Goal: Task Accomplishment & Management: Manage account settings

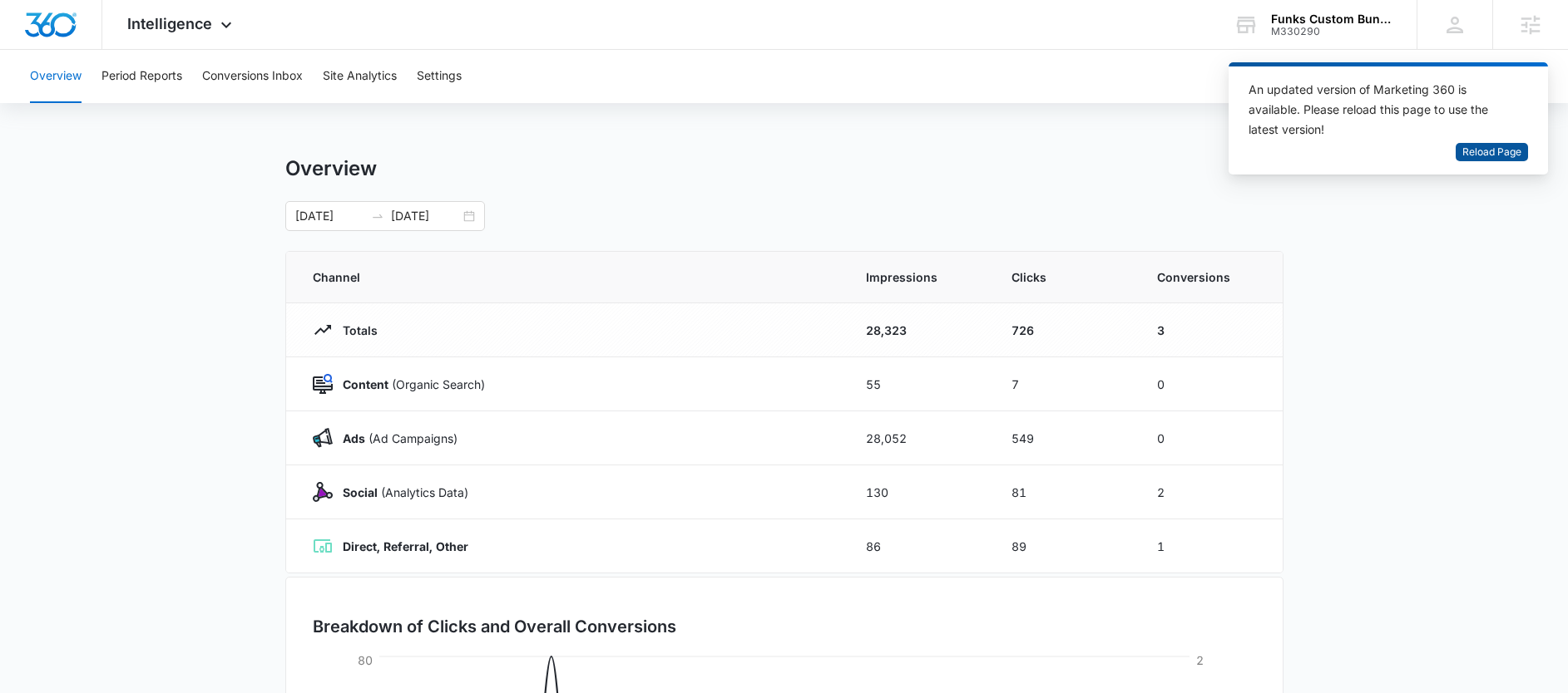
click at [1507, 151] on span "Reload Page" at bounding box center [1492, 152] width 59 height 16
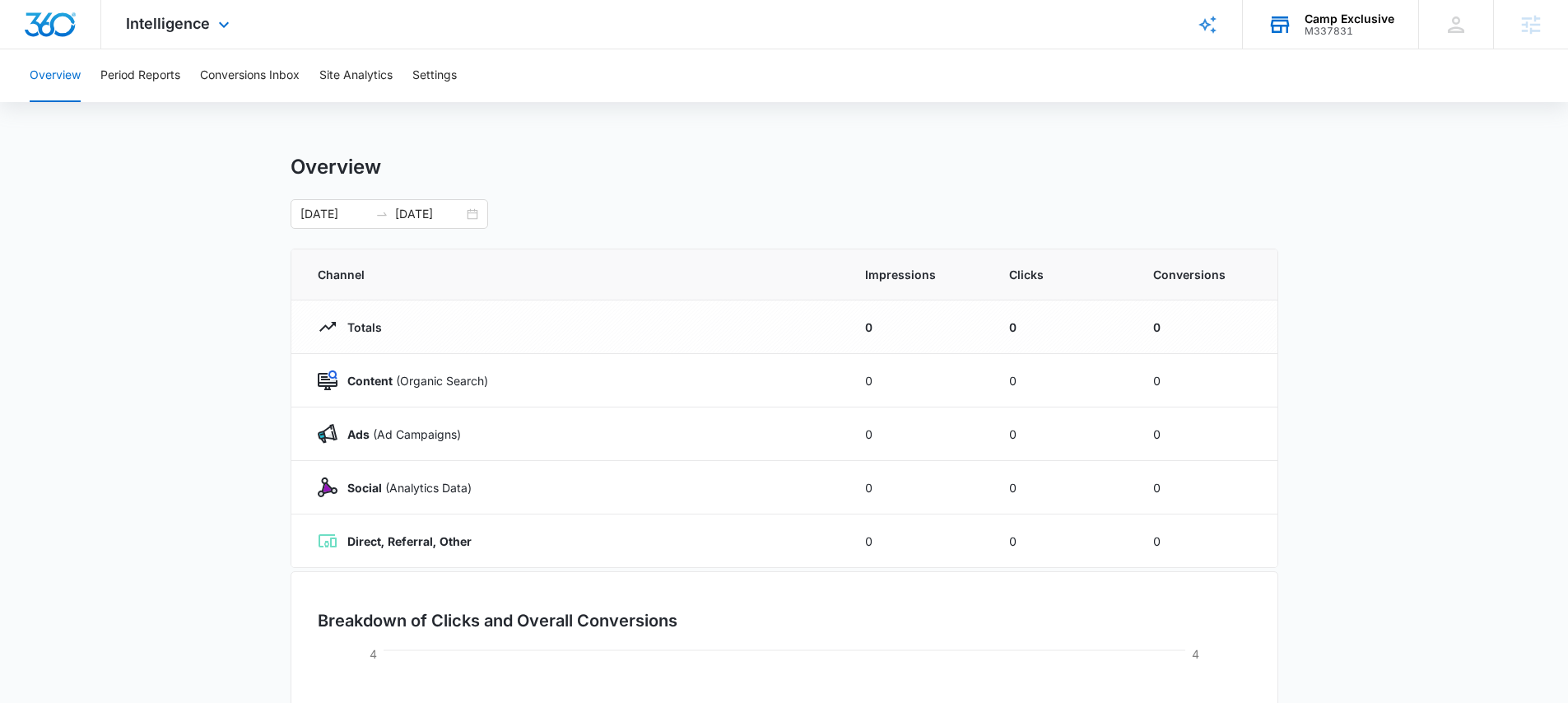
click at [1311, 19] on div "Camp Exclusive" at bounding box center [1349, 19] width 90 height 13
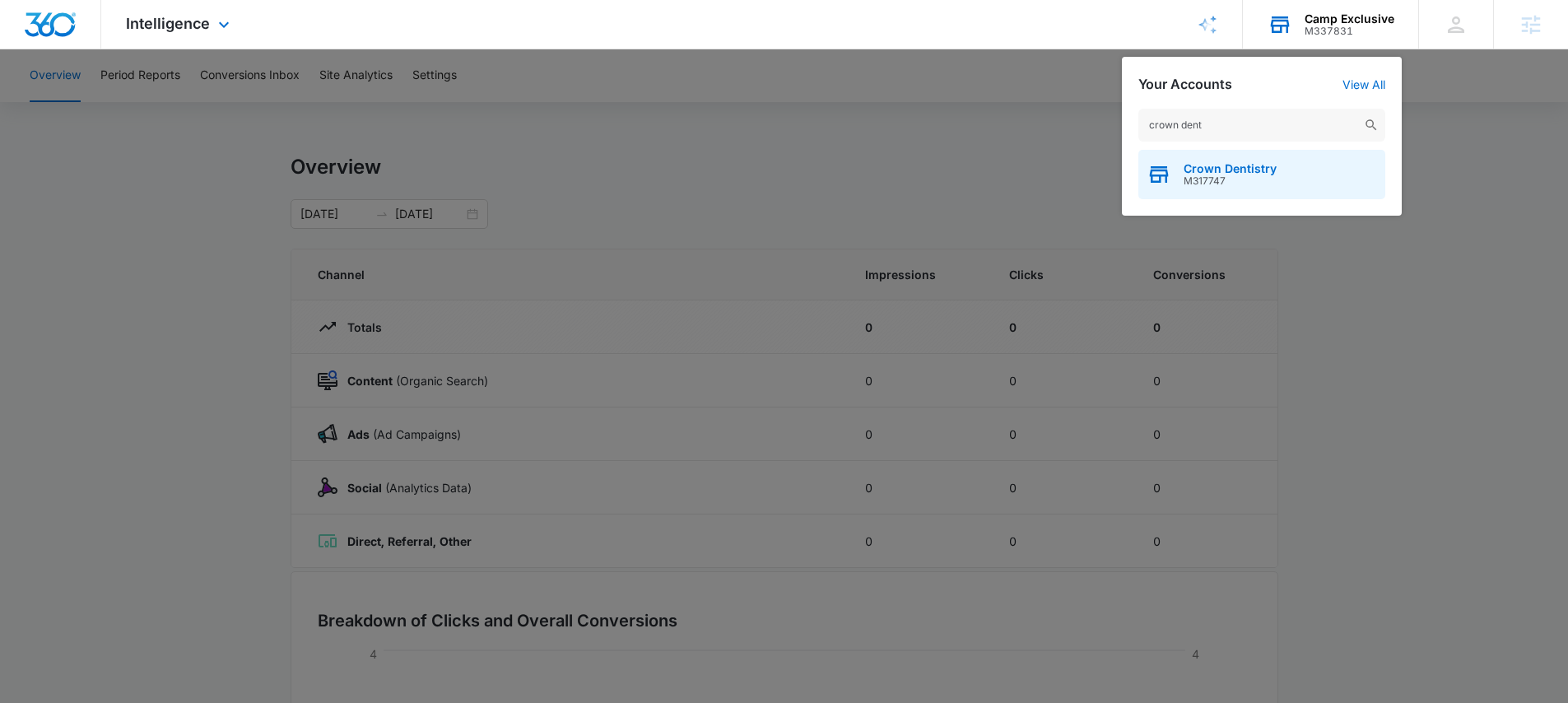
type input "crown dent"
click at [1222, 175] on span "M317747" at bounding box center [1229, 181] width 93 height 12
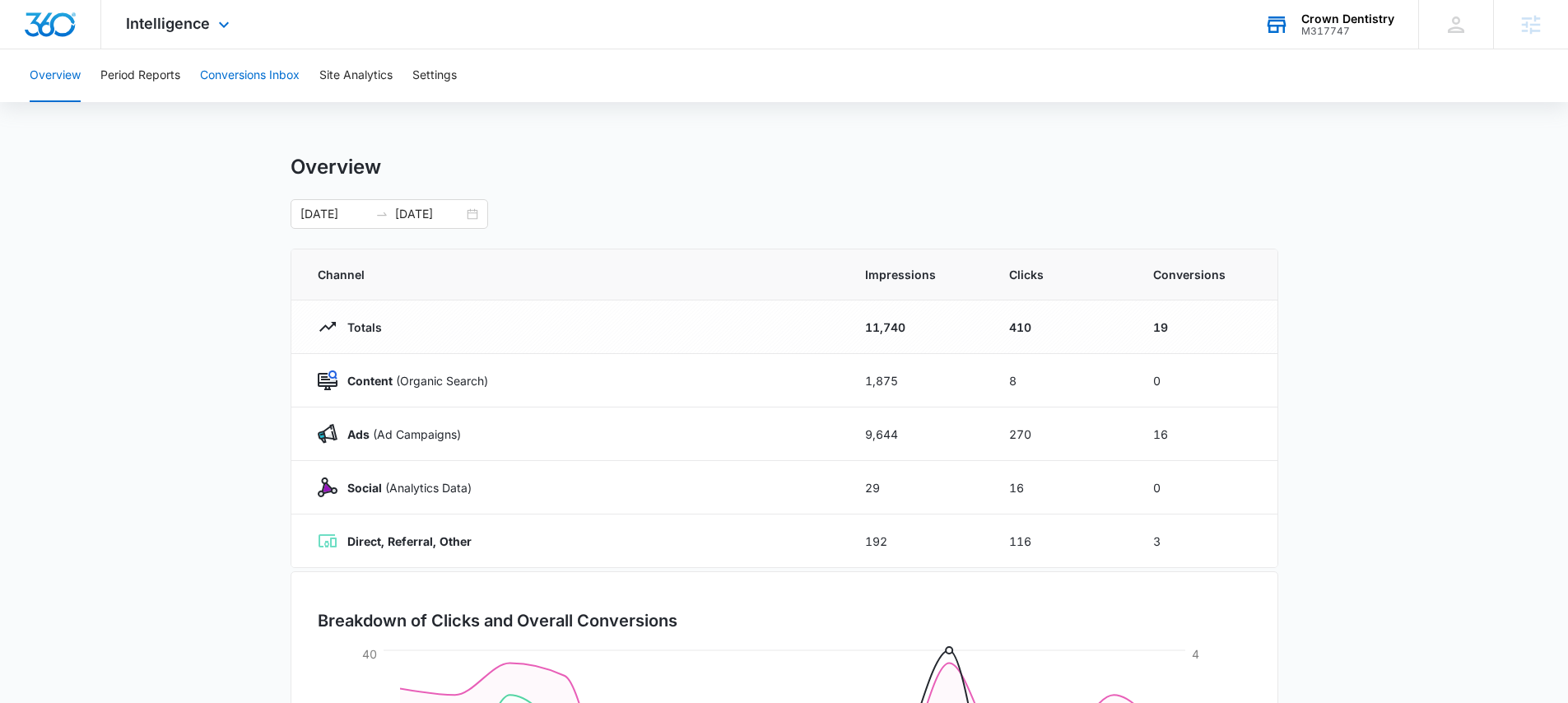
click at [256, 71] on button "Conversions Inbox" at bounding box center [250, 76] width 99 height 53
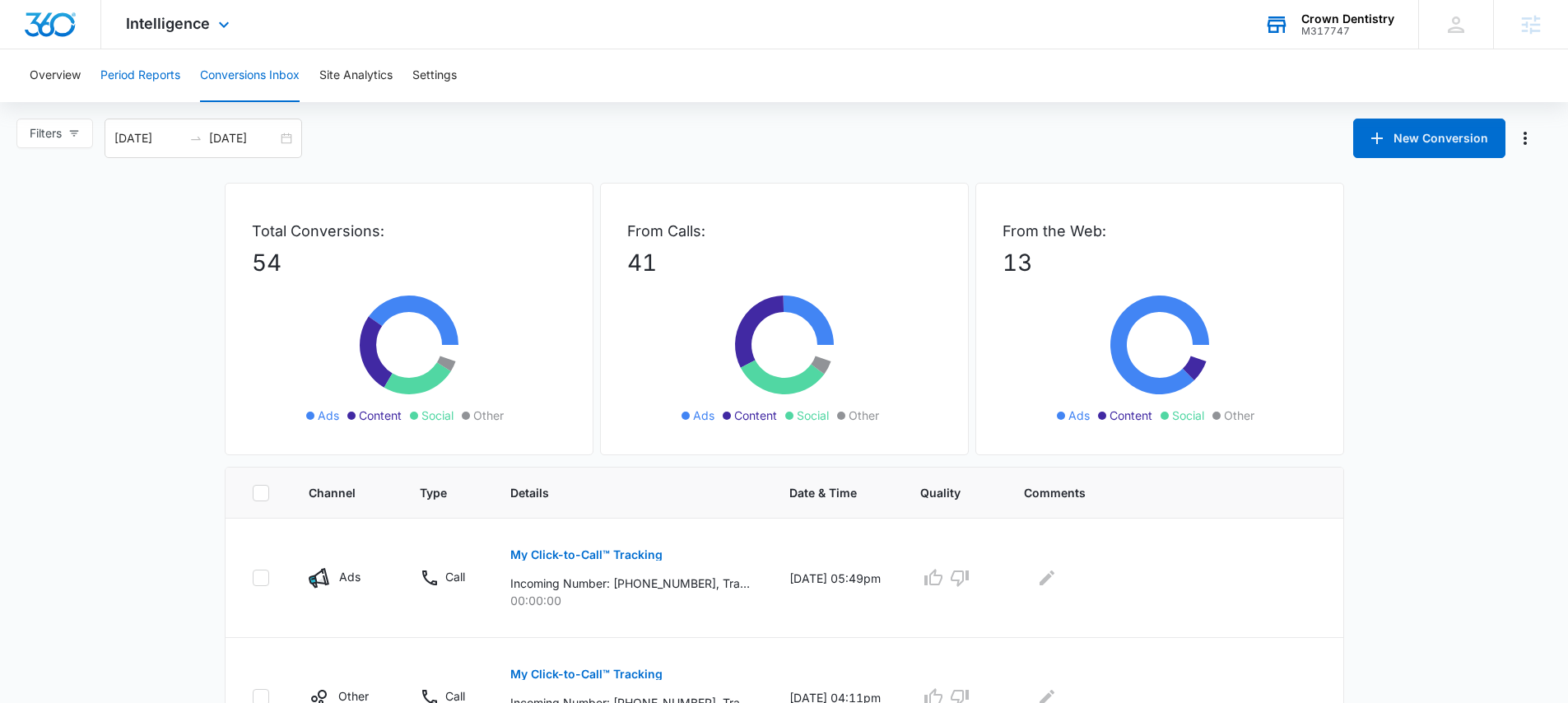
click at [154, 72] on button "Period Reports" at bounding box center [140, 76] width 80 height 53
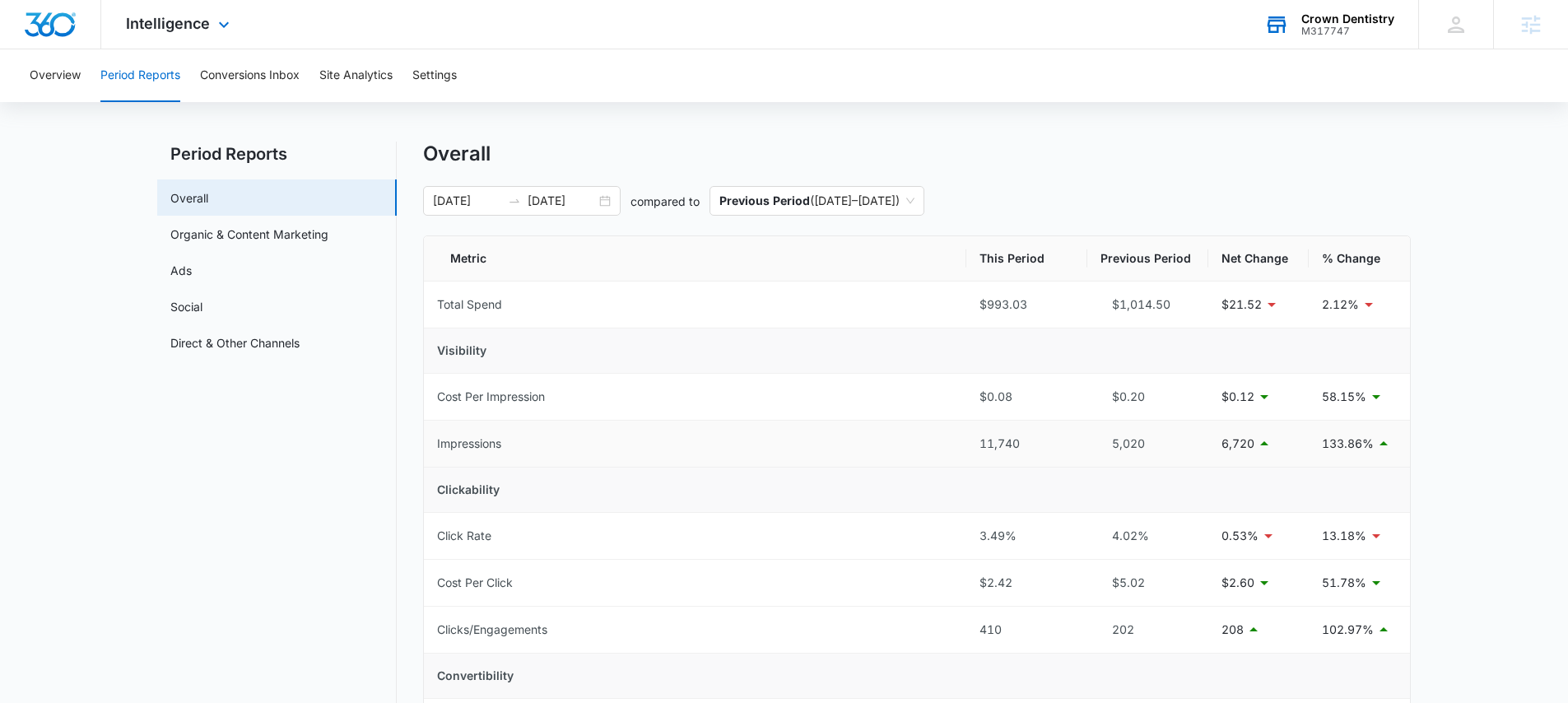
scroll to position [31, 0]
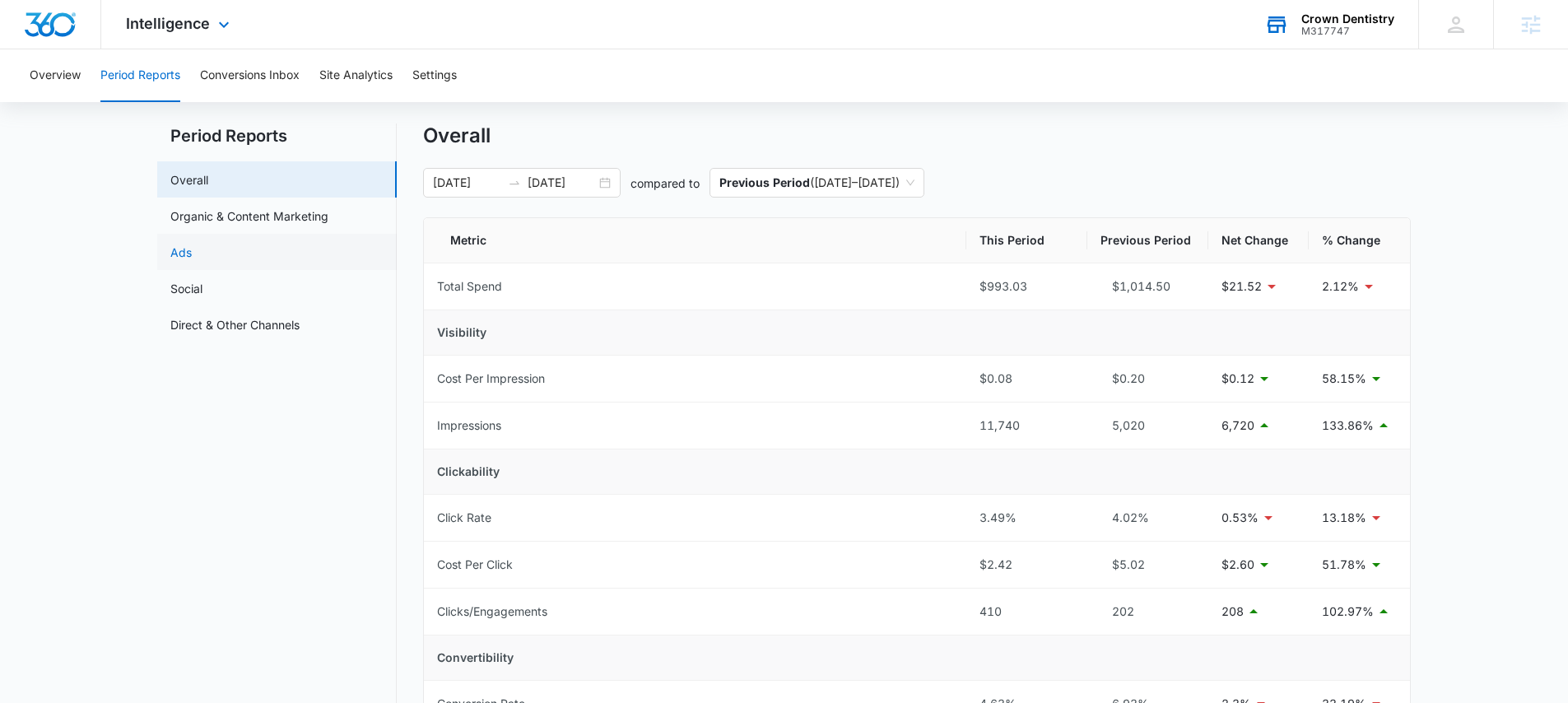
click at [192, 261] on link "Ads" at bounding box center [181, 252] width 21 height 18
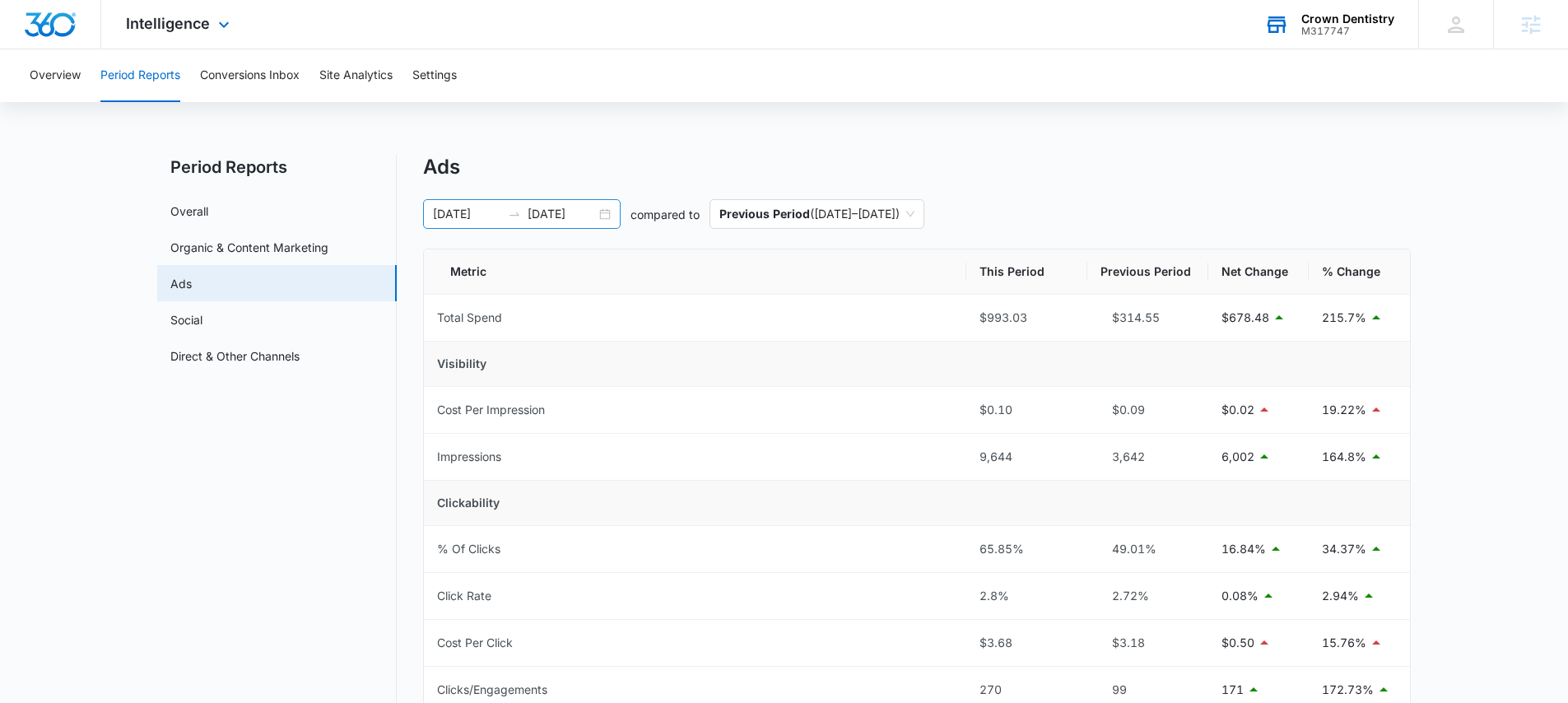
click at [600, 218] on div "08/26/2025 09/09/2025" at bounding box center [521, 214] width 198 height 29
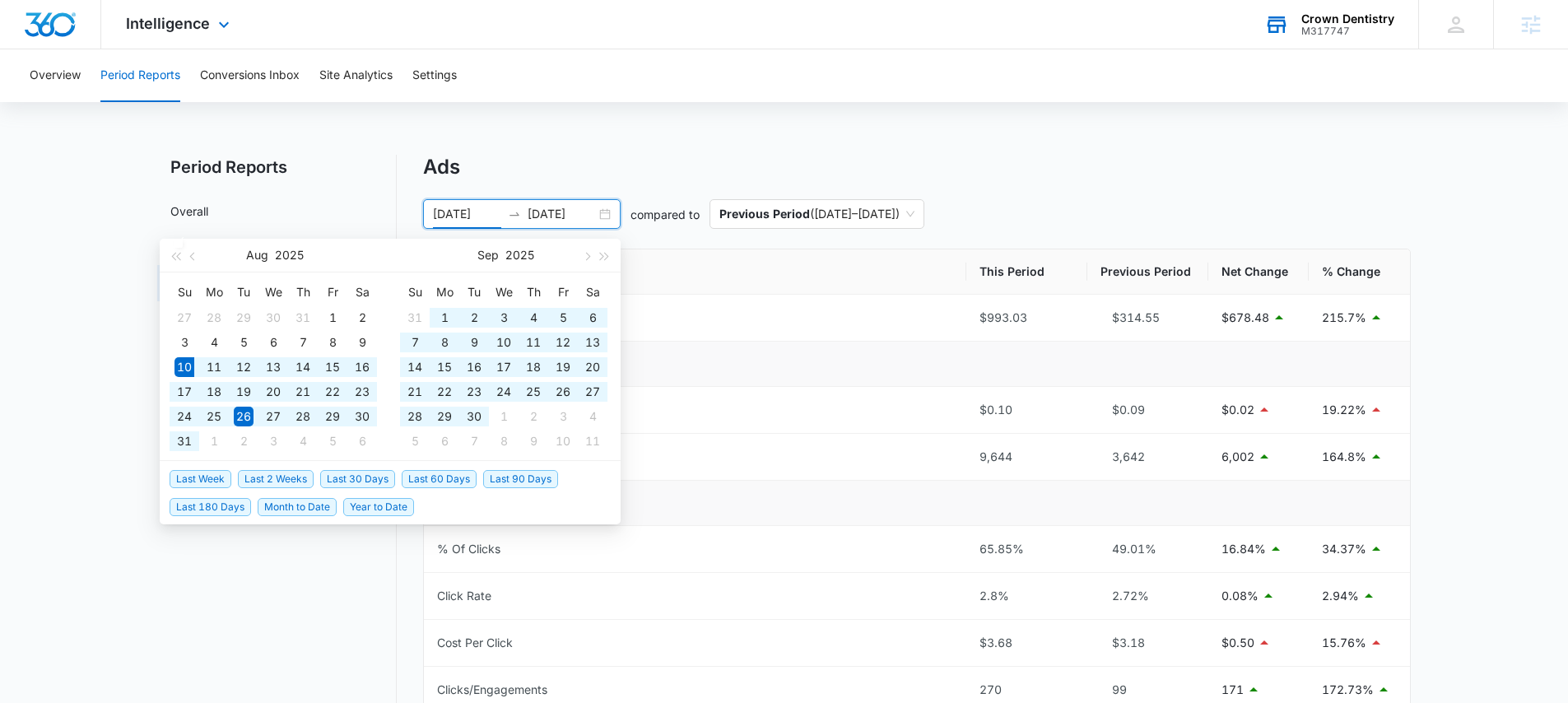
click at [446, 478] on span "Last 60 Days" at bounding box center [439, 479] width 75 height 18
type input "08/10/2025"
type input "10/09/2025"
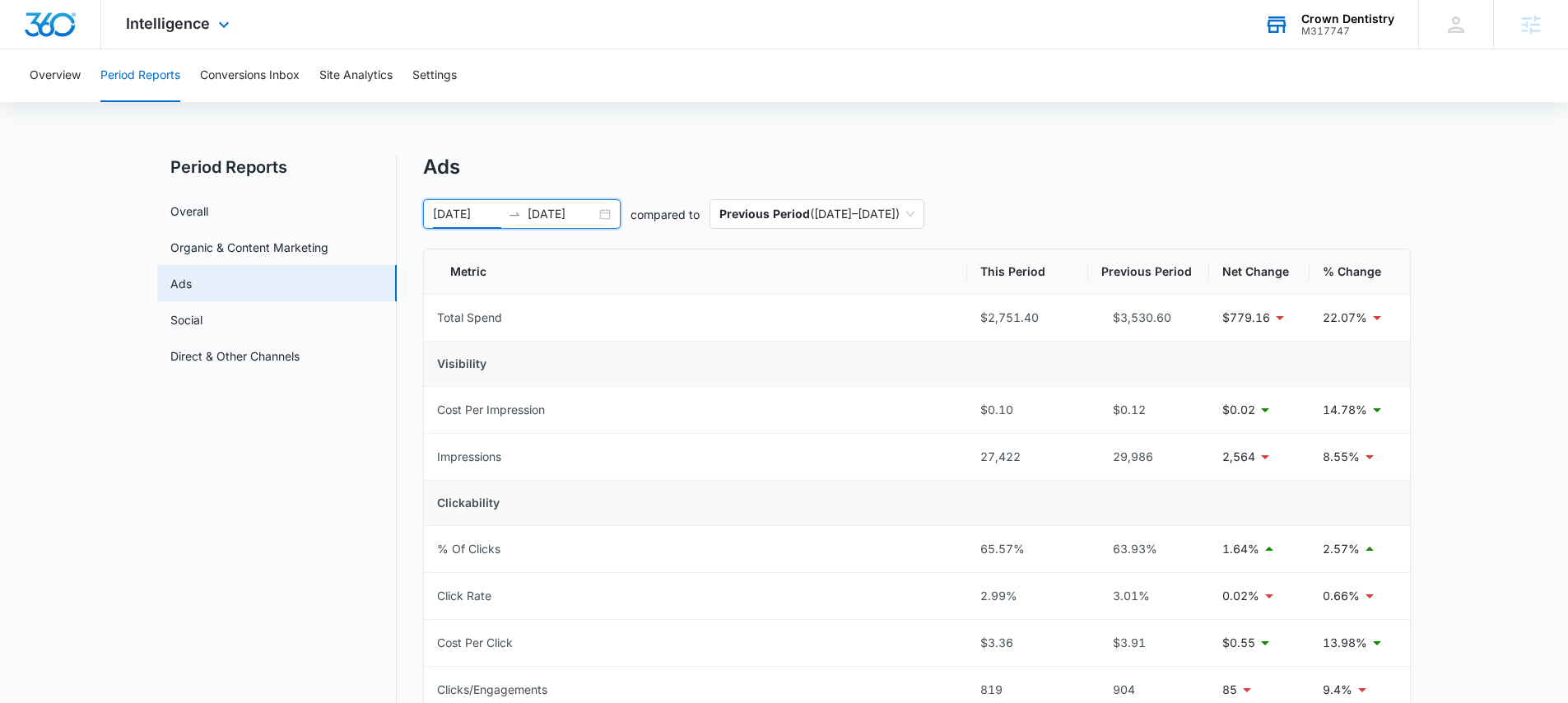
click at [604, 209] on div "08/10/2025 10/09/2025" at bounding box center [521, 214] width 198 height 29
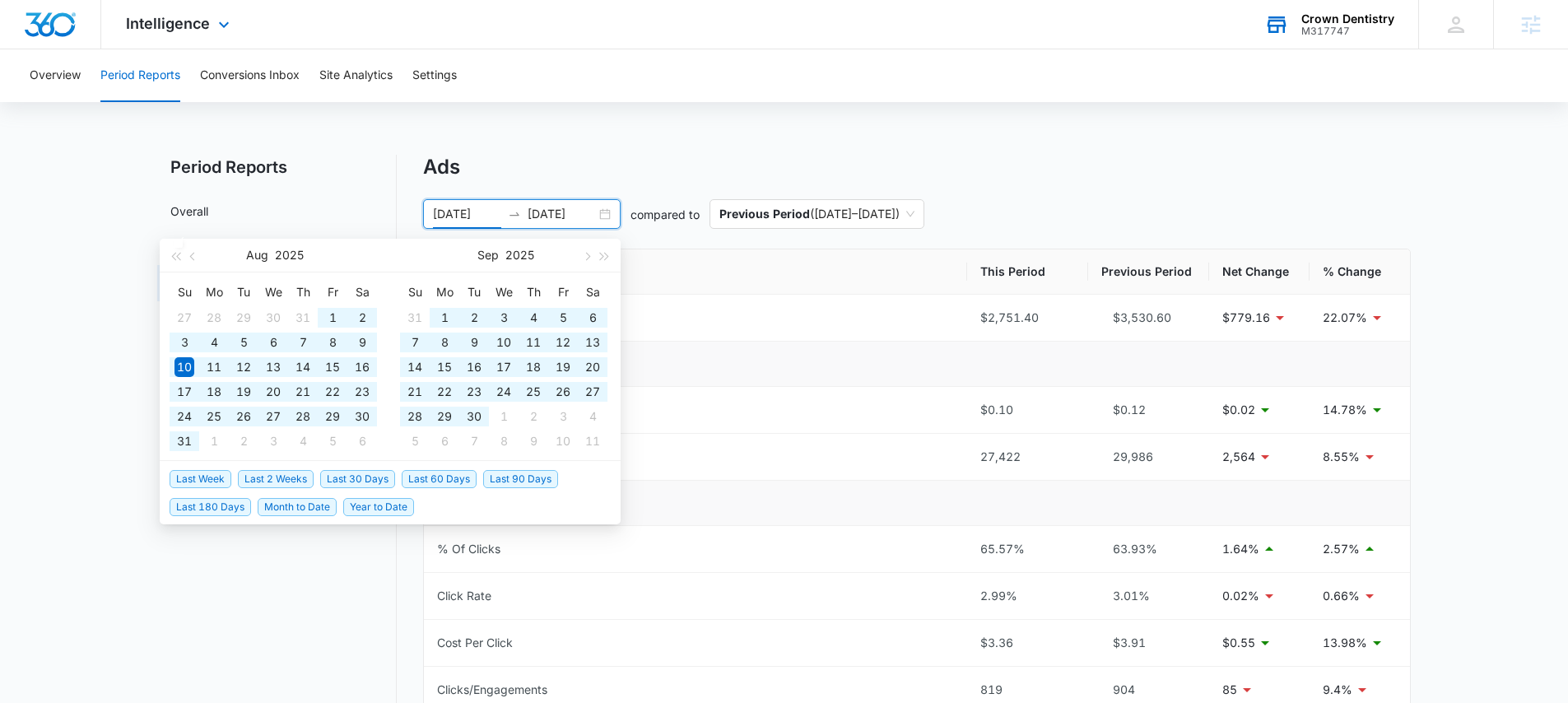
click at [504, 473] on span "Last 90 Days" at bounding box center [520, 479] width 75 height 18
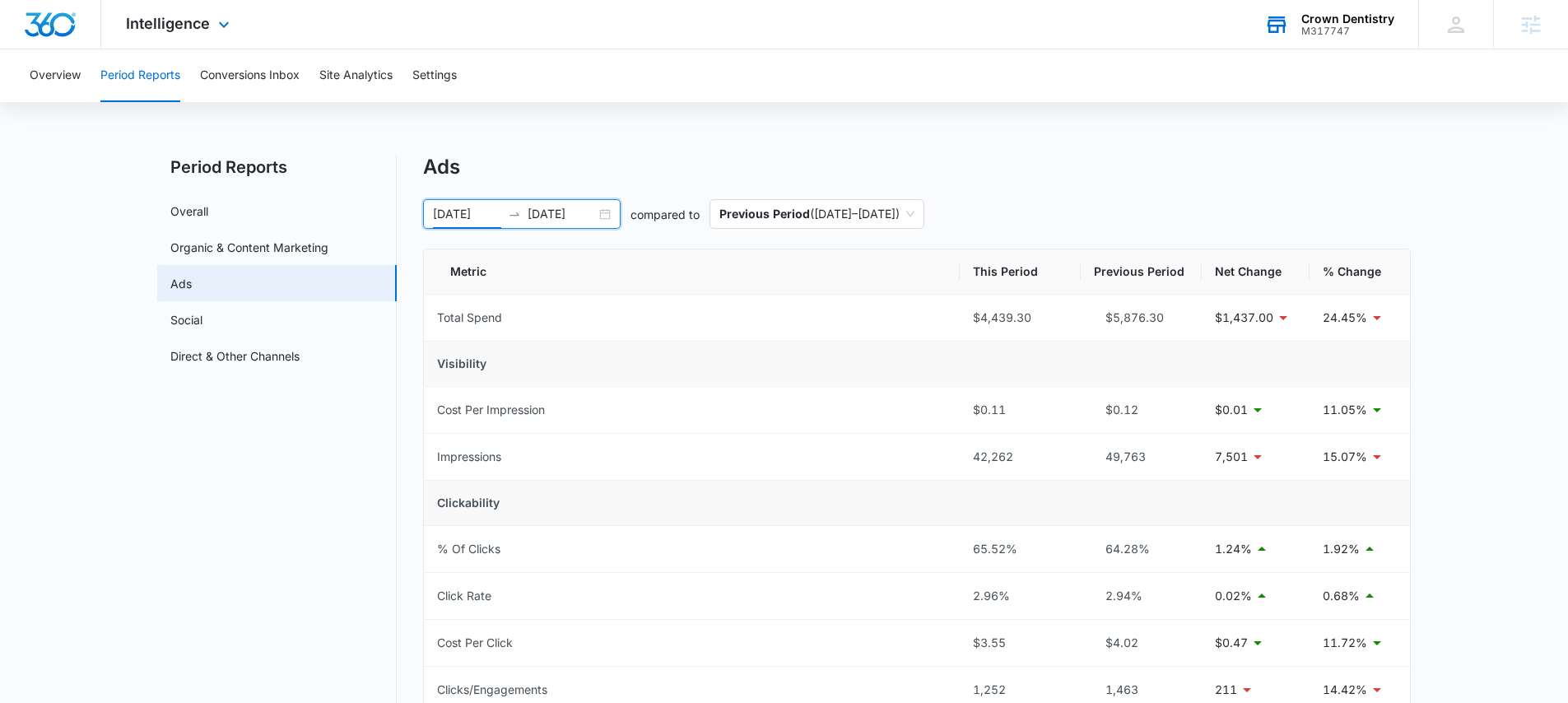
click at [615, 219] on div "07/11/2025 10/09/2025" at bounding box center [521, 214] width 198 height 29
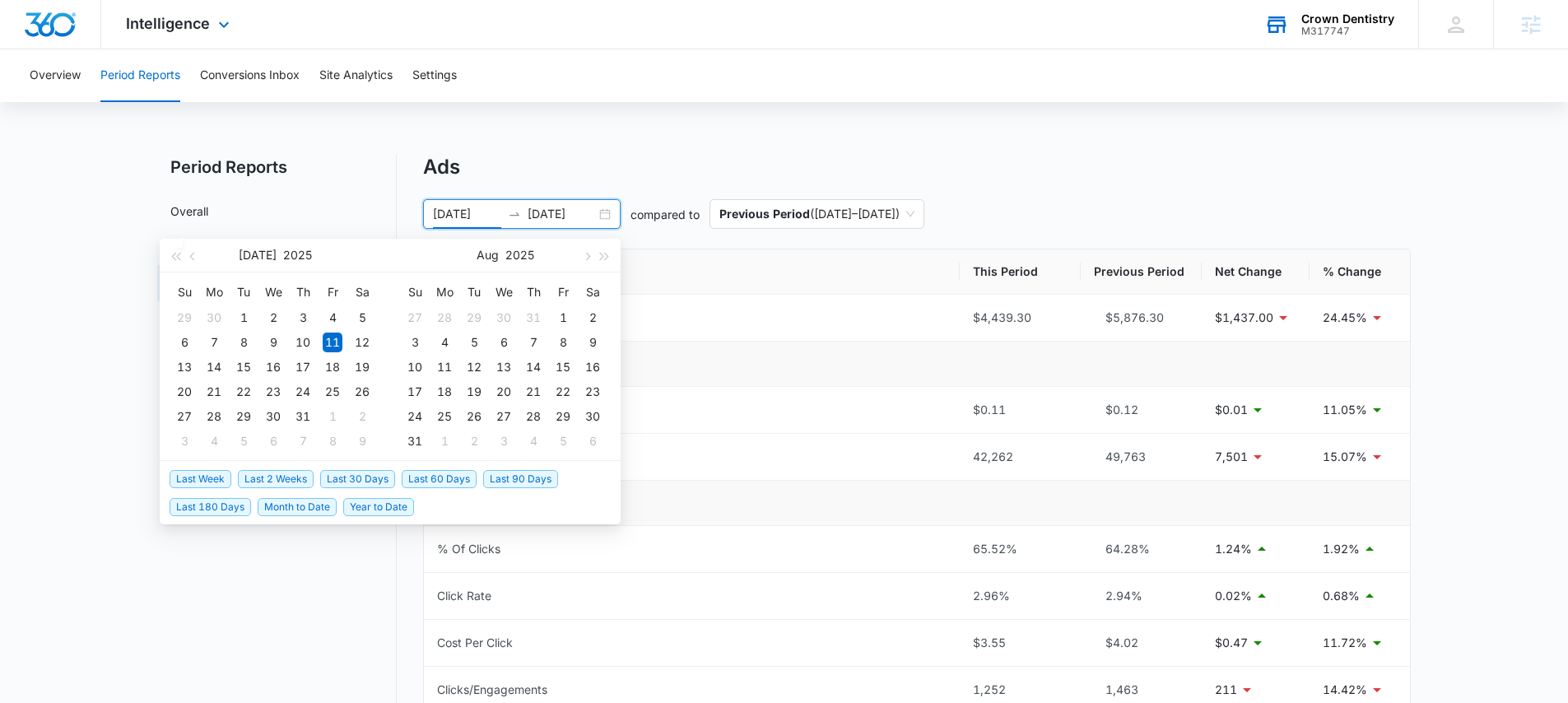
click at [379, 477] on span "Last 30 Days" at bounding box center [357, 479] width 75 height 18
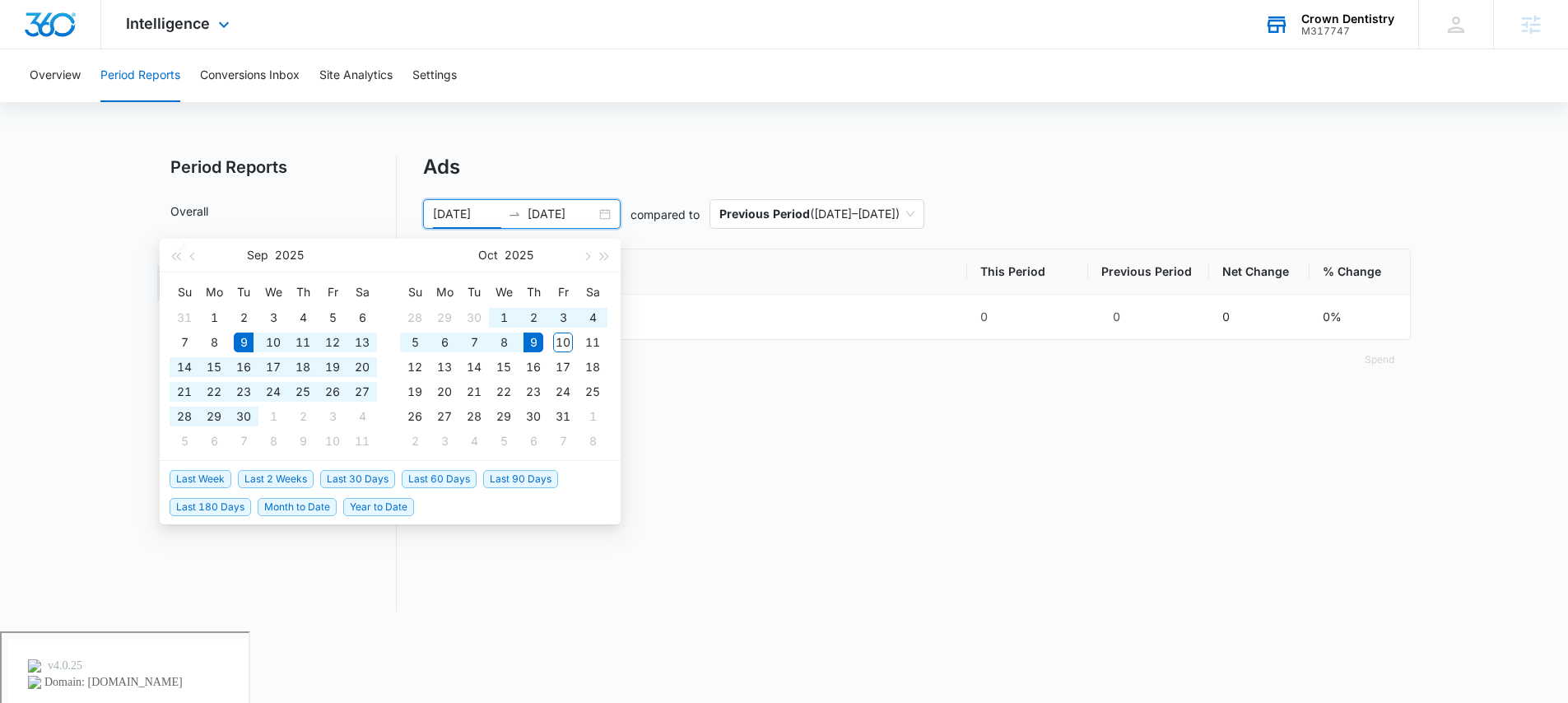
type input "09/09/2025"
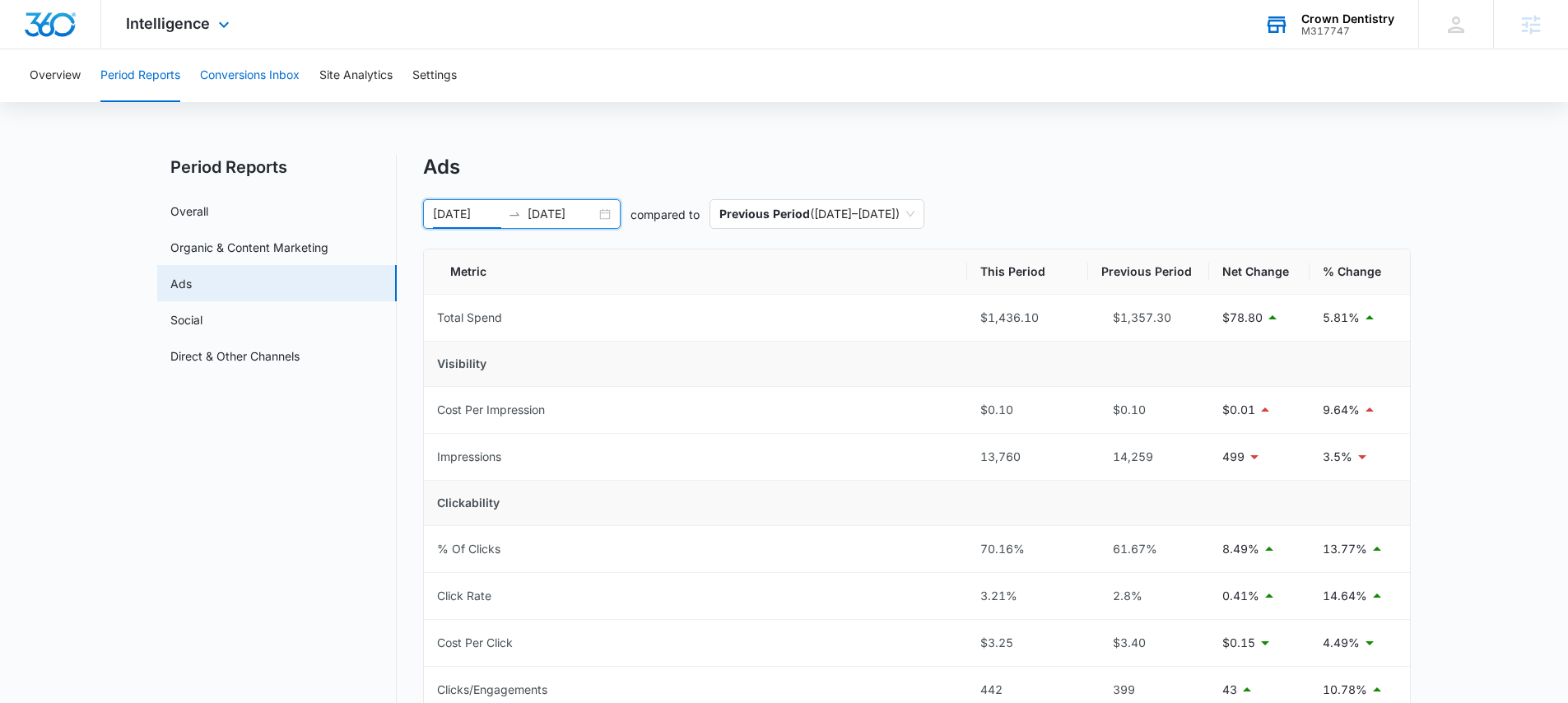
click at [250, 85] on button "Conversions Inbox" at bounding box center [250, 76] width 99 height 53
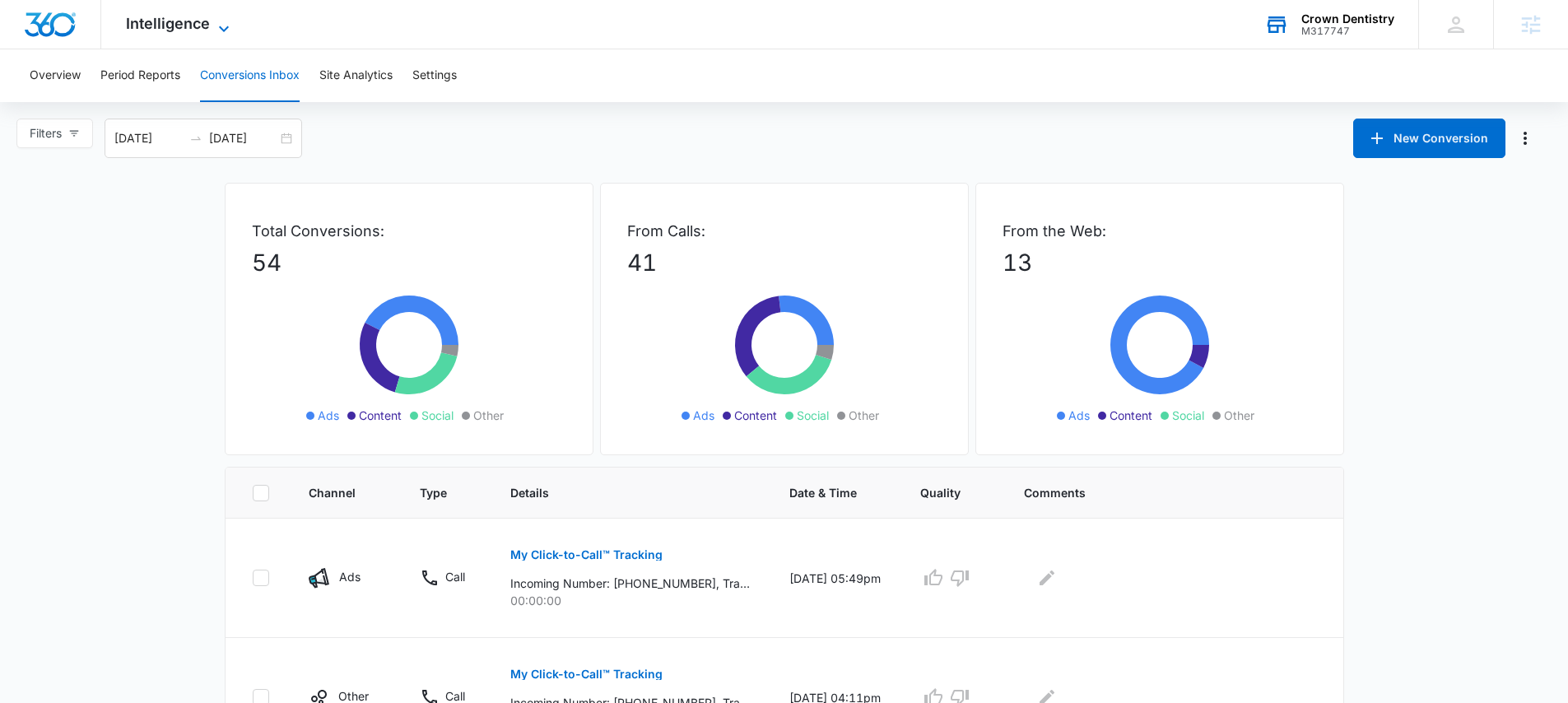
click at [191, 24] on span "Intelligence" at bounding box center [168, 24] width 84 height 18
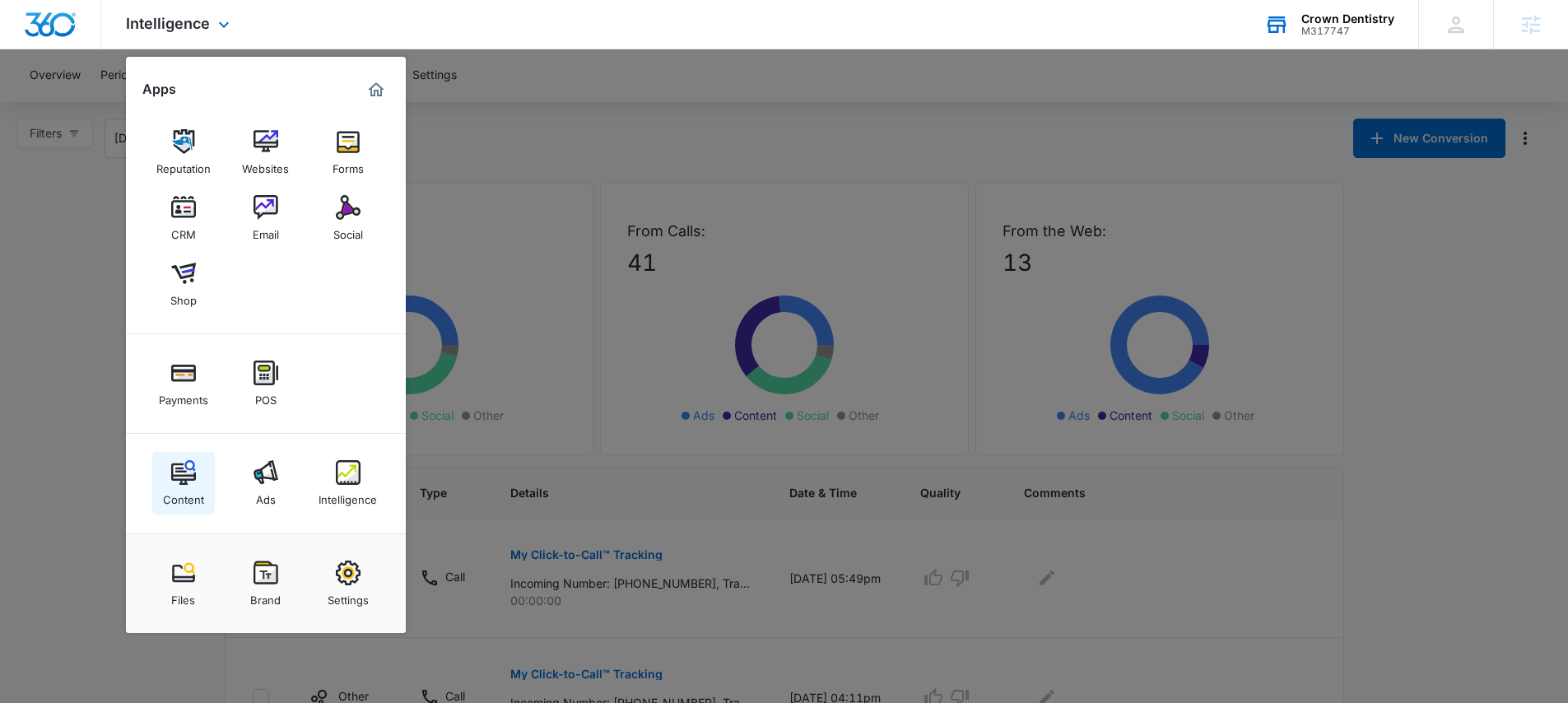
click at [185, 489] on div "Content" at bounding box center [183, 494] width 41 height 21
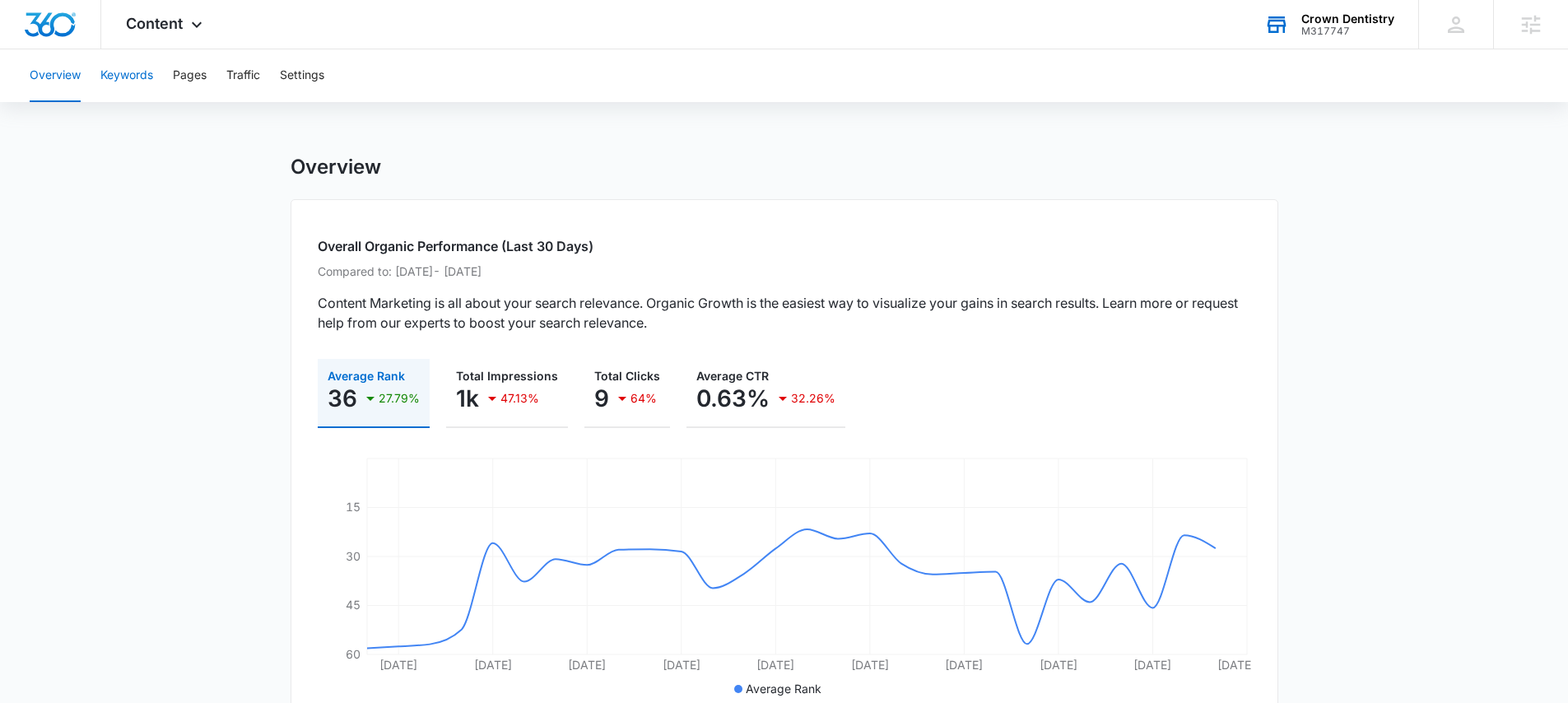
click at [135, 76] on button "Keywords" at bounding box center [126, 76] width 53 height 53
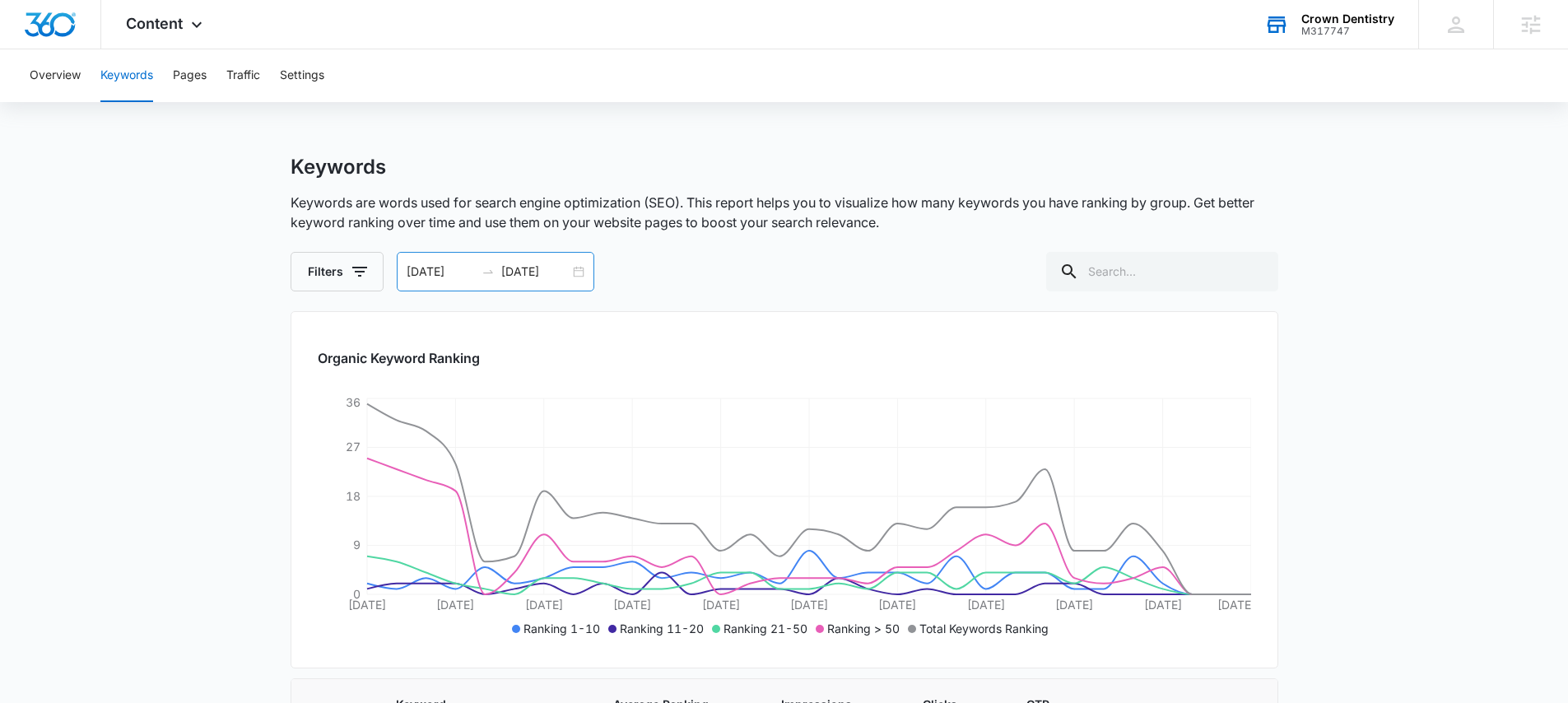
click at [565, 267] on input "10/09/2025" at bounding box center [535, 272] width 68 height 18
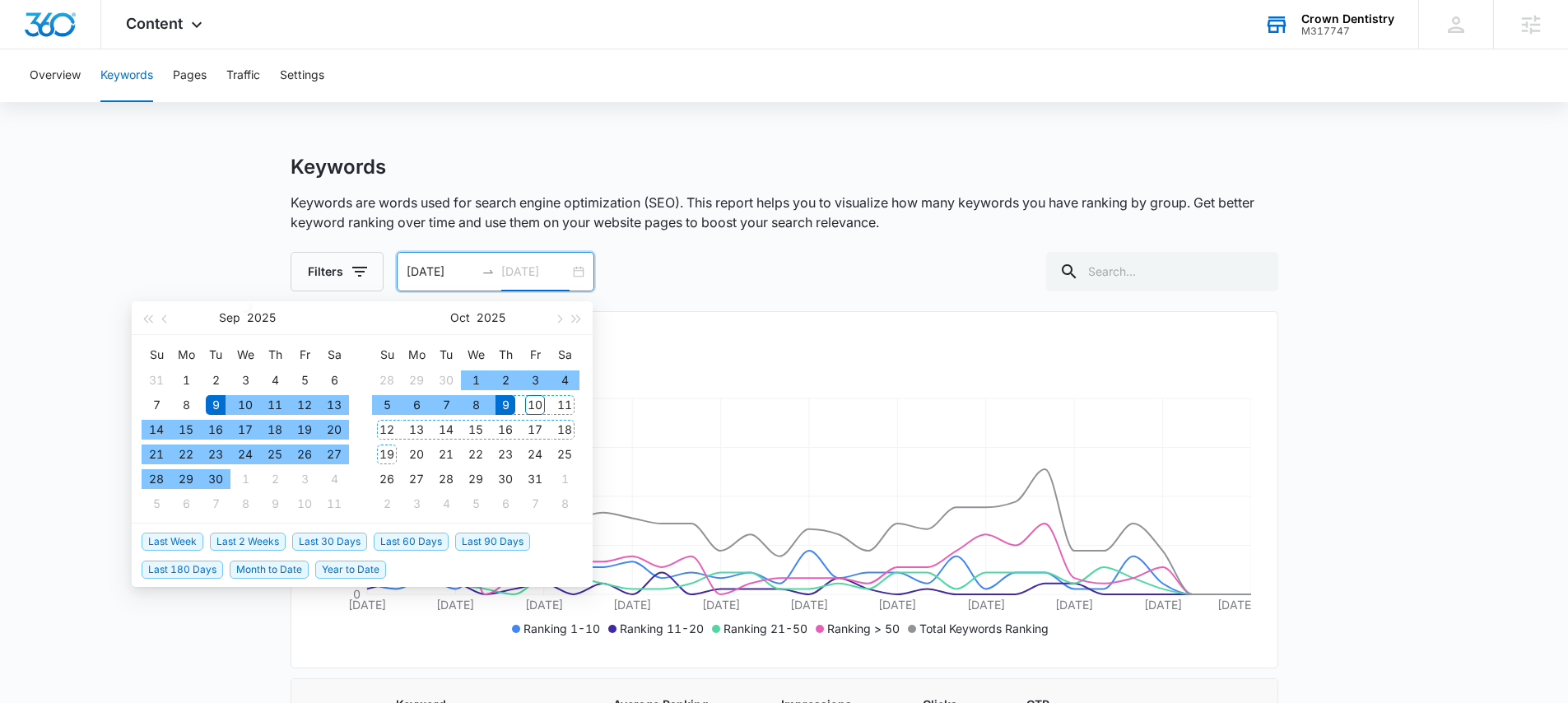
type input "10/09/2025"
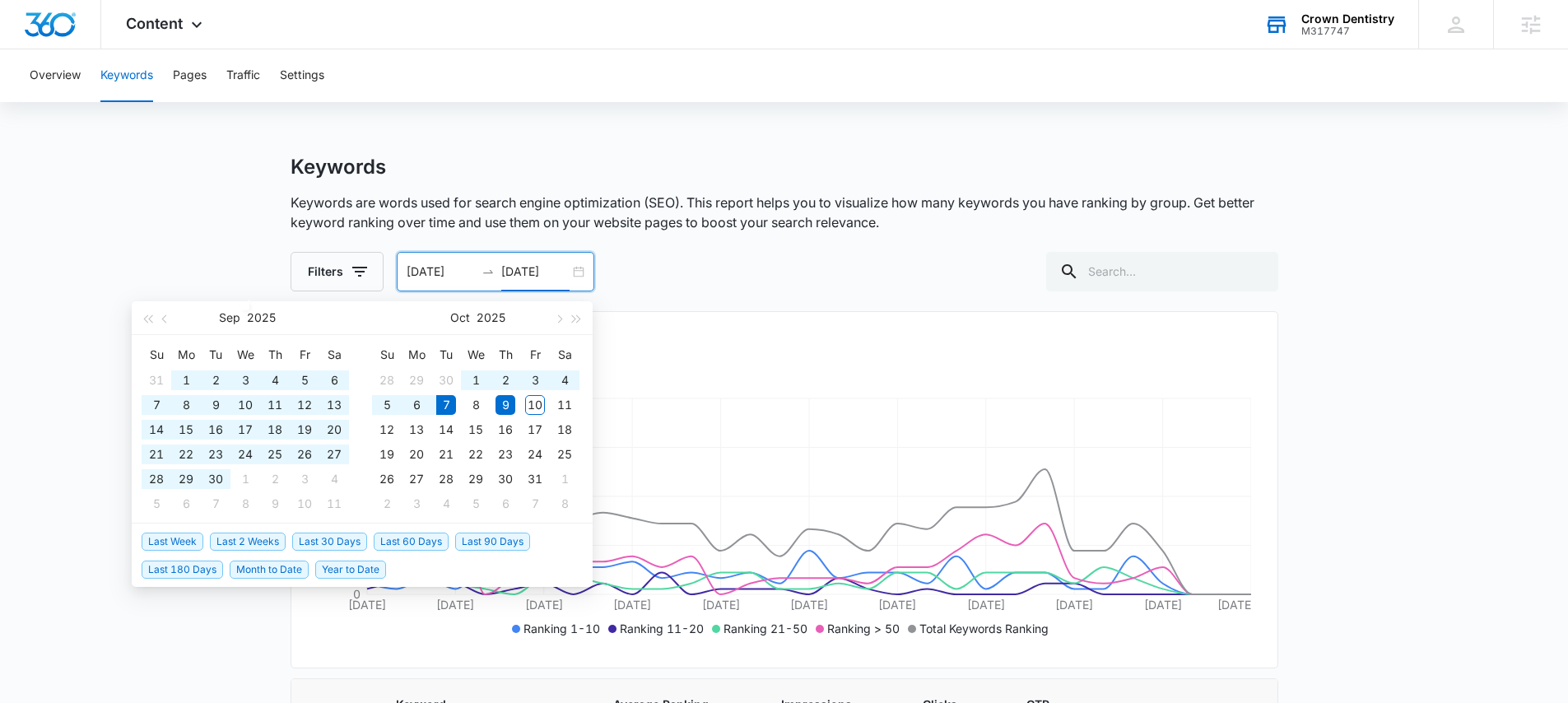
click at [409, 540] on span "Last 60 Days" at bounding box center [410, 542] width 75 height 18
type input "08/08/2025"
type input "10/07/2025"
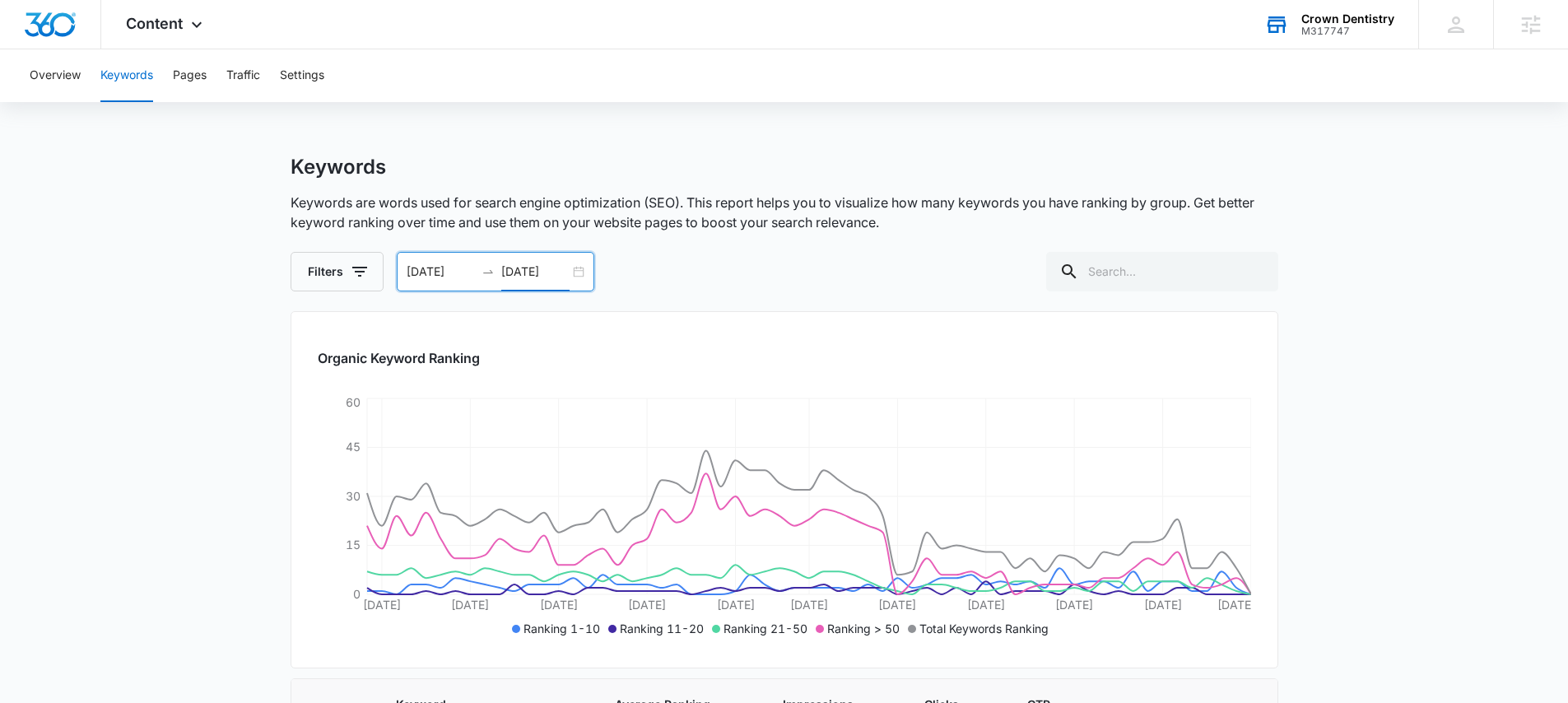
click at [575, 272] on div "08/08/2025 10/07/2025" at bounding box center [495, 272] width 198 height 40
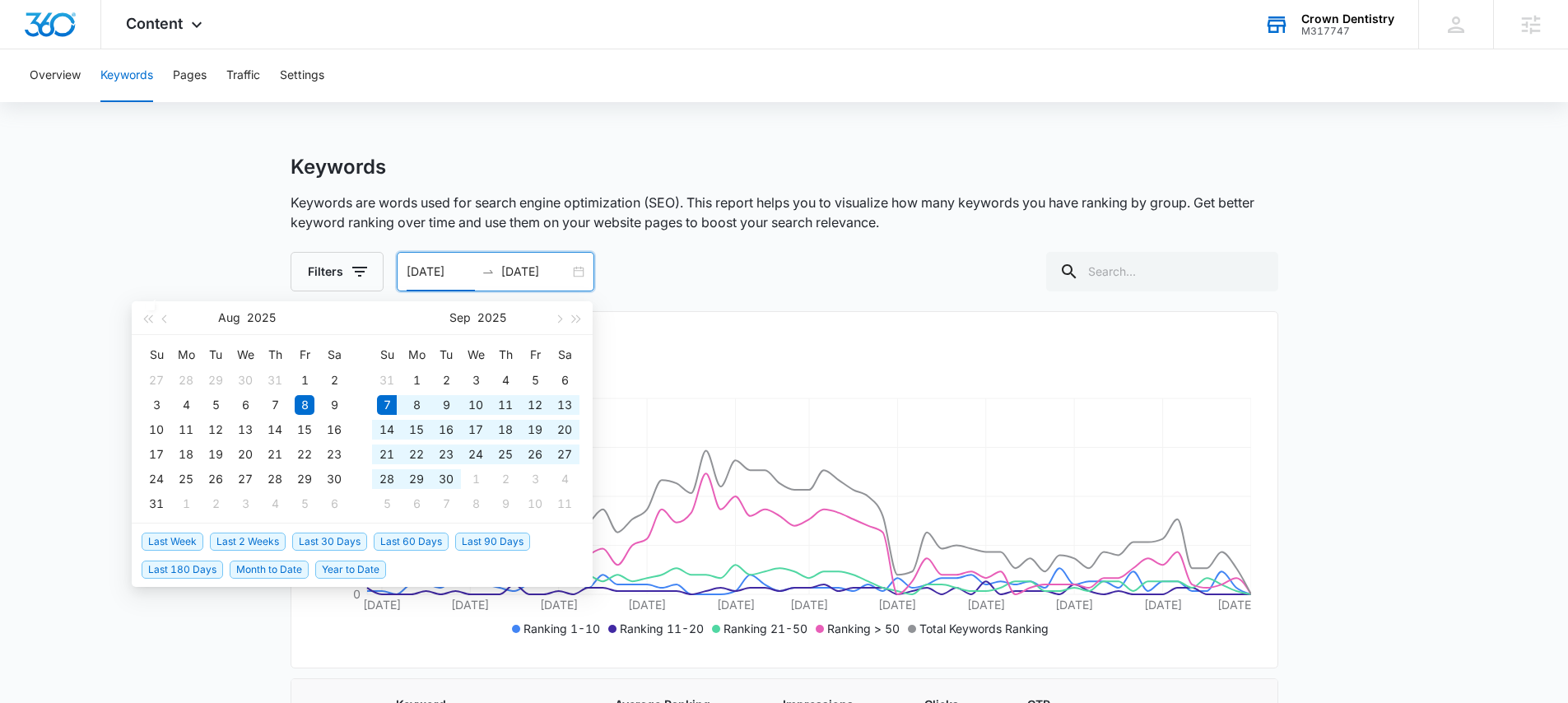
click at [344, 535] on span "Last 30 Days" at bounding box center [329, 542] width 75 height 18
type input "09/07/2025"
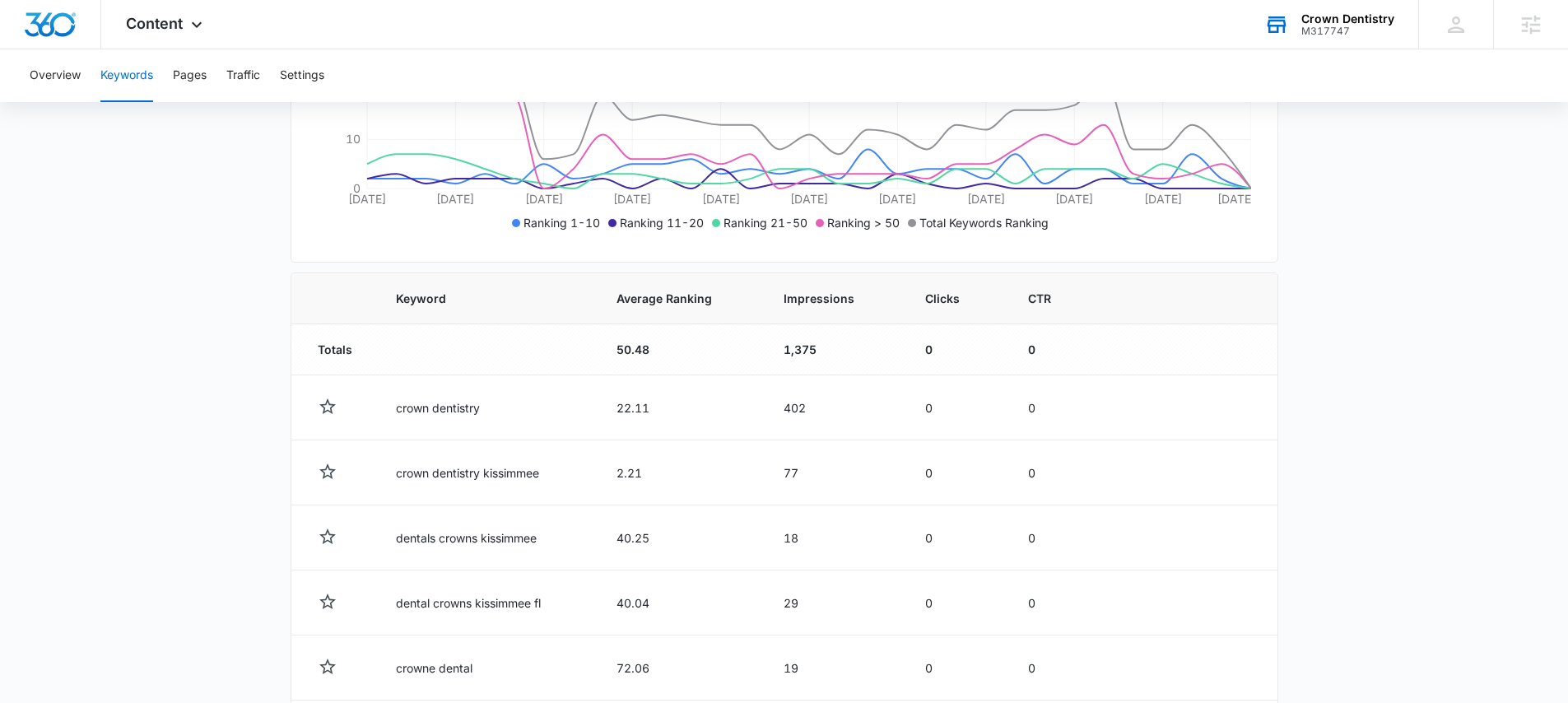
scroll to position [407, 0]
click at [650, 304] on span "Average Ranking" at bounding box center [668, 298] width 103 height 18
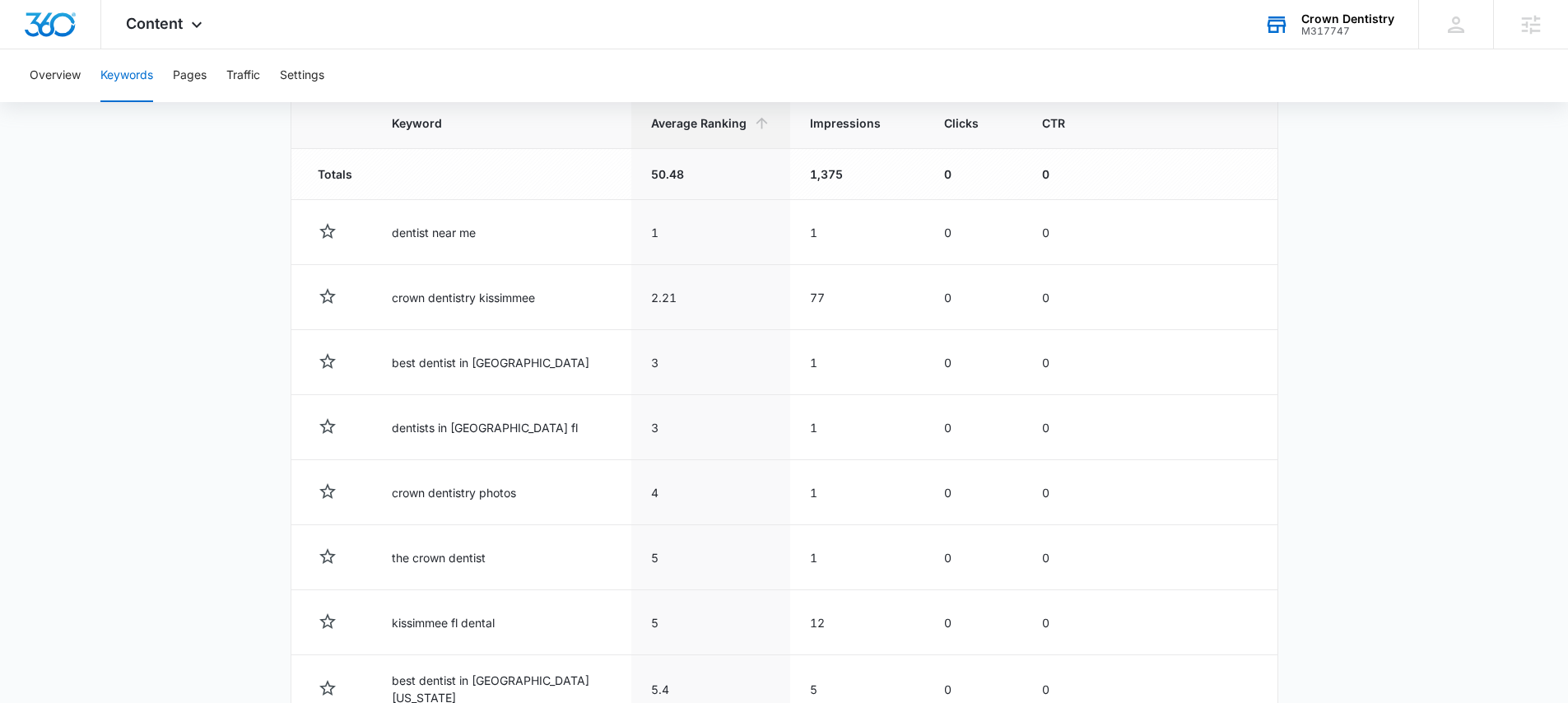
scroll to position [0, 0]
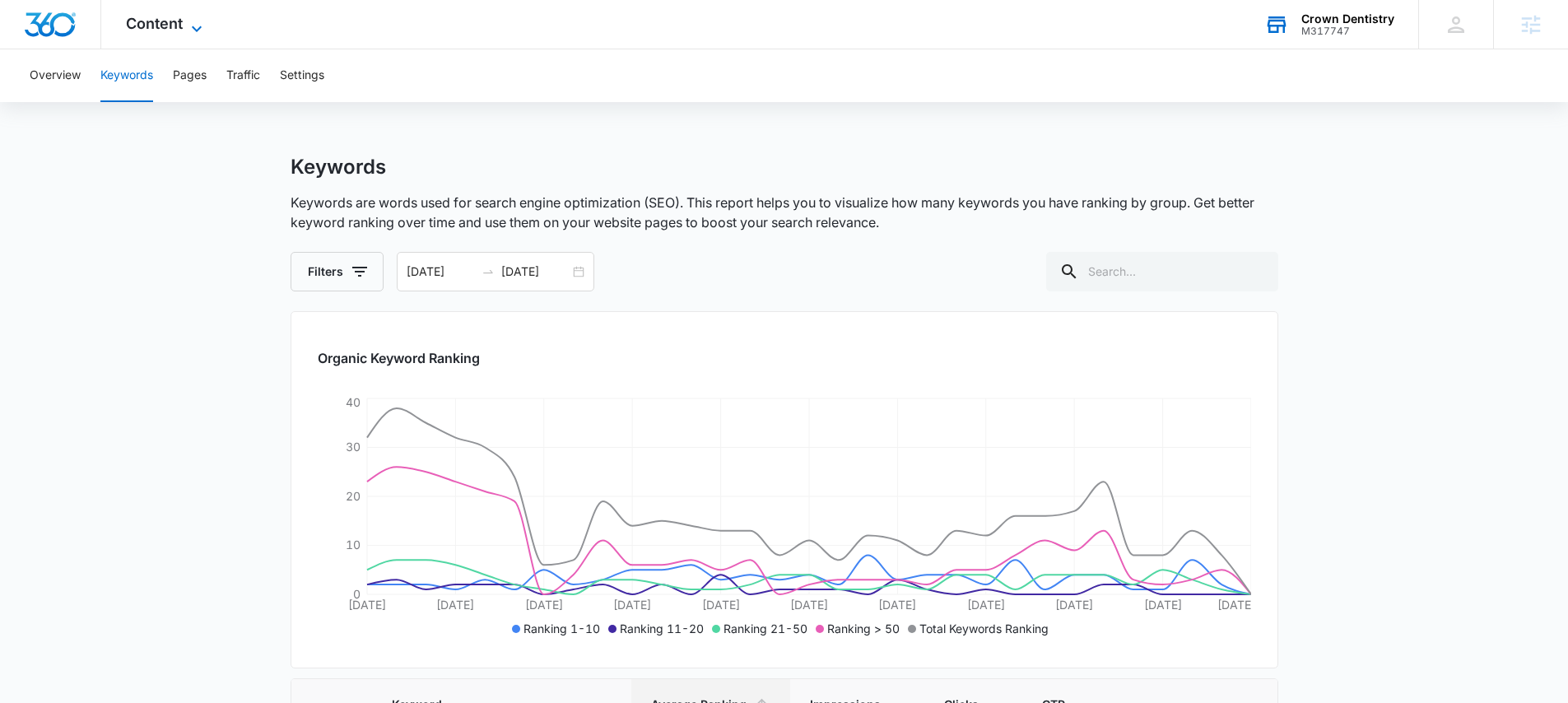
click at [179, 27] on span "Content" at bounding box center [155, 24] width 57 height 18
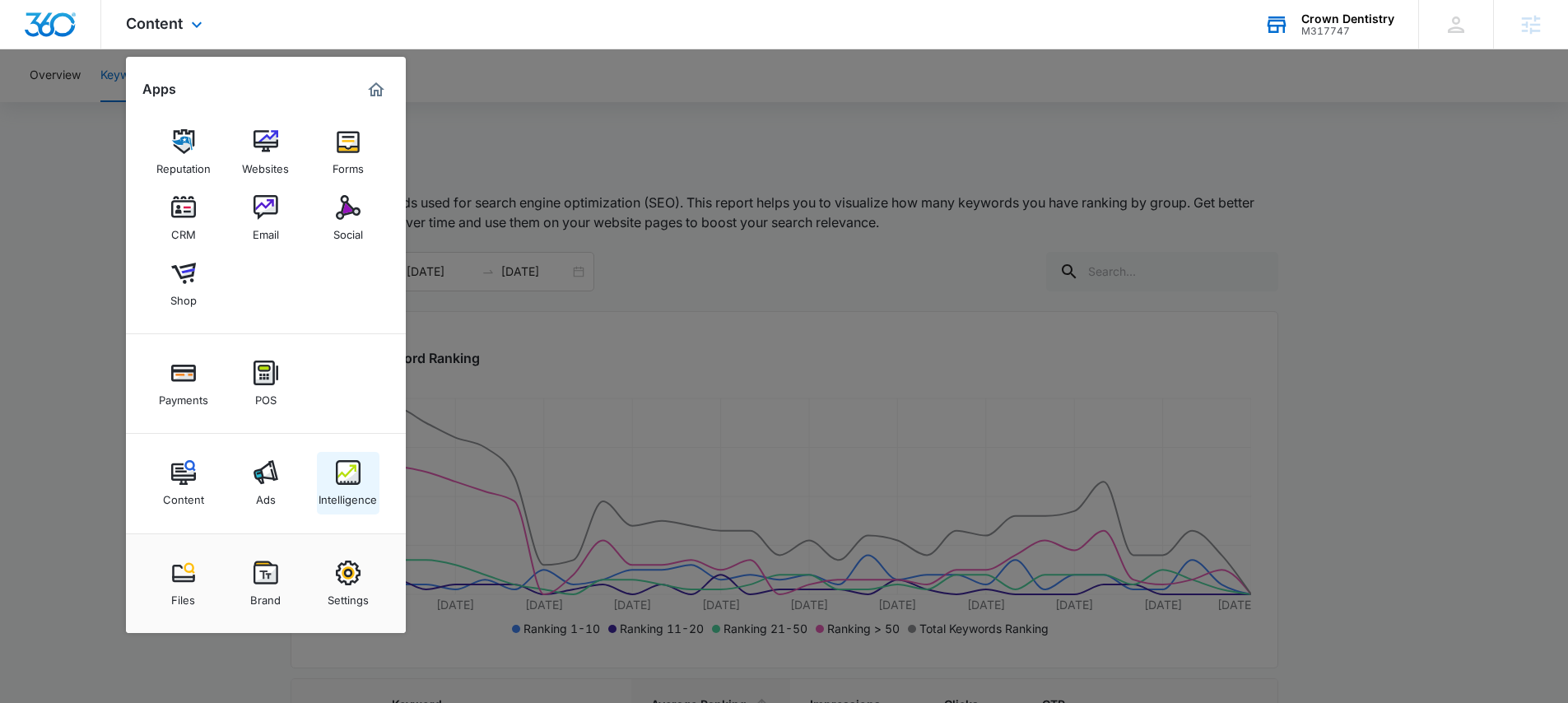
click at [351, 478] on img at bounding box center [347, 472] width 24 height 24
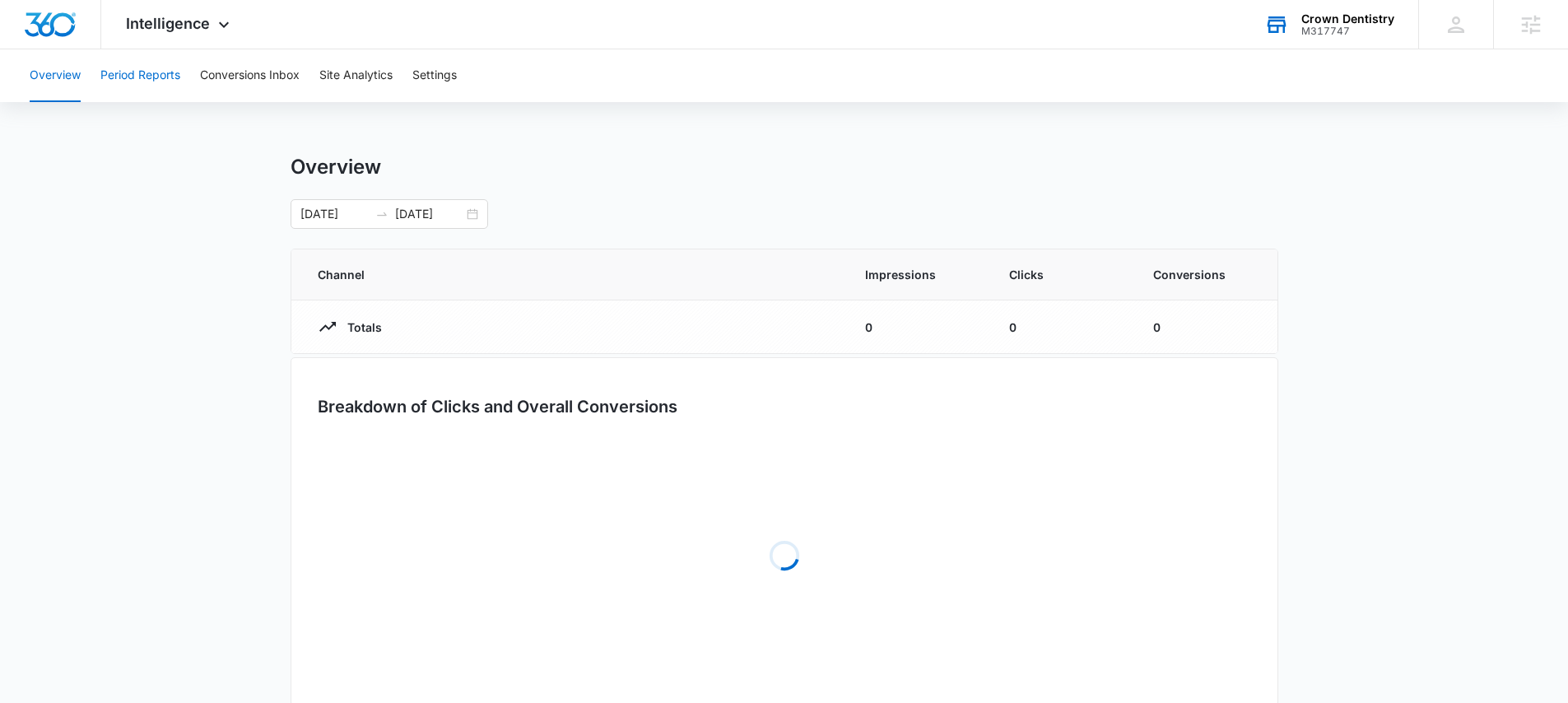
click at [153, 70] on button "Period Reports" at bounding box center [140, 76] width 80 height 53
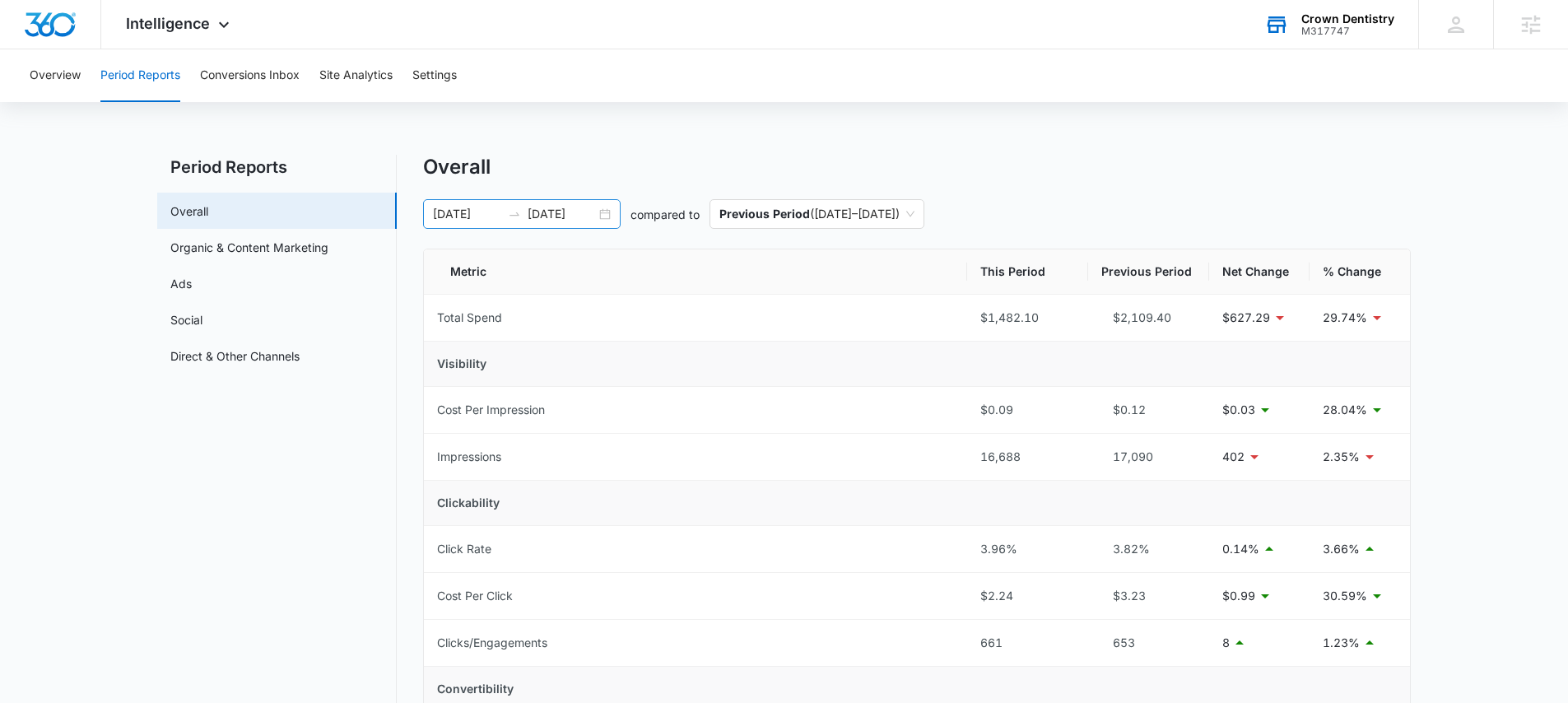
click at [594, 213] on input "10/07/2025" at bounding box center [561, 214] width 68 height 18
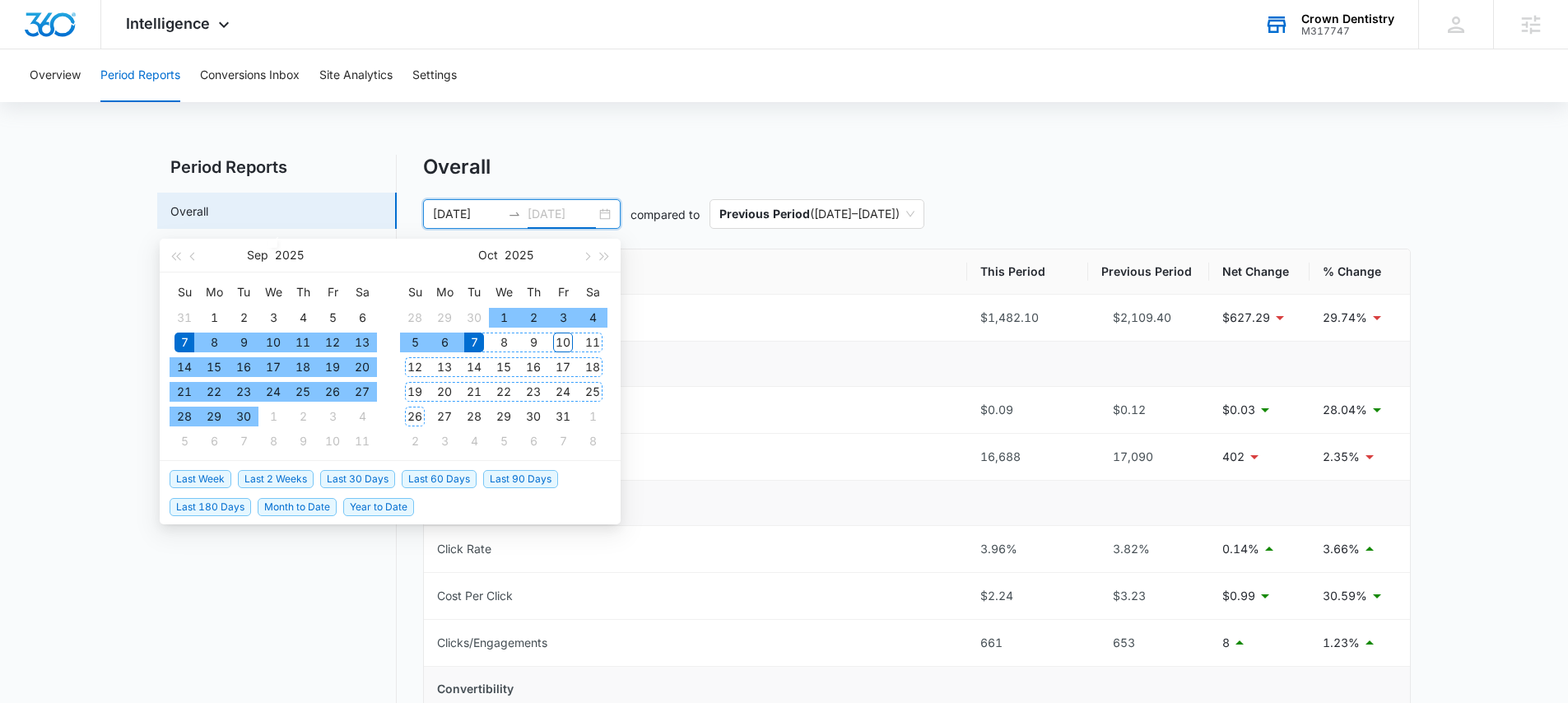
type input "10/07/2025"
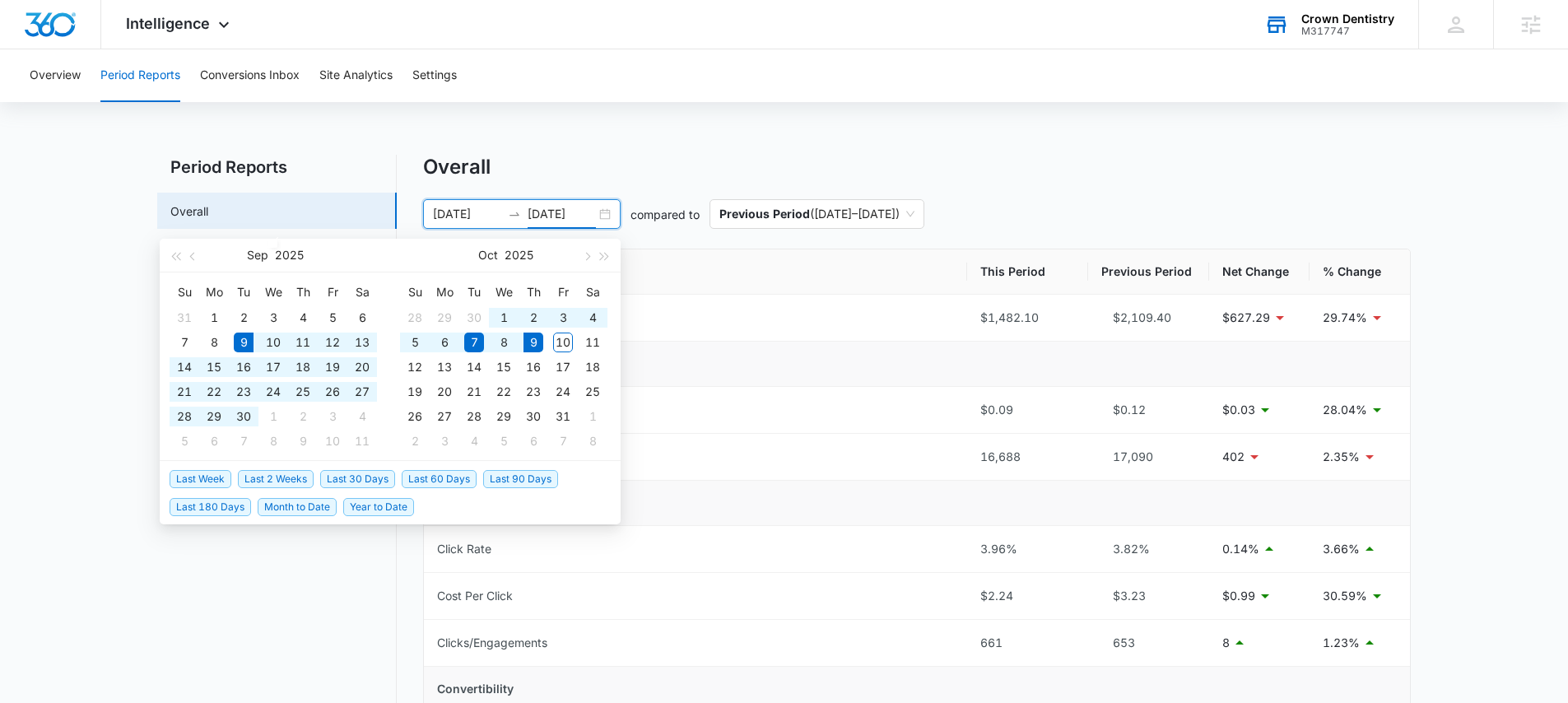
click at [359, 478] on span "Last 30 Days" at bounding box center [357, 479] width 75 height 18
type input "09/09/2025"
type input "10/09/2025"
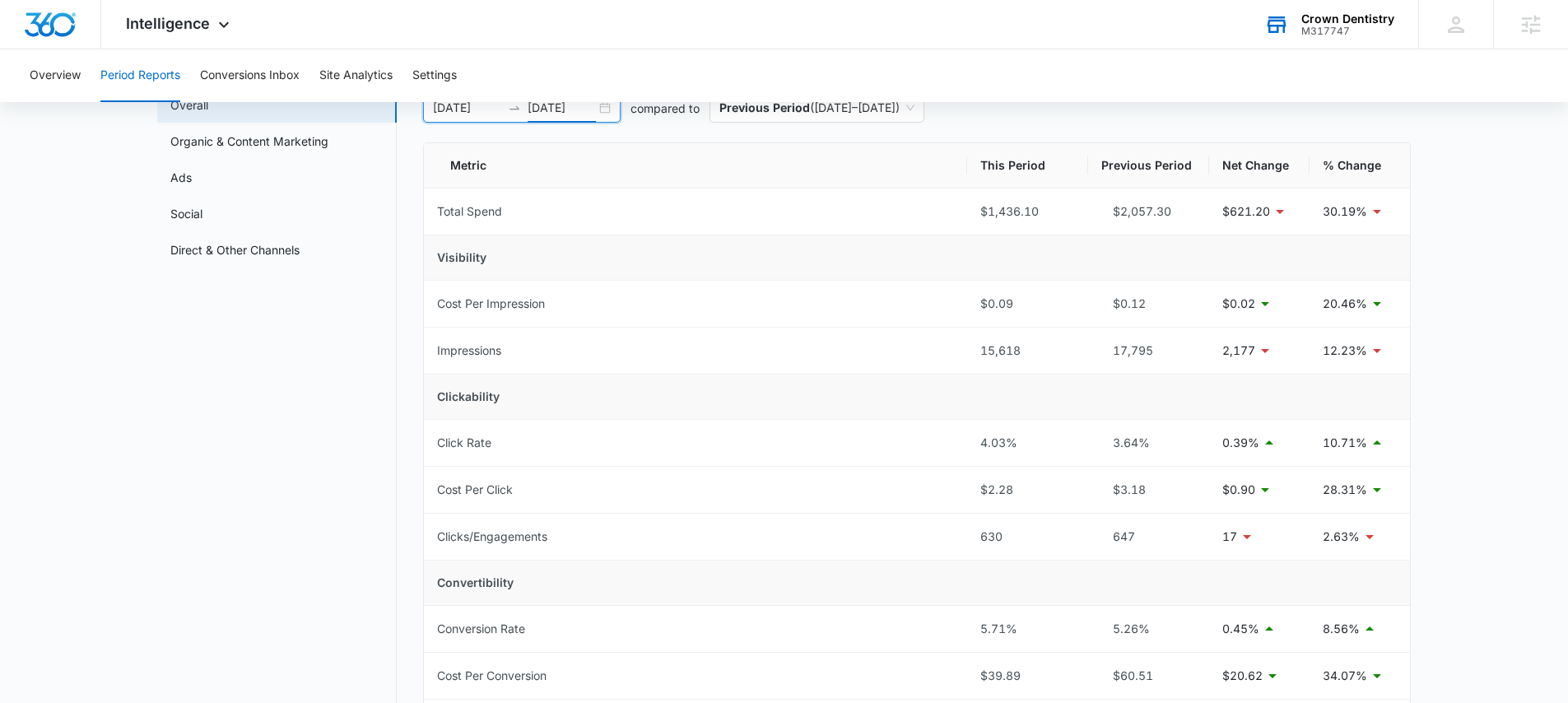
scroll to position [88, 0]
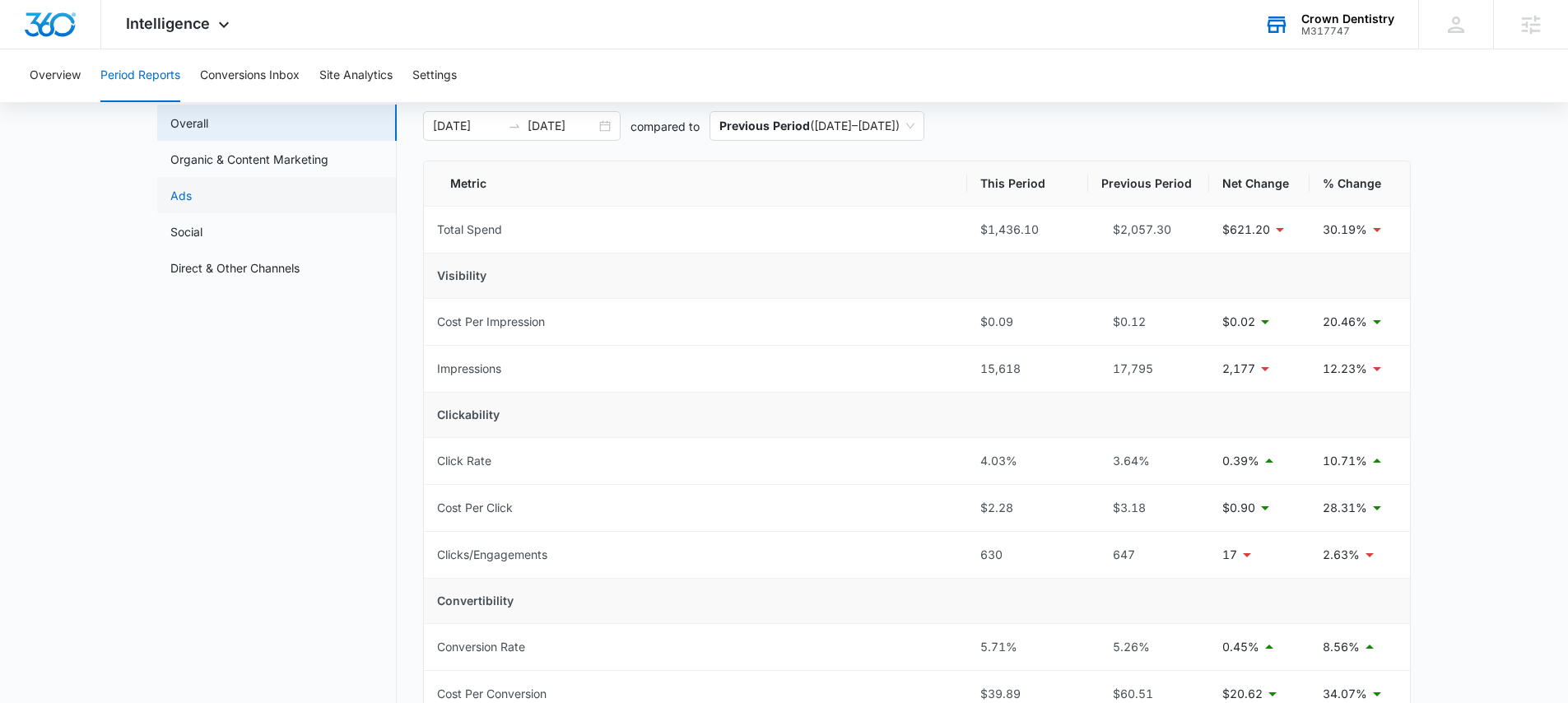
click at [192, 191] on link "Ads" at bounding box center [181, 195] width 21 height 18
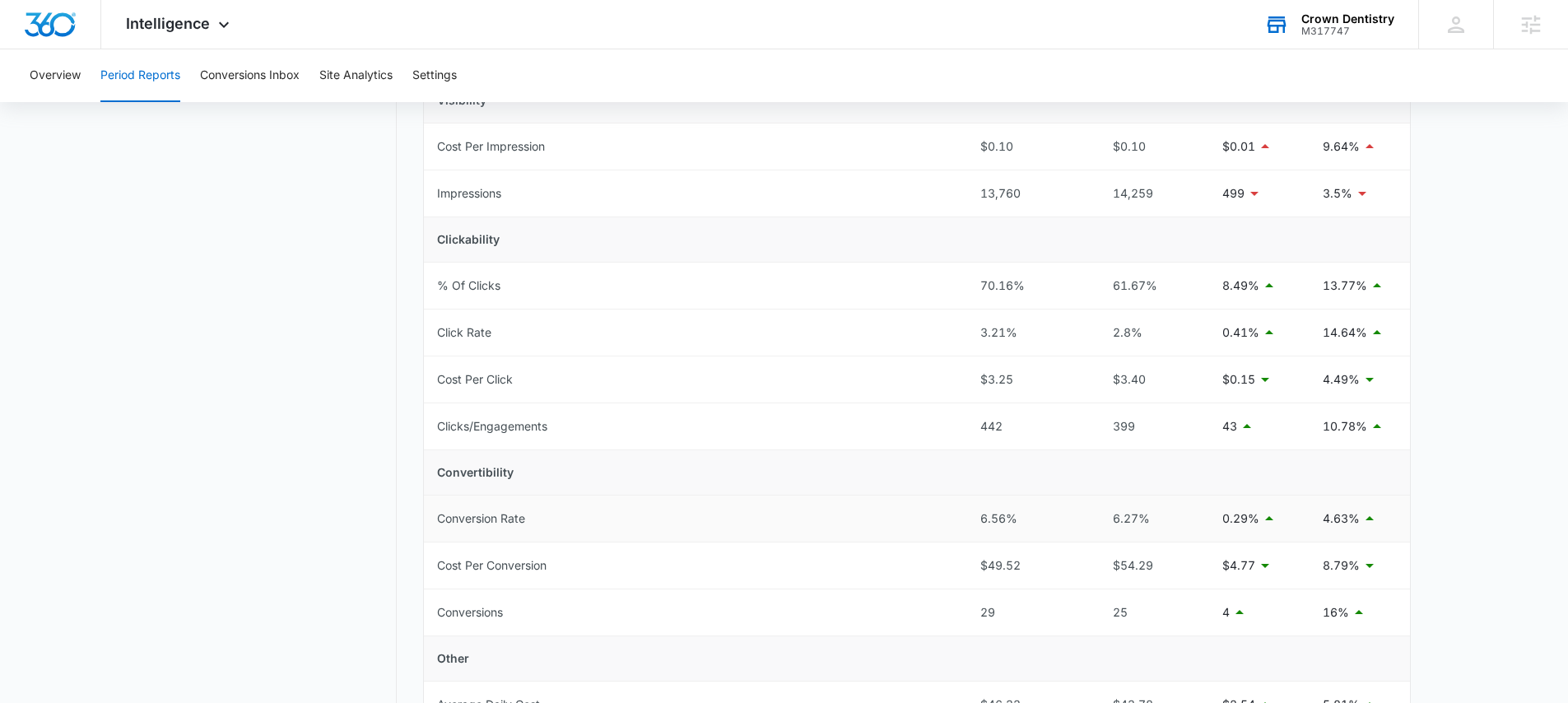
scroll to position [264, 0]
click at [182, 24] on span "Intelligence" at bounding box center [168, 24] width 84 height 18
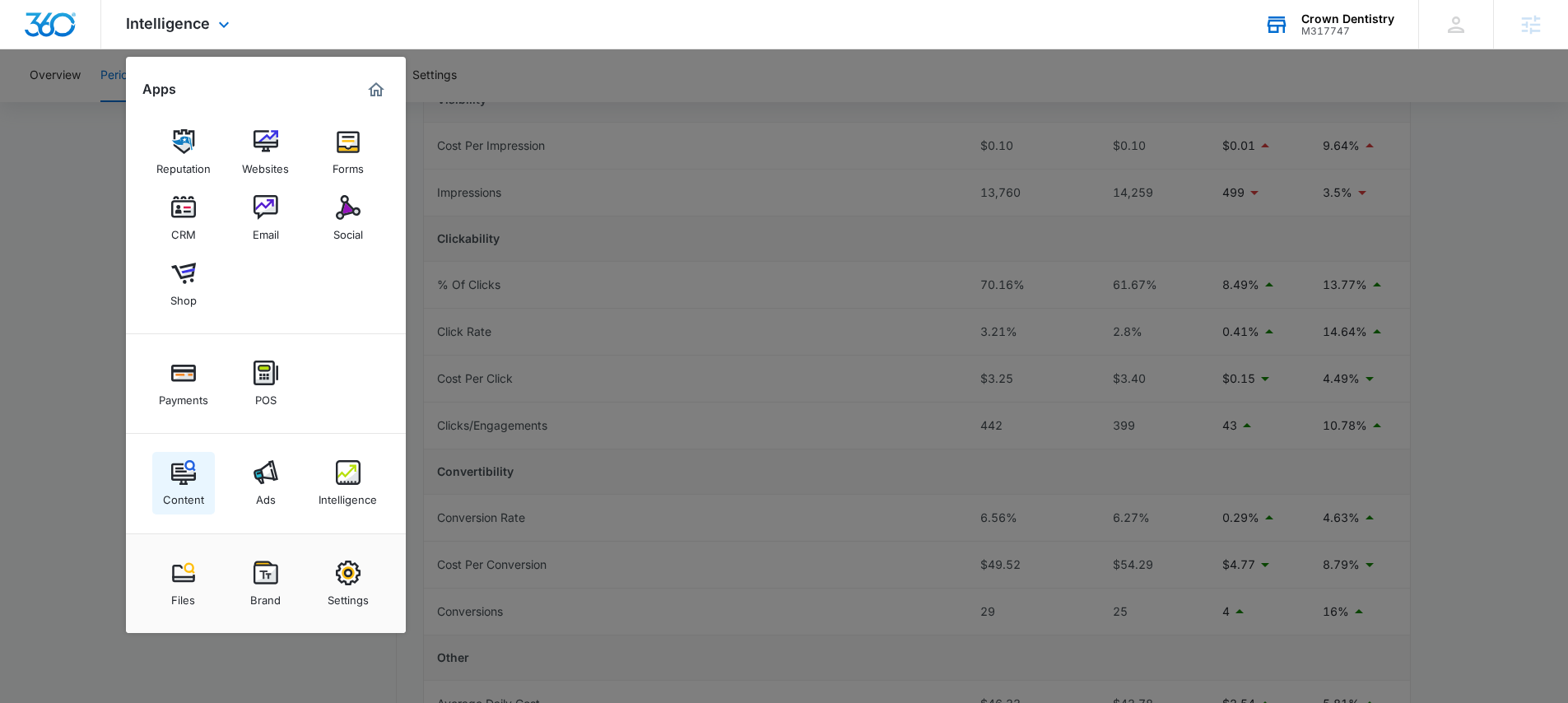
click at [174, 480] on img at bounding box center [183, 472] width 24 height 24
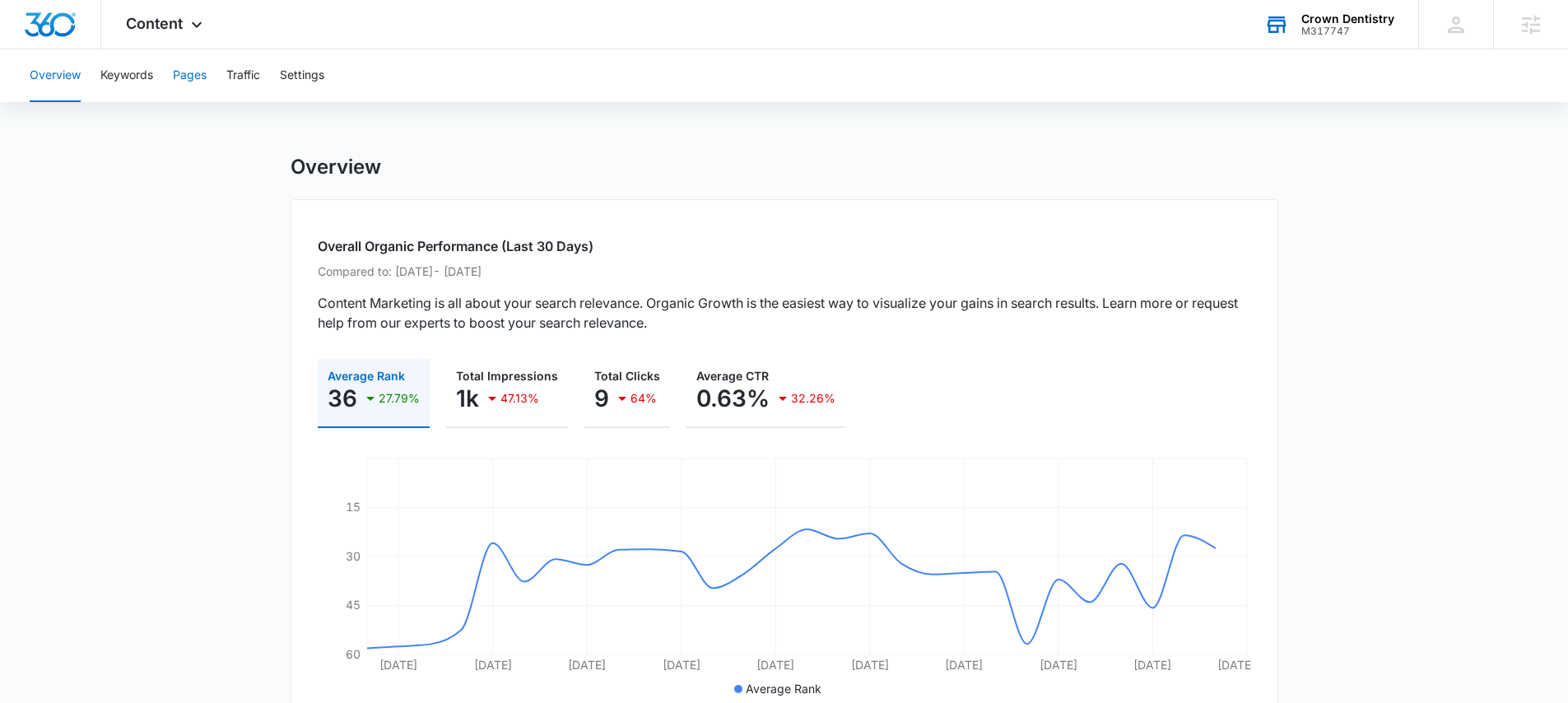
click at [200, 77] on button "Pages" at bounding box center [190, 76] width 34 height 53
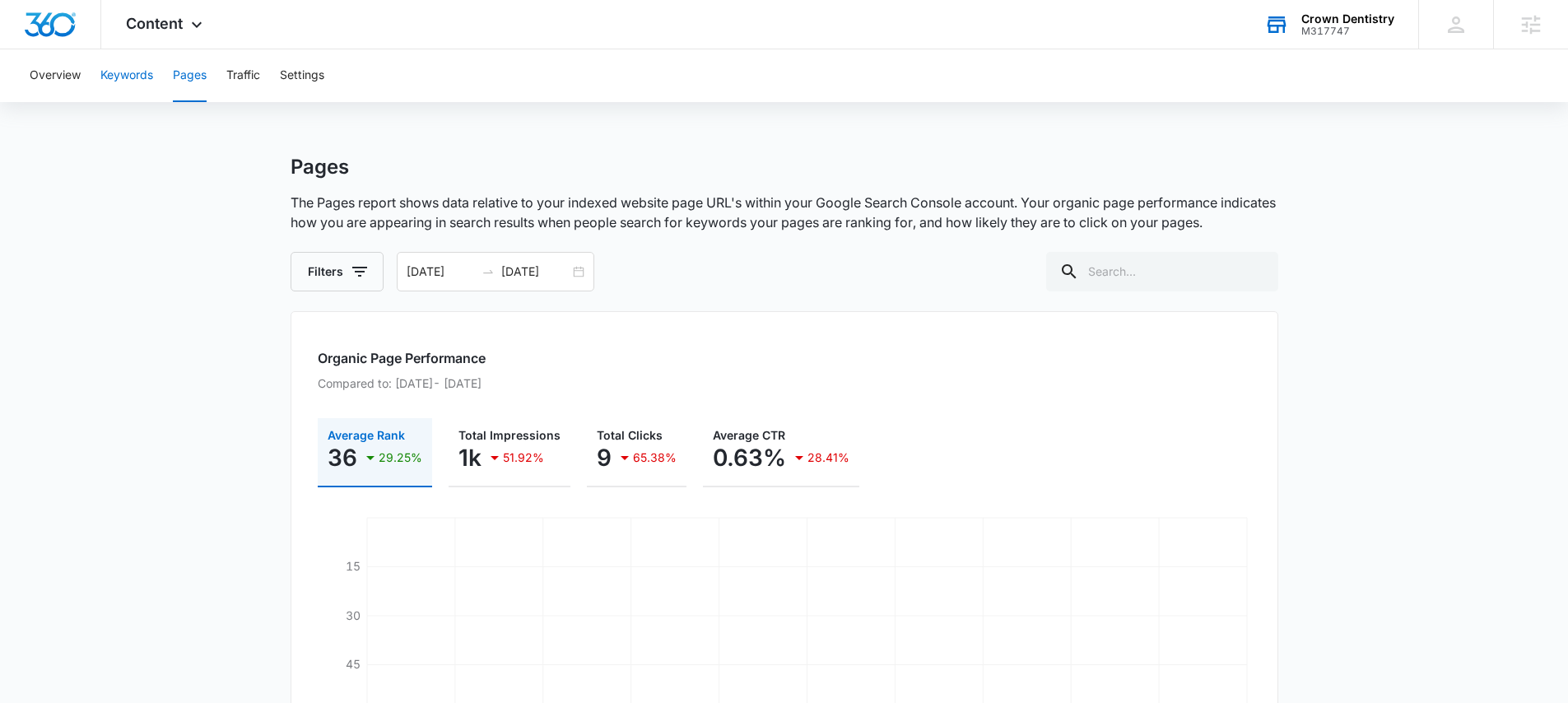
click at [144, 78] on button "Keywords" at bounding box center [126, 76] width 53 height 53
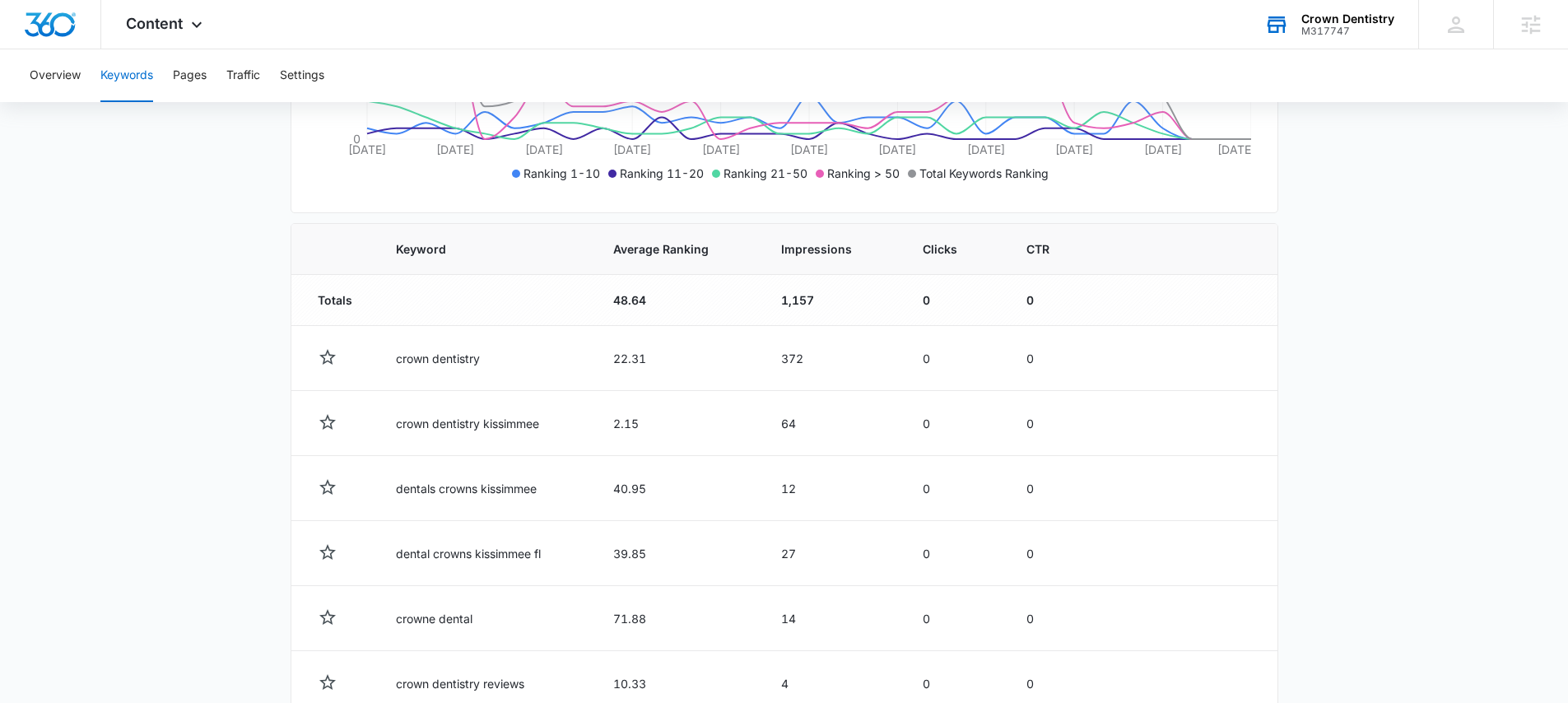
scroll to position [454, 0]
click at [635, 251] on span "Average Ranking" at bounding box center [665, 250] width 104 height 18
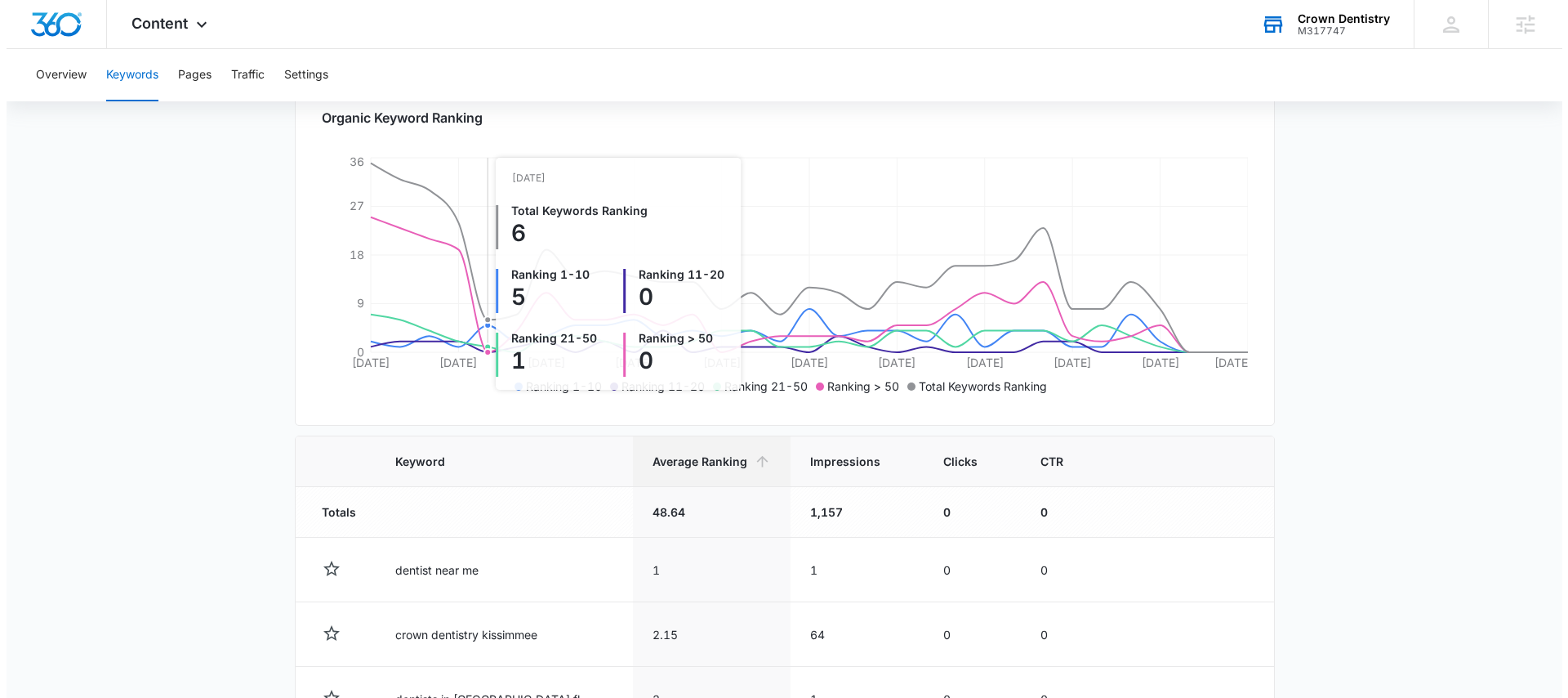
scroll to position [0, 0]
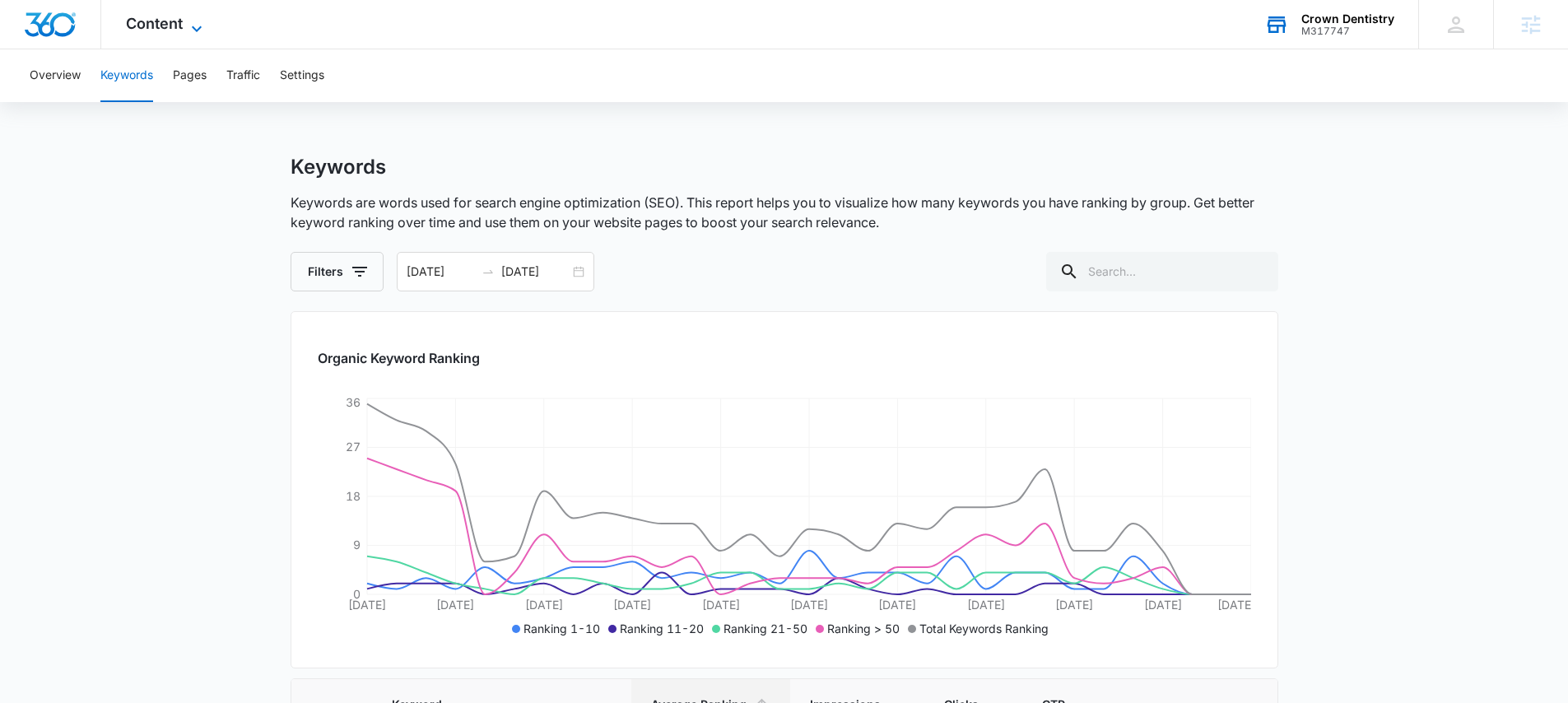
click at [160, 18] on span "Content" at bounding box center [155, 24] width 57 height 18
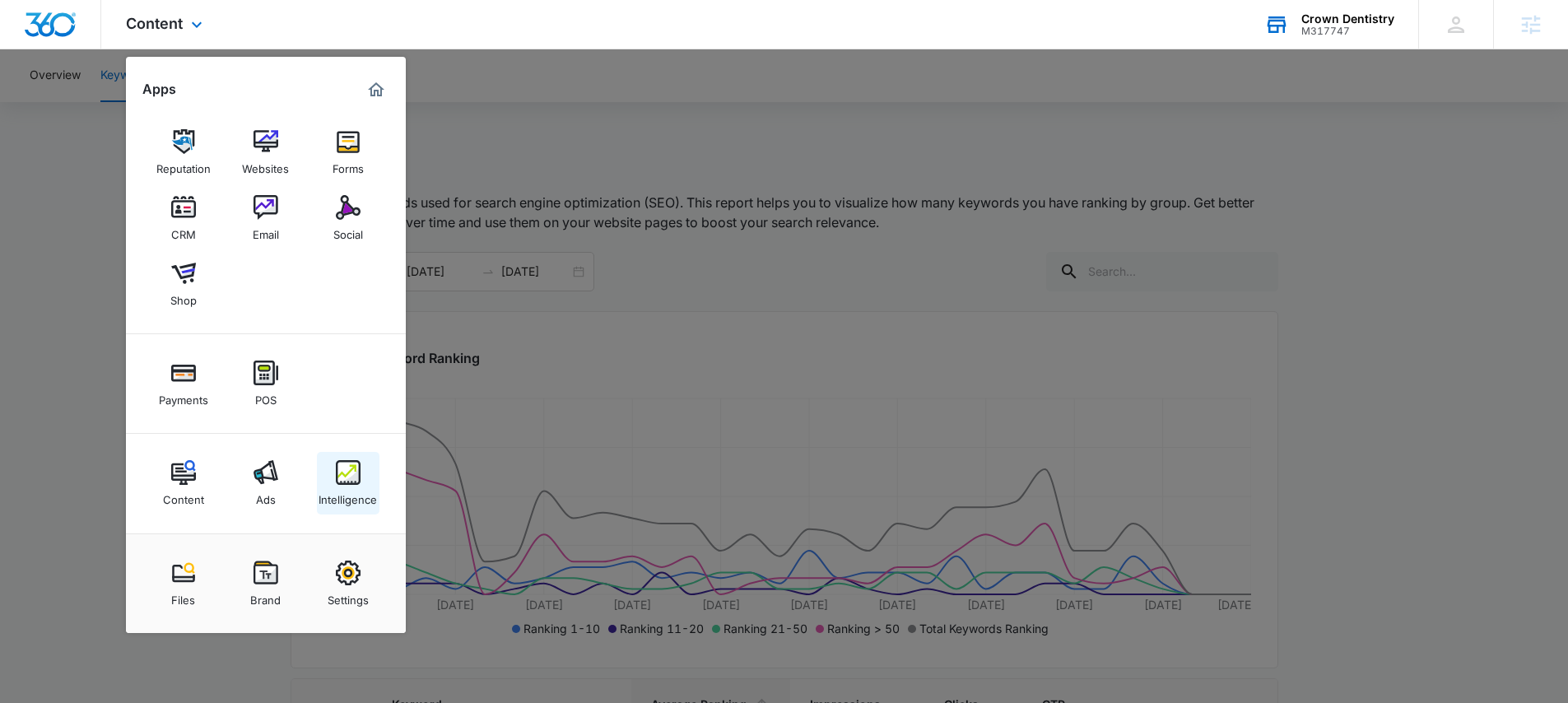
click at [354, 482] on img at bounding box center [347, 472] width 24 height 24
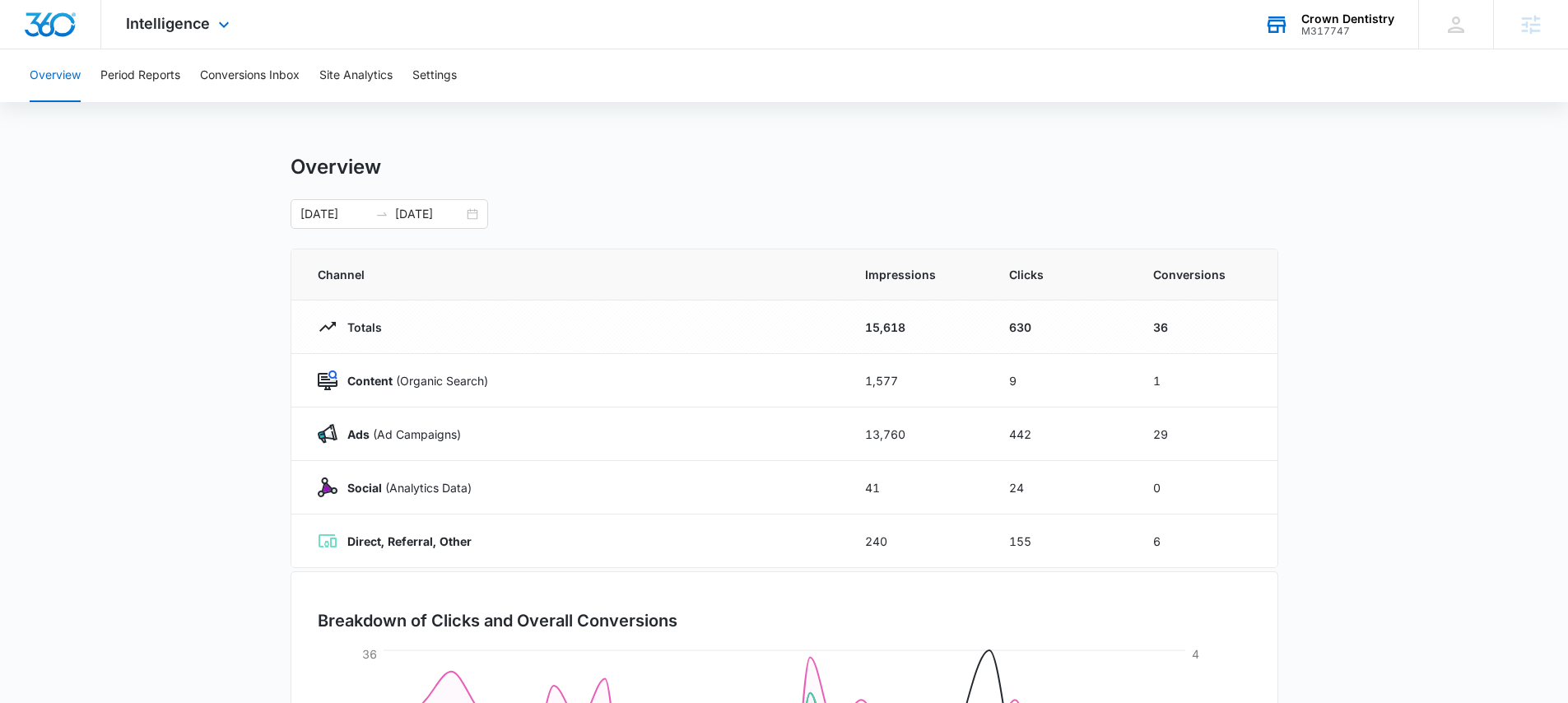
click at [174, 13] on div "Intelligence Apps Reputation Websites Forms CRM Email Social Shop Payments POS …" at bounding box center [179, 24] width 157 height 49
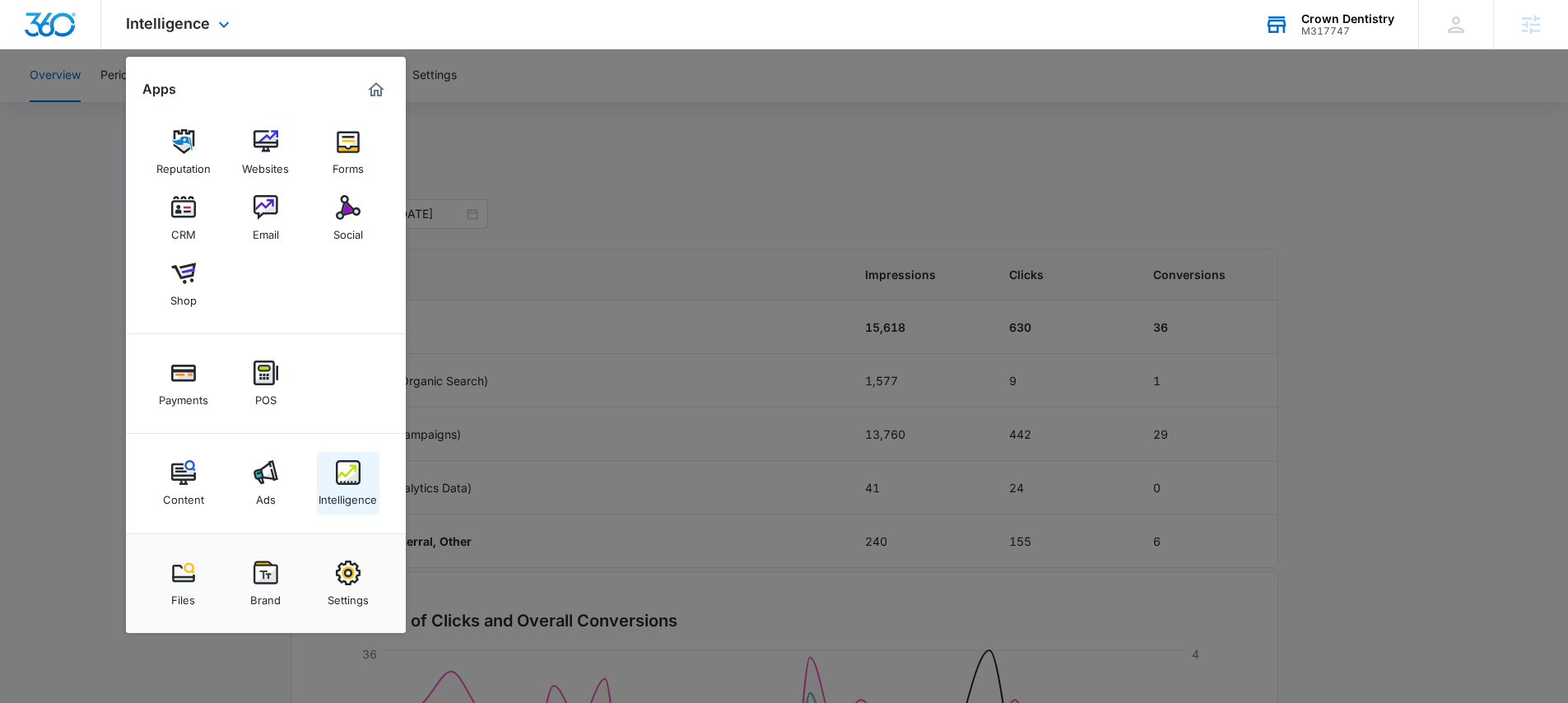
click at [337, 490] on div "Intelligence" at bounding box center [347, 494] width 58 height 21
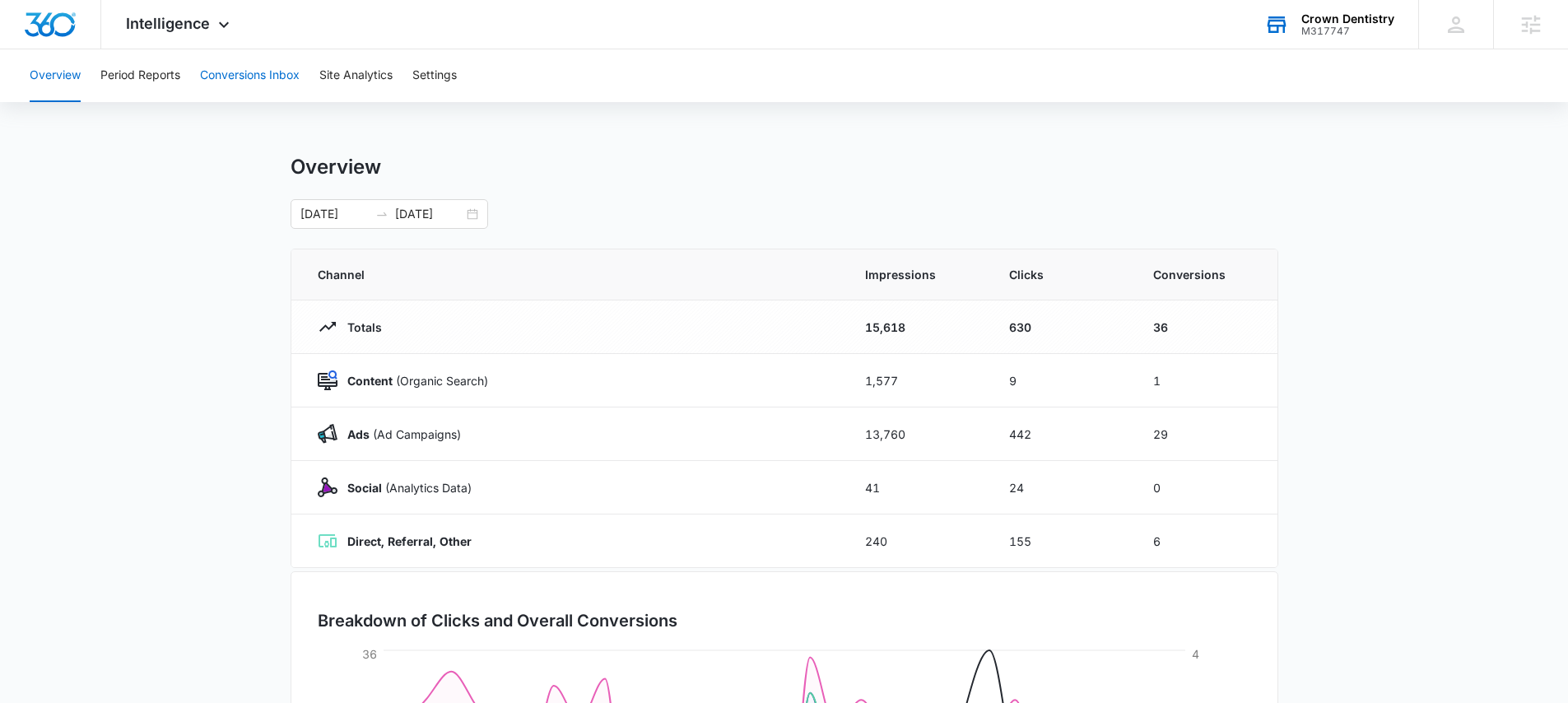
click at [261, 74] on button "Conversions Inbox" at bounding box center [250, 76] width 99 height 53
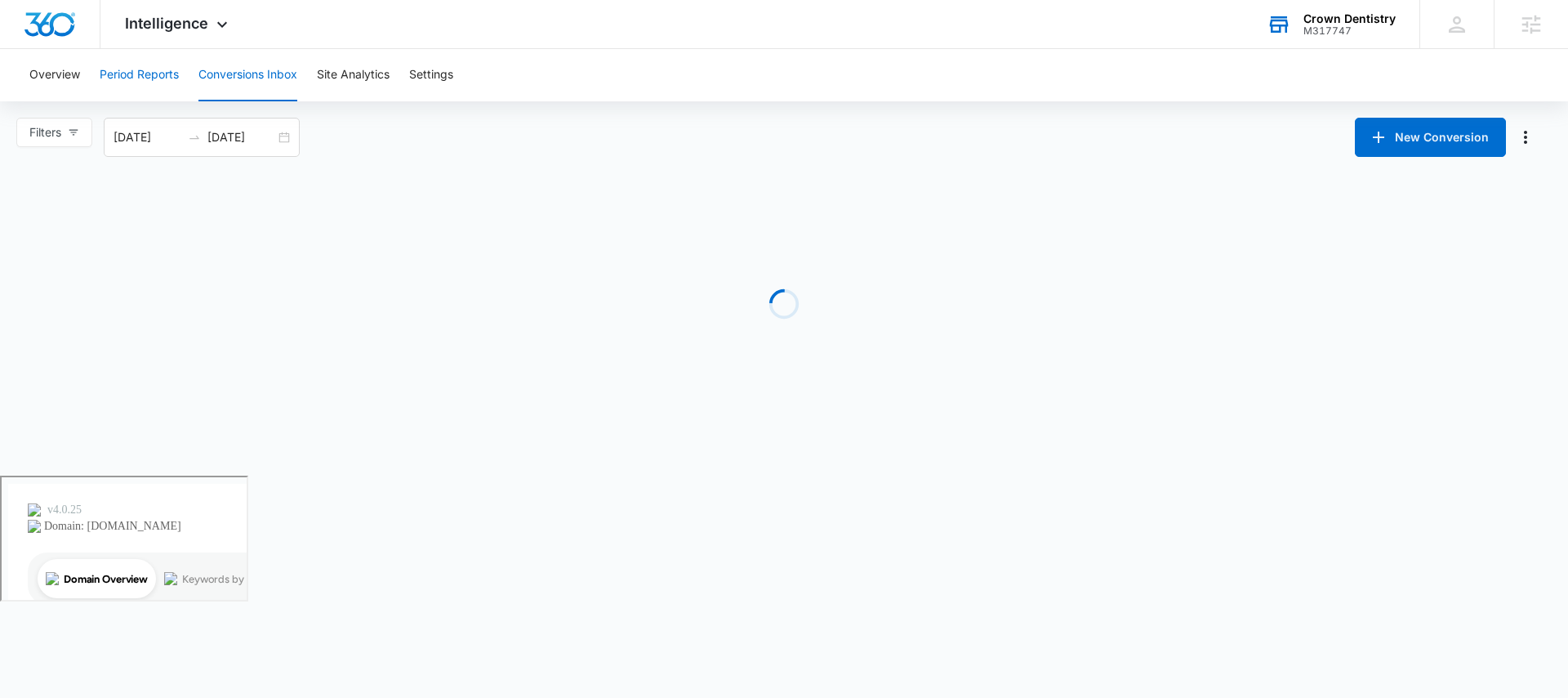
click at [127, 73] on button "Period Reports" at bounding box center [139, 75] width 79 height 53
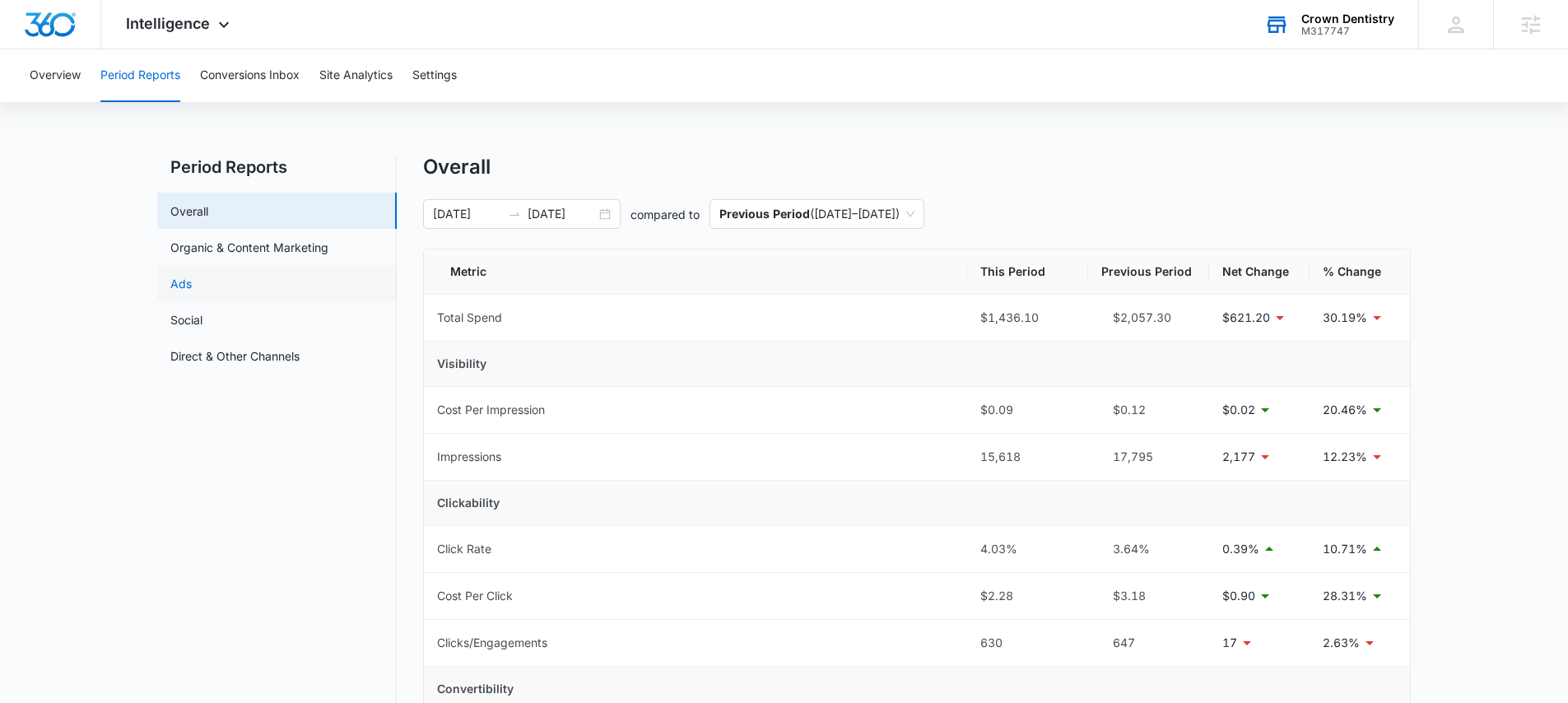
click at [192, 287] on link "Ads" at bounding box center [181, 283] width 21 height 18
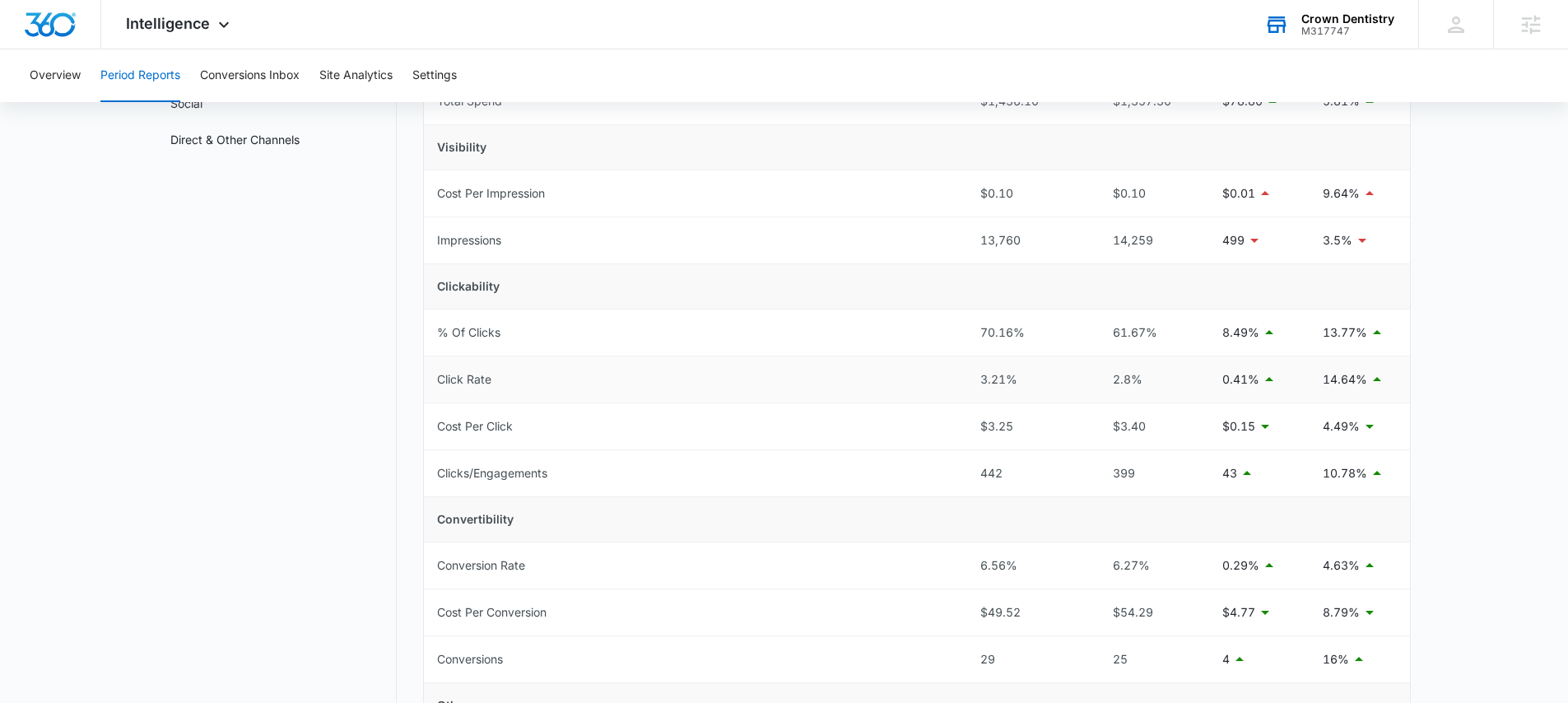
scroll to position [251, 0]
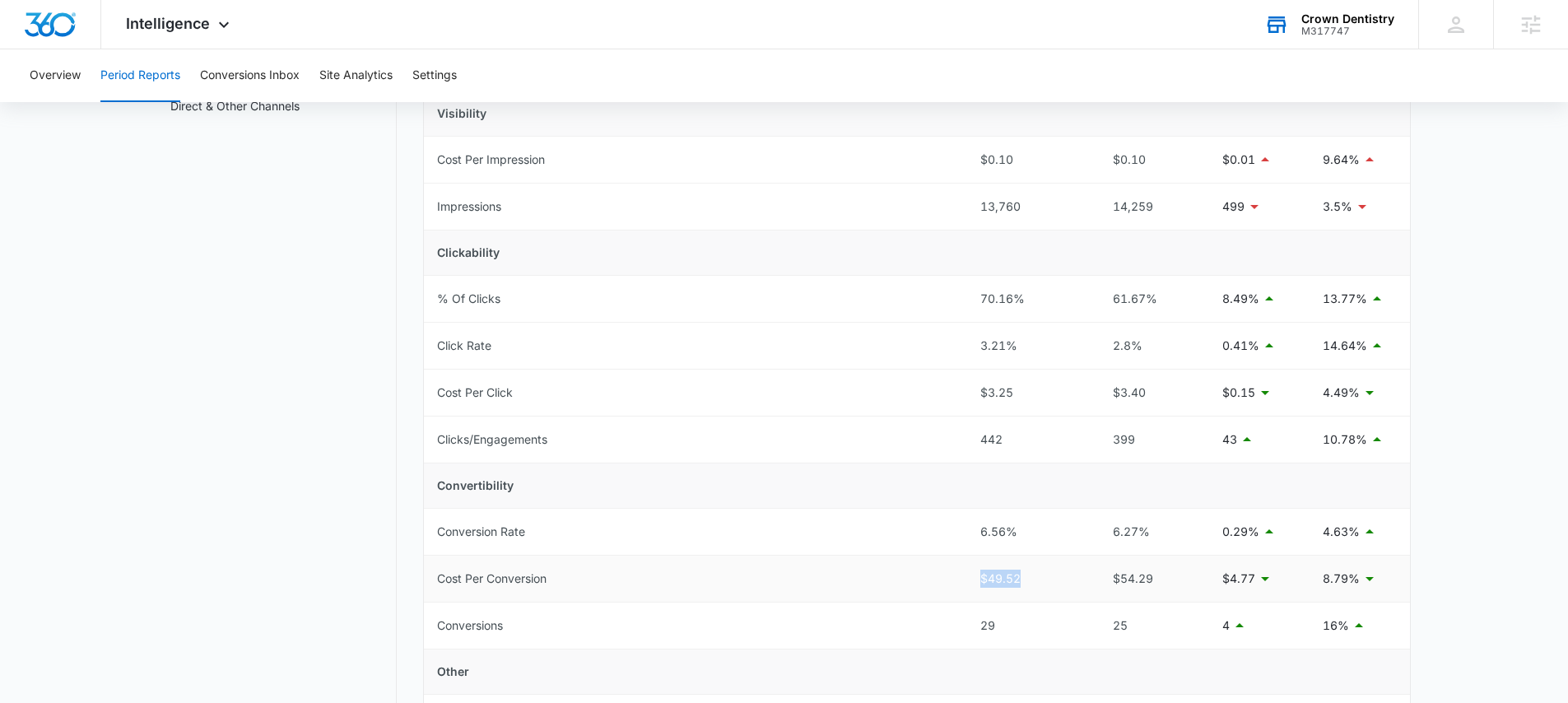
drag, startPoint x: 977, startPoint y: 576, endPoint x: 1022, endPoint y: 577, distance: 45.0
click at [1022, 577] on td "$49.52" at bounding box center [1027, 579] width 121 height 47
drag, startPoint x: 979, startPoint y: 393, endPoint x: 1019, endPoint y: 394, distance: 40.0
click at [1019, 394] on td "$3.25" at bounding box center [1027, 393] width 121 height 47
drag, startPoint x: 975, startPoint y: 576, endPoint x: 1027, endPoint y: 578, distance: 52.0
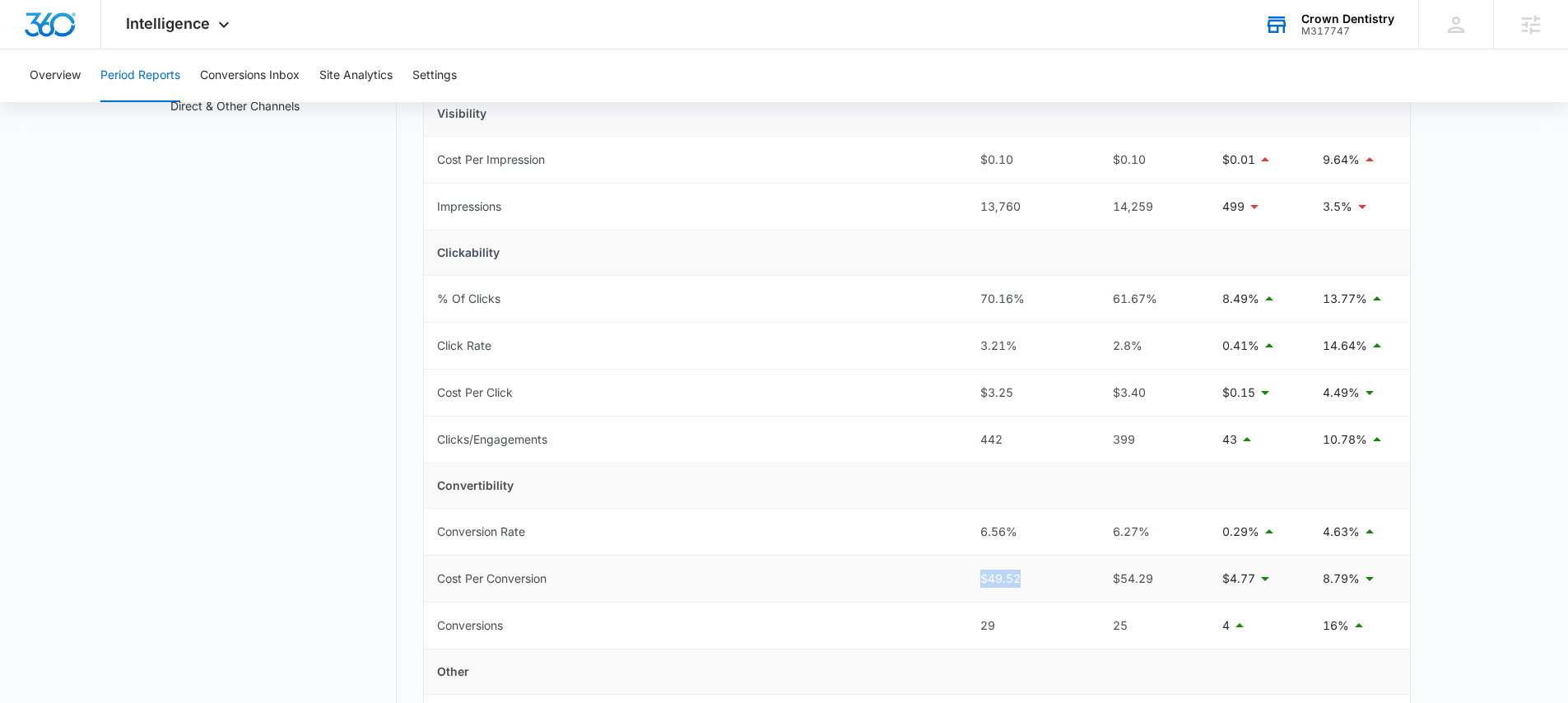
click at [1027, 578] on td "$49.52" at bounding box center [1027, 579] width 121 height 47
click at [989, 584] on div "$49.52" at bounding box center [1027, 579] width 95 height 18
drag, startPoint x: 979, startPoint y: 579, endPoint x: 1022, endPoint y: 582, distance: 43.1
click at [1022, 582] on td "$49.52" at bounding box center [1027, 579] width 121 height 47
click at [950, 580] on td "Cost Per Conversion" at bounding box center [695, 579] width 543 height 47
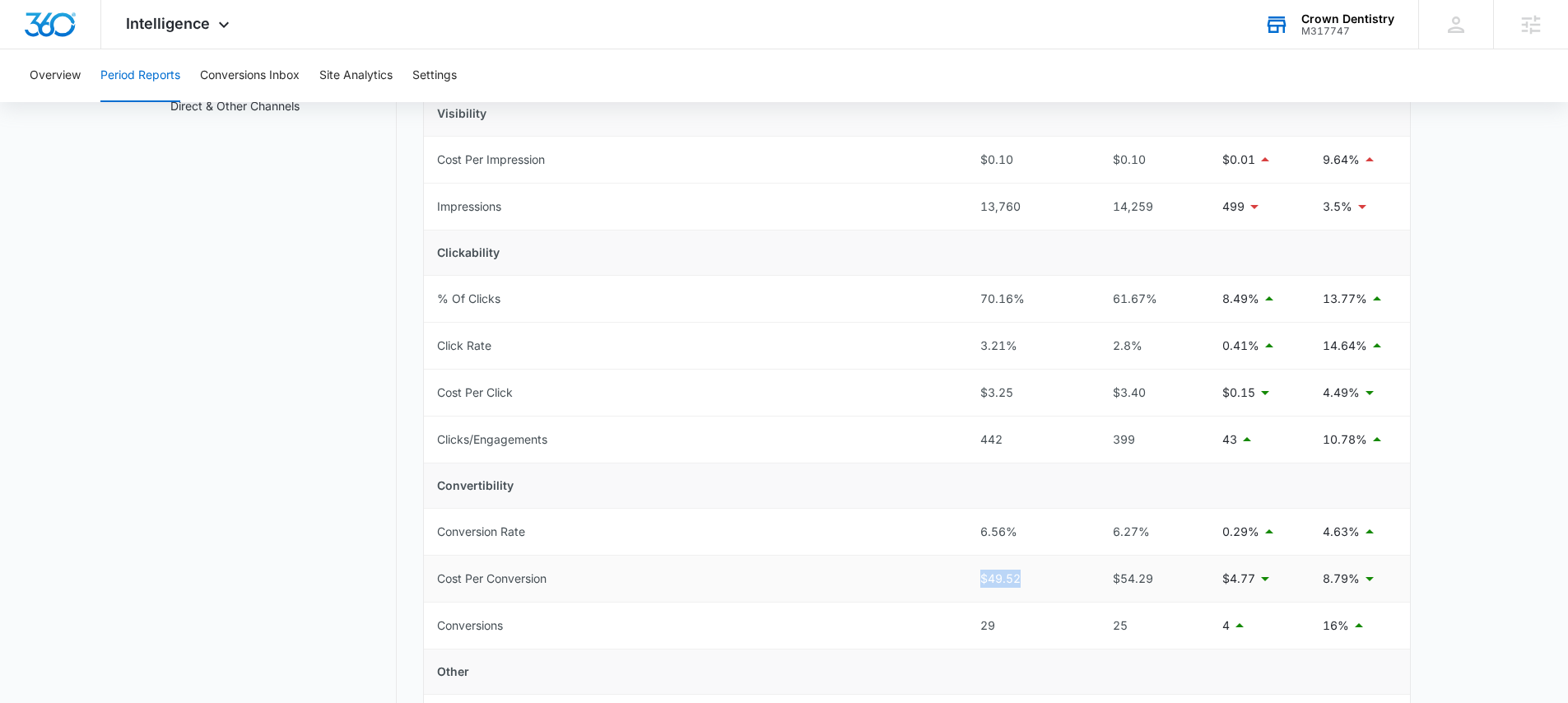
drag, startPoint x: 978, startPoint y: 581, endPoint x: 1016, endPoint y: 581, distance: 38.0
click at [1016, 581] on td "$49.52" at bounding box center [1027, 579] width 121 height 47
click at [971, 572] on td "$49.52" at bounding box center [1027, 579] width 121 height 47
drag, startPoint x: 968, startPoint y: 575, endPoint x: 1031, endPoint y: 576, distance: 63.0
click at [1031, 576] on td "$49.52" at bounding box center [1027, 579] width 121 height 47
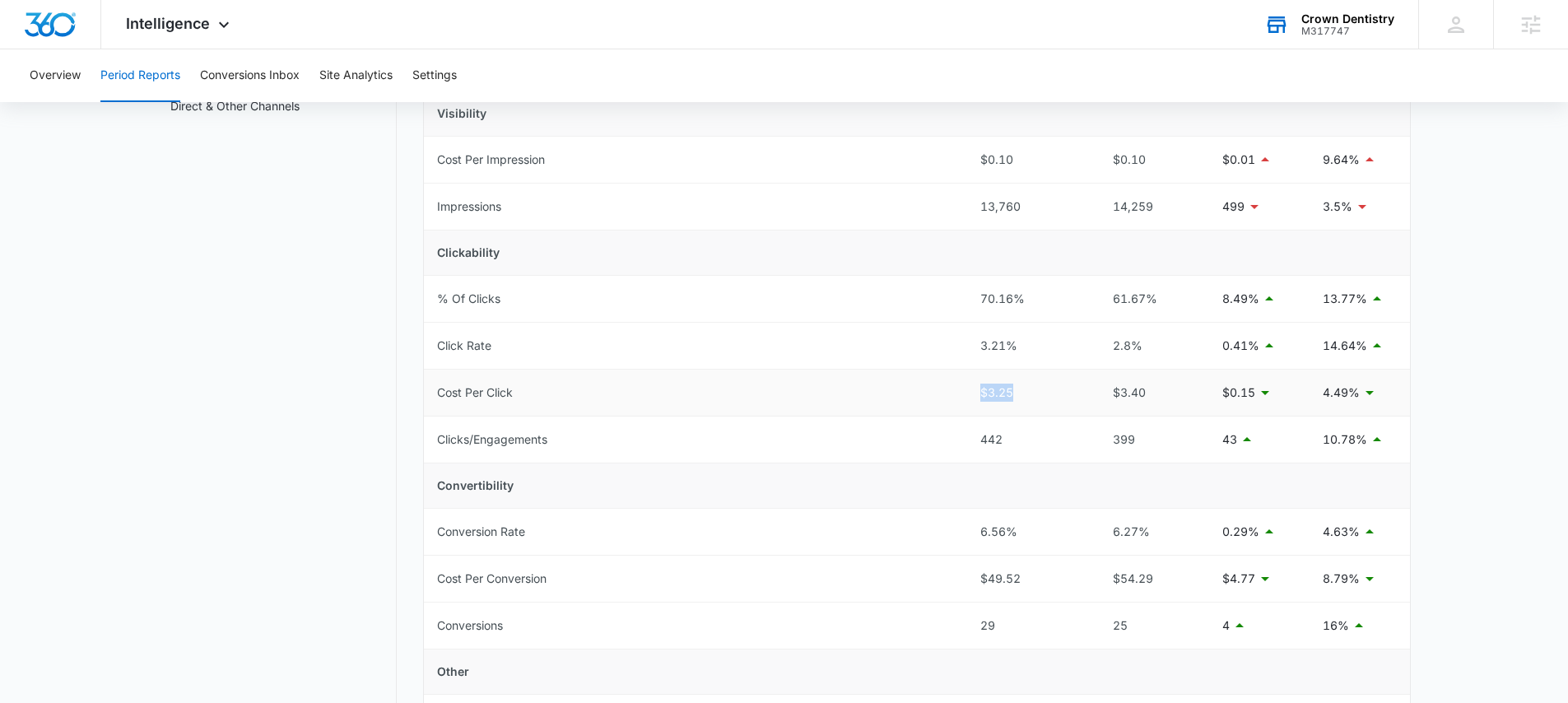
drag, startPoint x: 1029, startPoint y: 388, endPoint x: 972, endPoint y: 388, distance: 57.0
click at [972, 388] on td "$3.25" at bounding box center [1027, 393] width 121 height 47
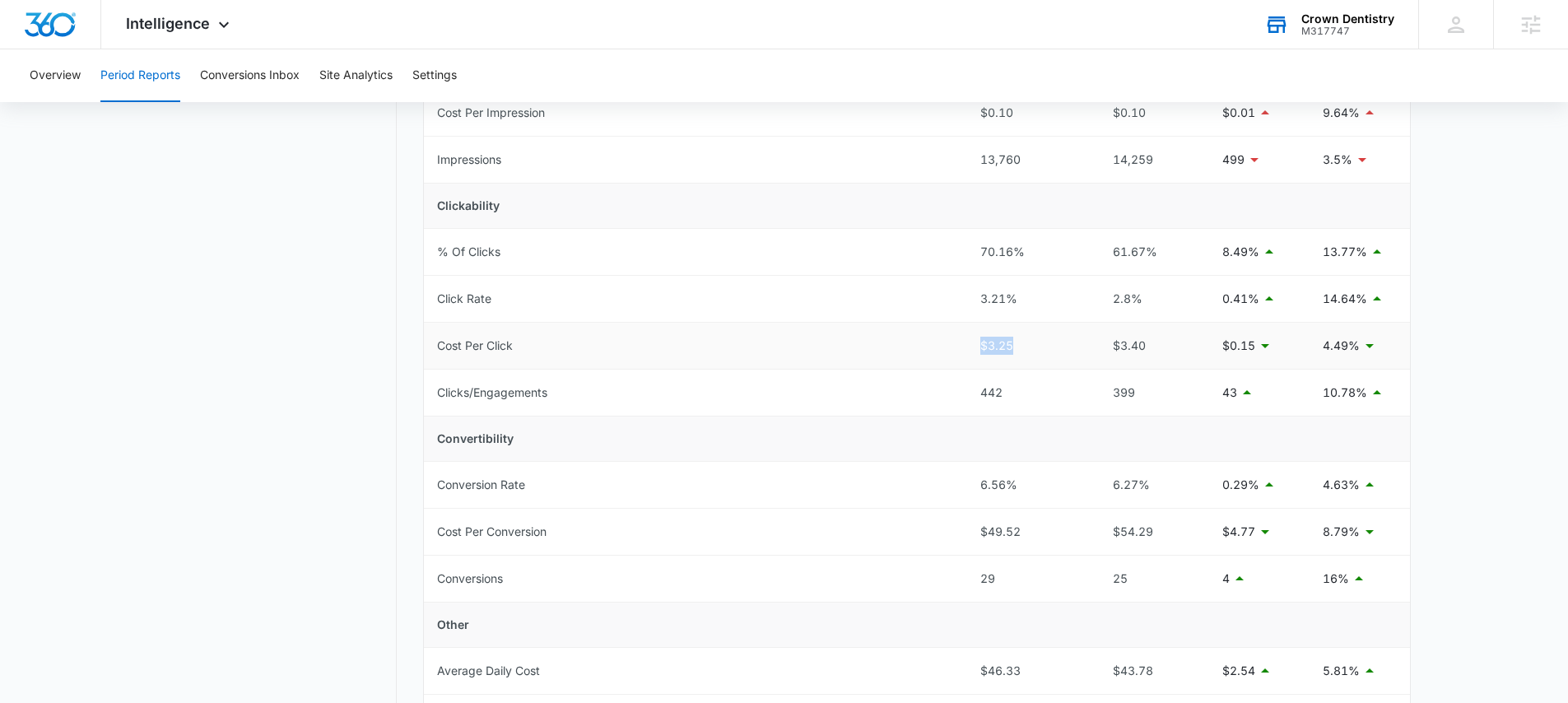
scroll to position [304, 0]
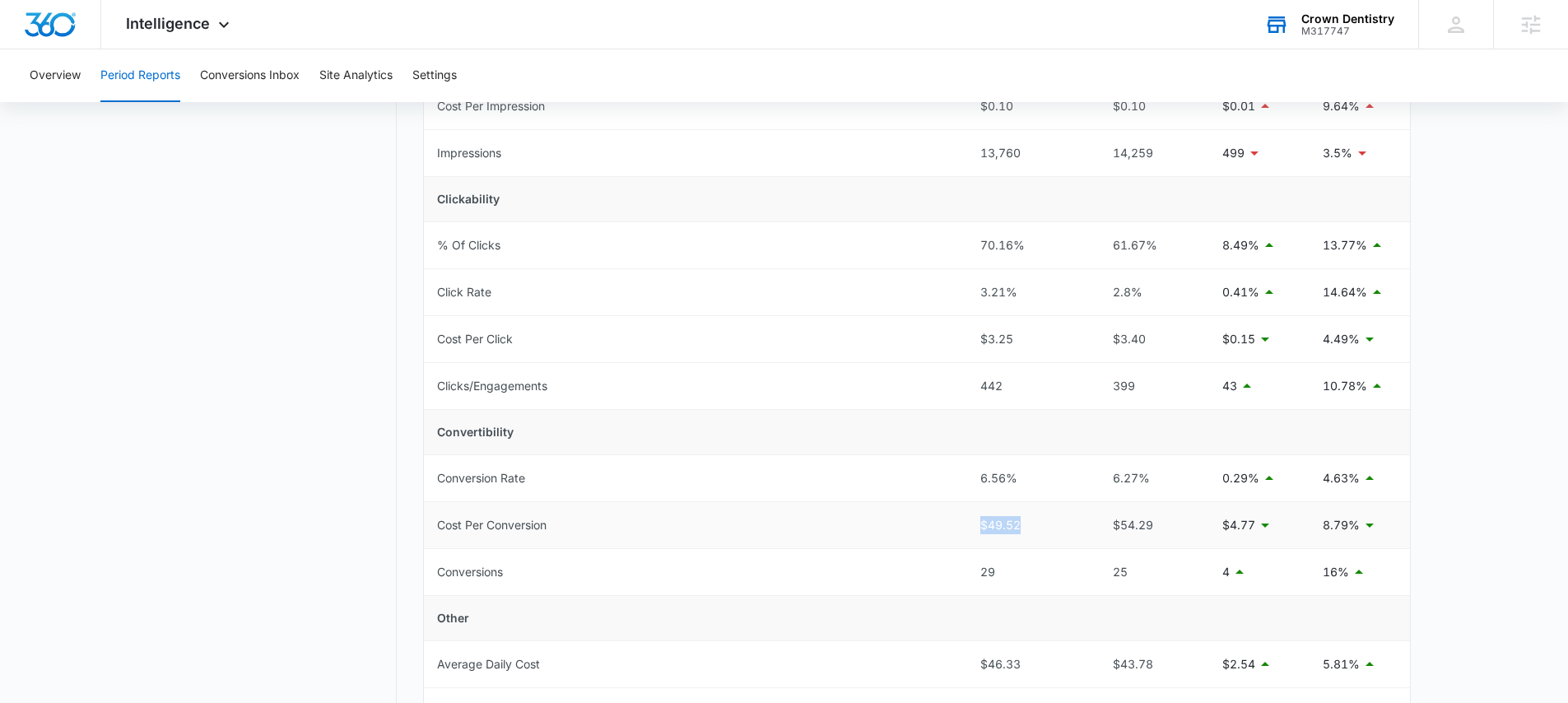
drag, startPoint x: 1027, startPoint y: 527, endPoint x: 972, endPoint y: 526, distance: 55.0
click at [972, 526] on td "$49.52" at bounding box center [1027, 526] width 121 height 47
click at [1024, 523] on div "$49.52" at bounding box center [1027, 526] width 95 height 18
drag, startPoint x: 973, startPoint y: 524, endPoint x: 946, endPoint y: 523, distance: 27.0
click at [946, 523] on tr "Cost Per Conversion $49.52 $54.29 $4.77 8.79%" at bounding box center [916, 526] width 986 height 47
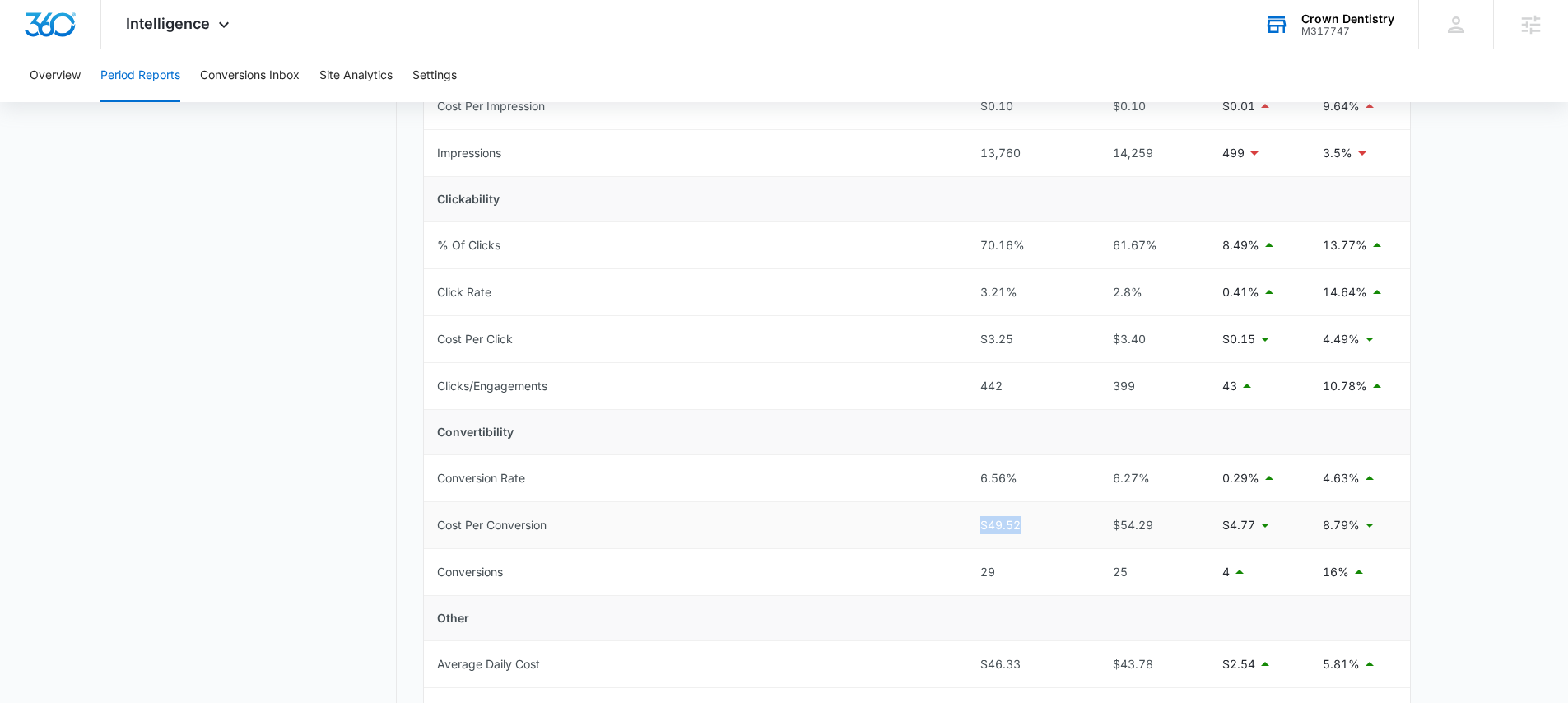
click at [918, 529] on td "Cost Per Conversion" at bounding box center [695, 526] width 543 height 47
drag, startPoint x: 976, startPoint y: 523, endPoint x: 1020, endPoint y: 525, distance: 44.0
click at [1020, 525] on td "$49.52" at bounding box center [1027, 526] width 121 height 47
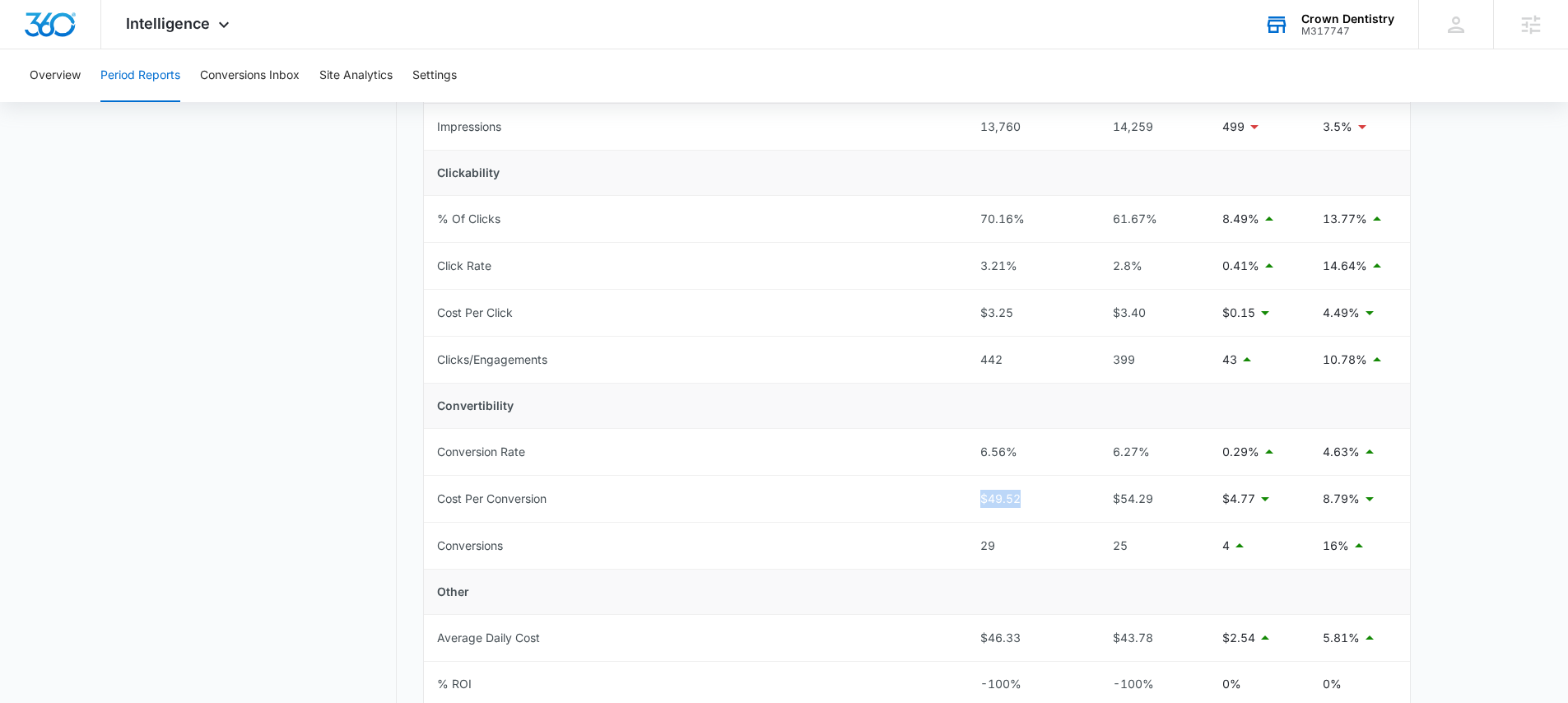
scroll to position [346, 0]
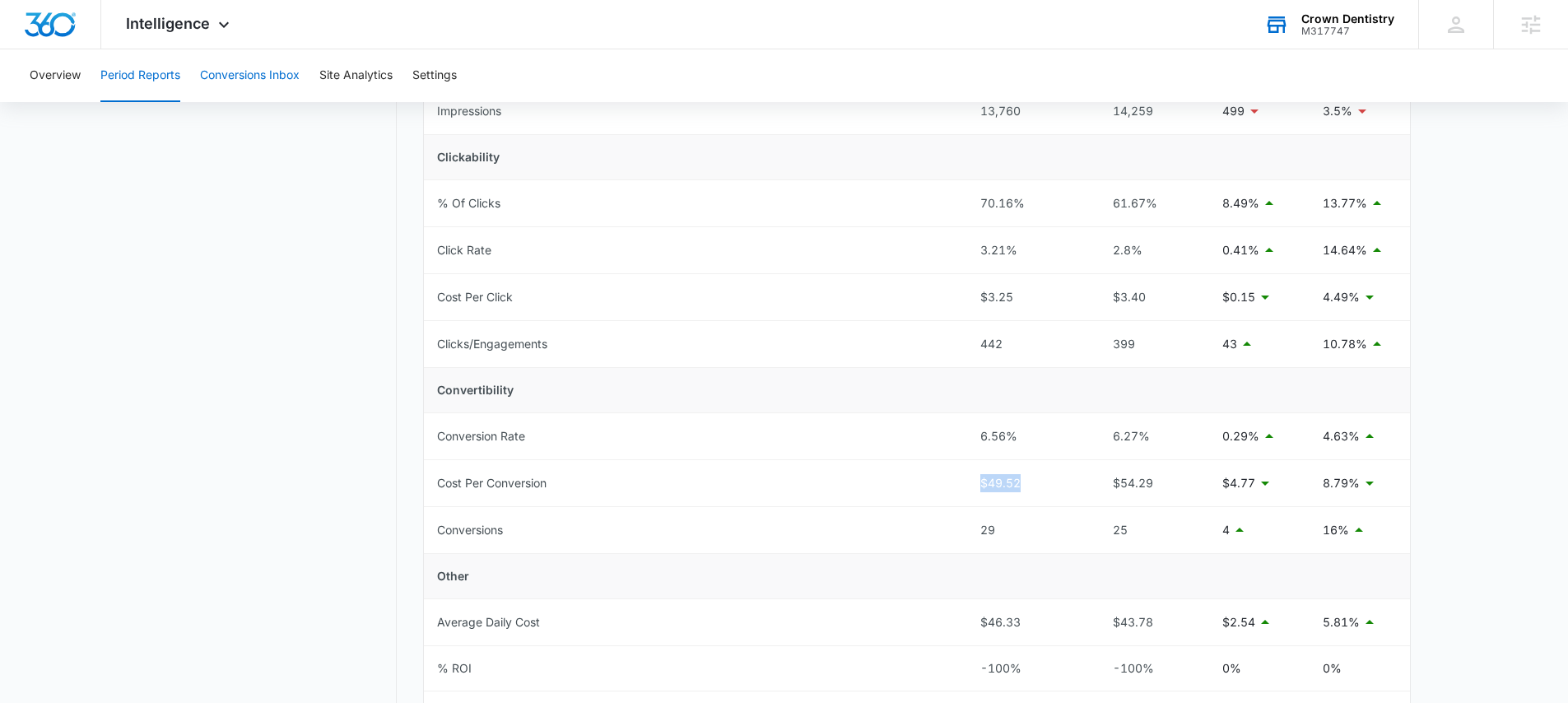
click at [235, 75] on button "Conversions Inbox" at bounding box center [250, 76] width 99 height 53
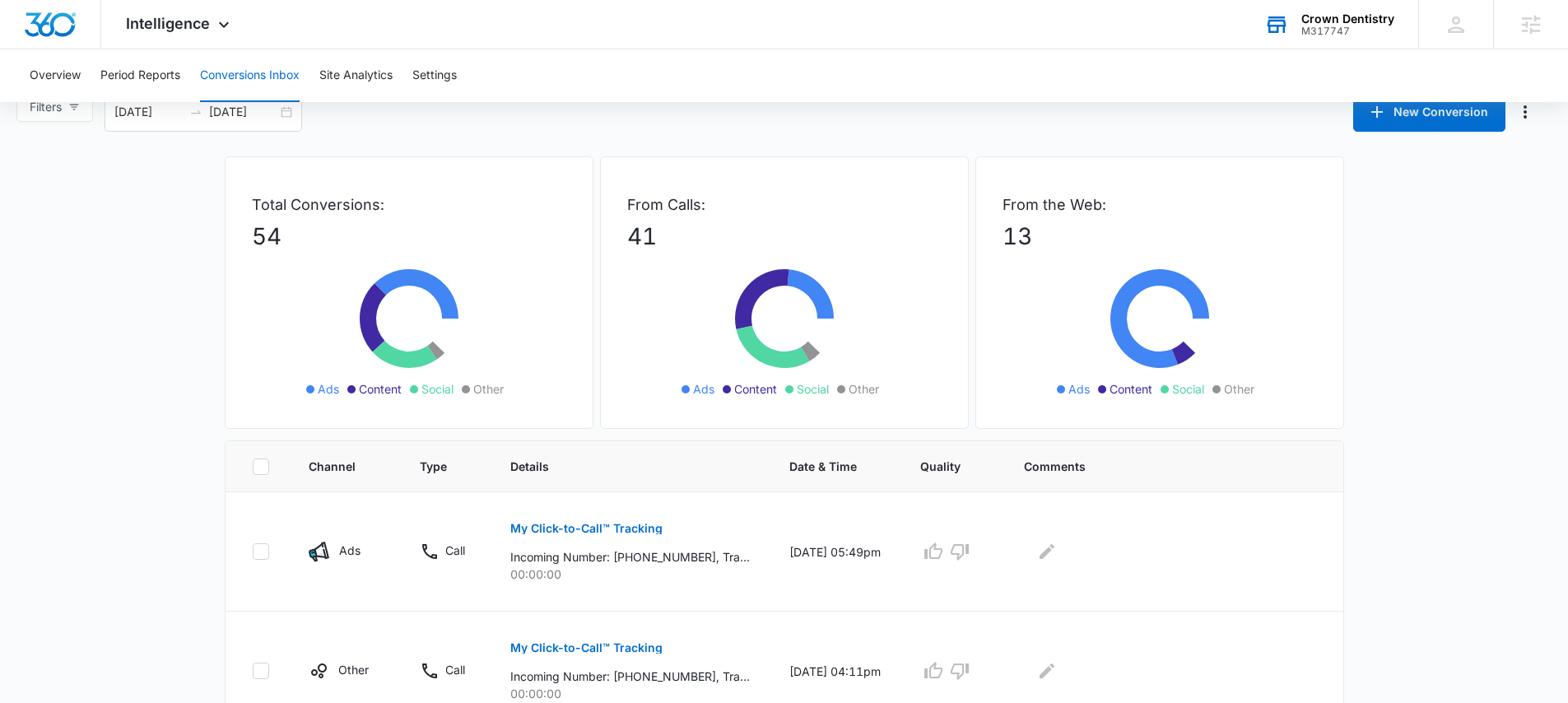
scroll to position [29, 0]
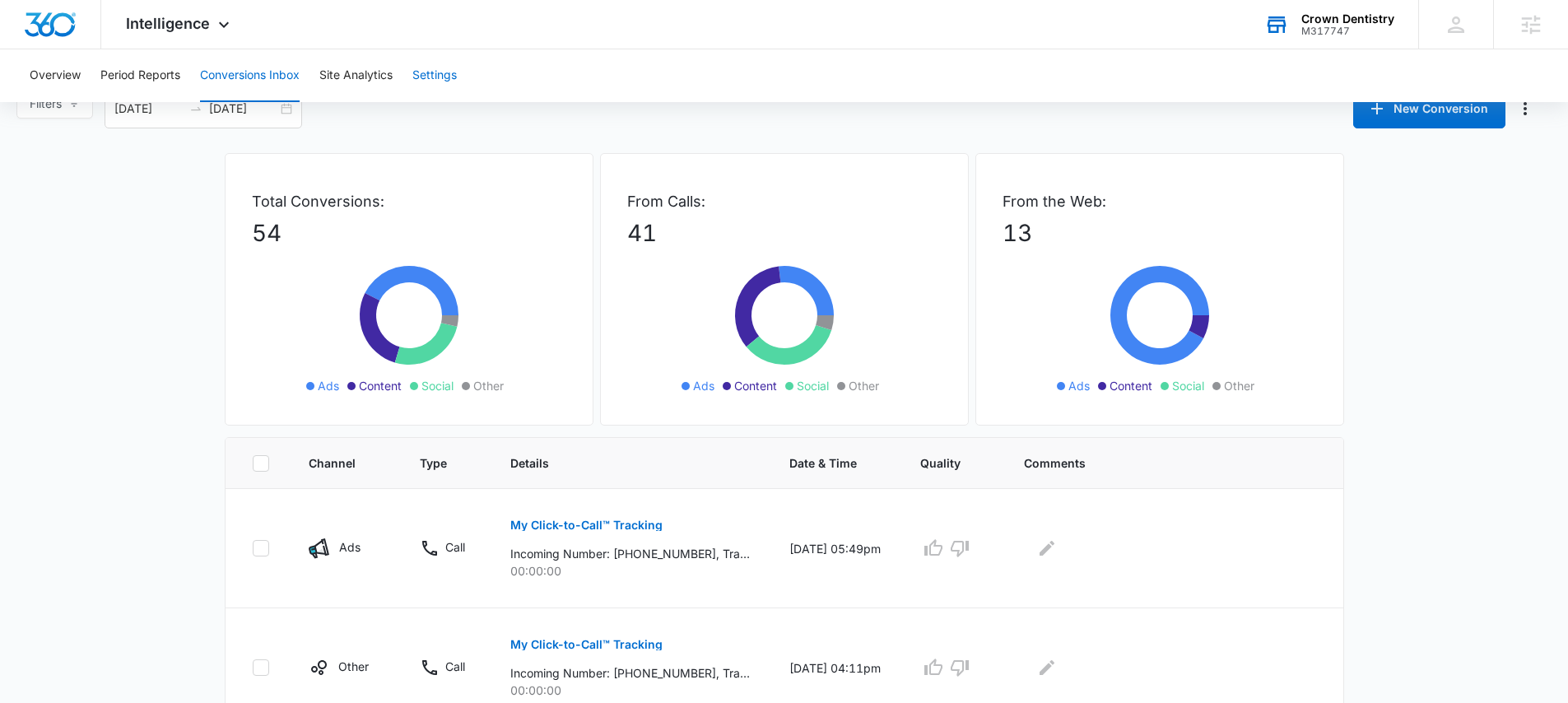
click at [451, 75] on button "Settings" at bounding box center [434, 76] width 45 height 53
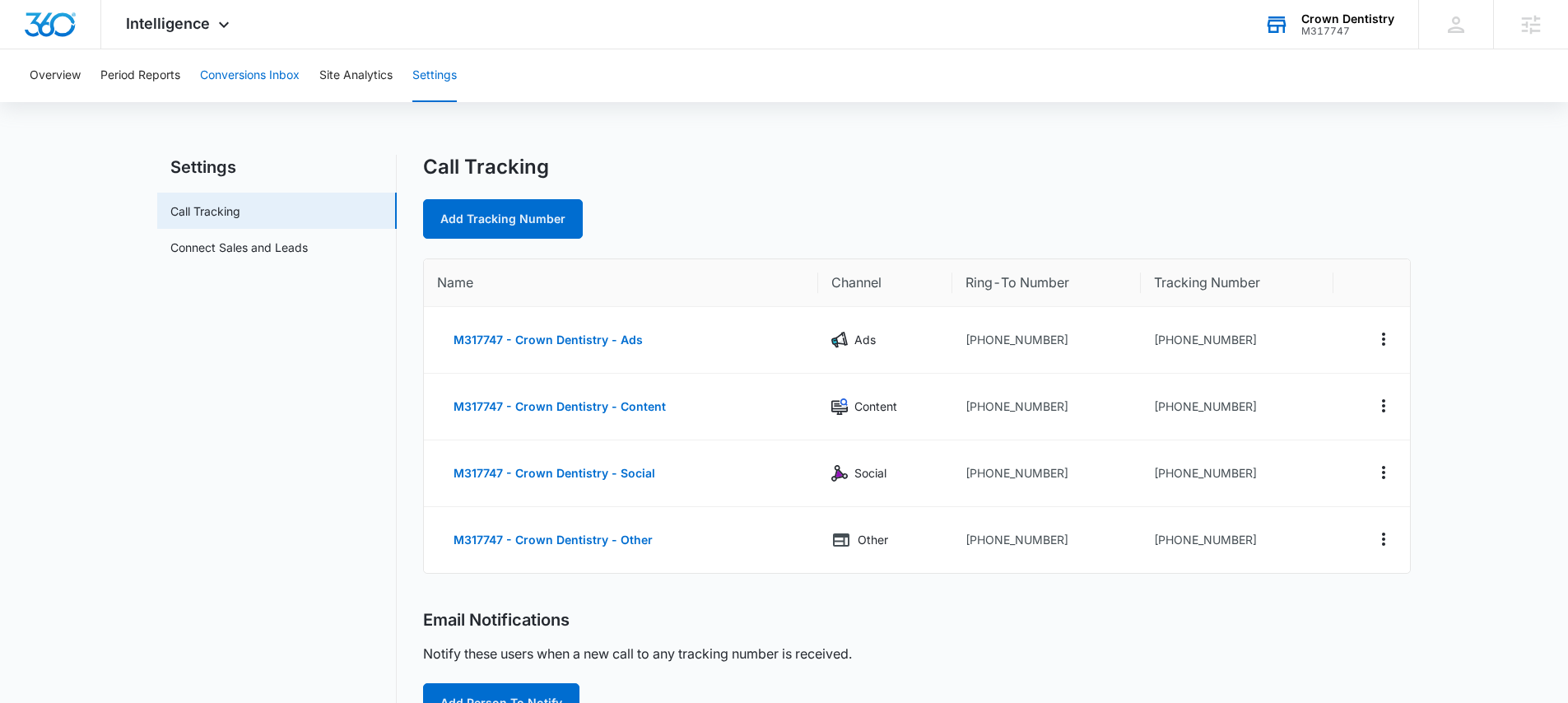
click at [276, 71] on button "Conversions Inbox" at bounding box center [250, 76] width 99 height 53
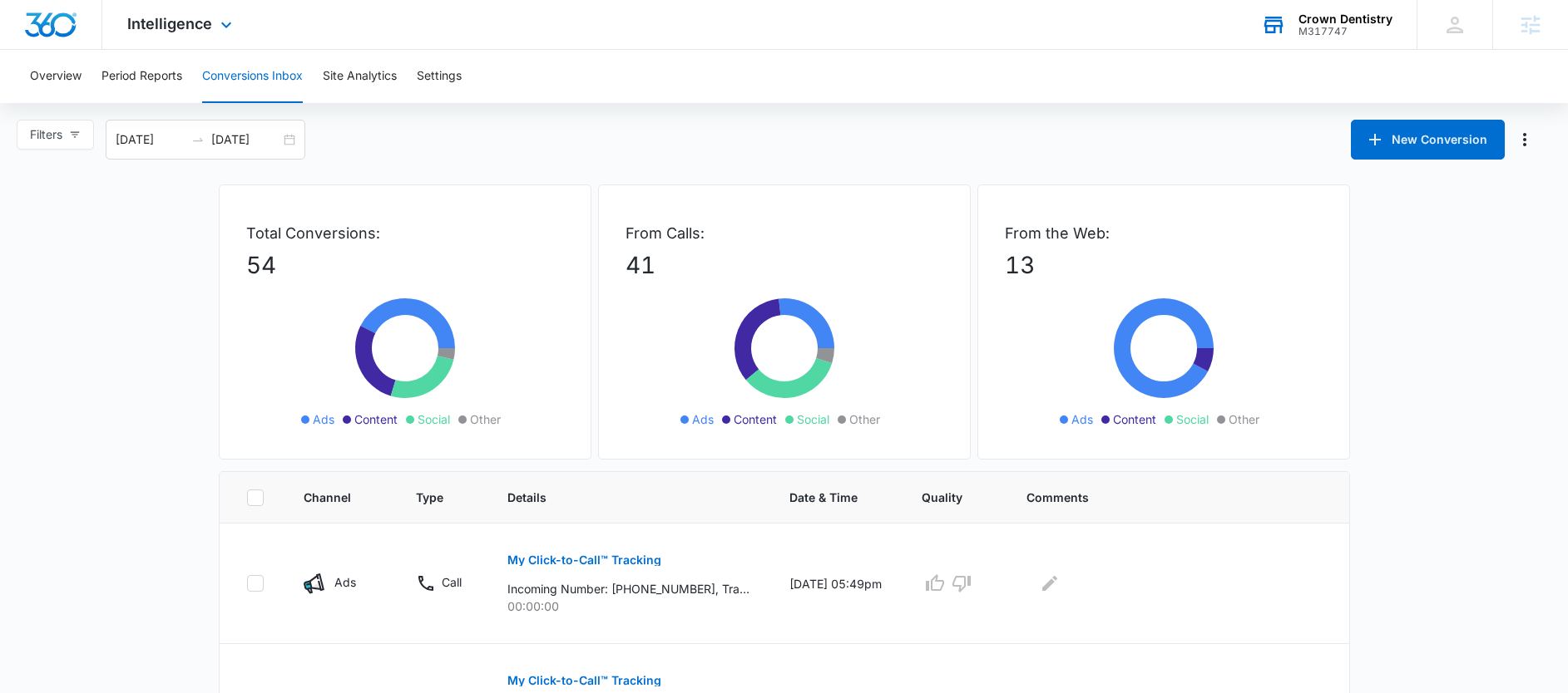
click at [169, 34] on div "Intelligence Apps Reputation Websites Forms CRM Email Social Shop Payments POS …" at bounding box center [181, 25] width 159 height 49
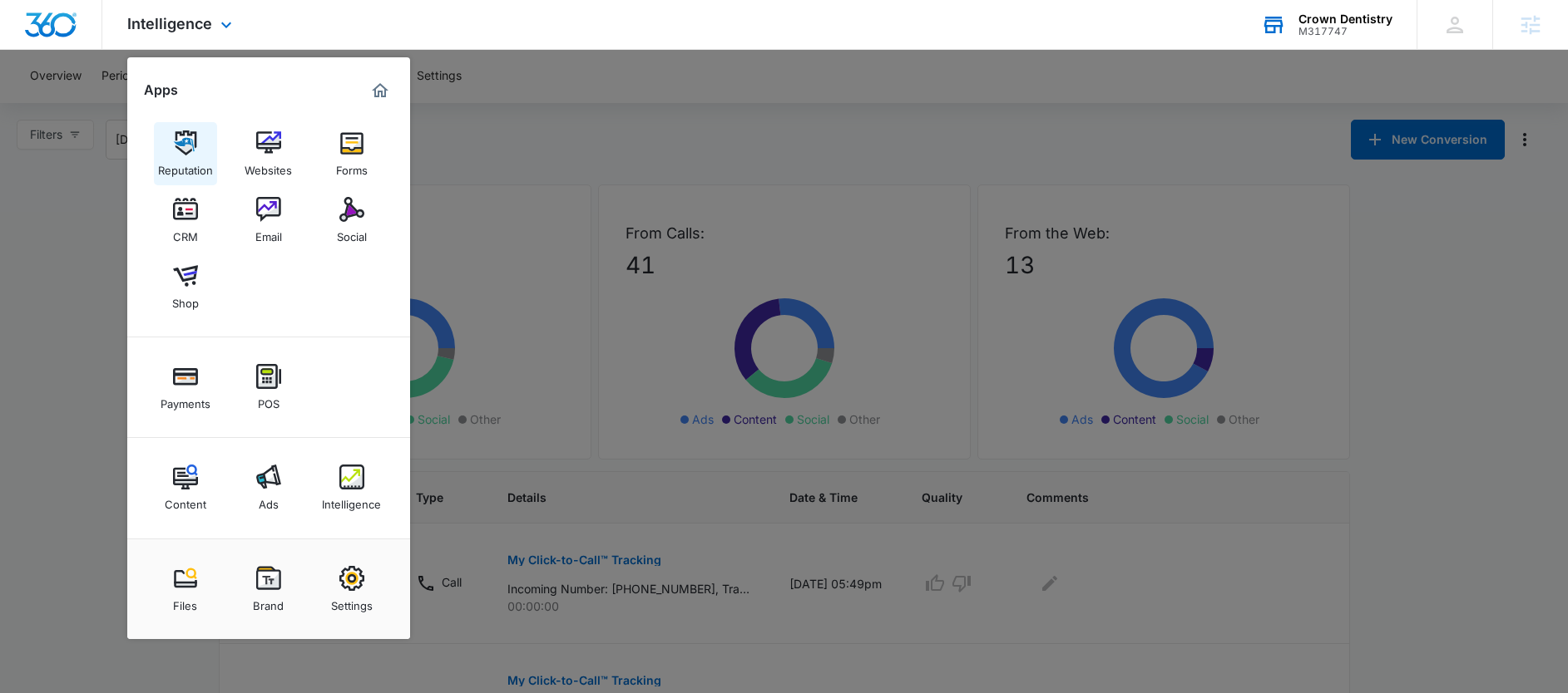
click at [188, 138] on img at bounding box center [185, 143] width 25 height 25
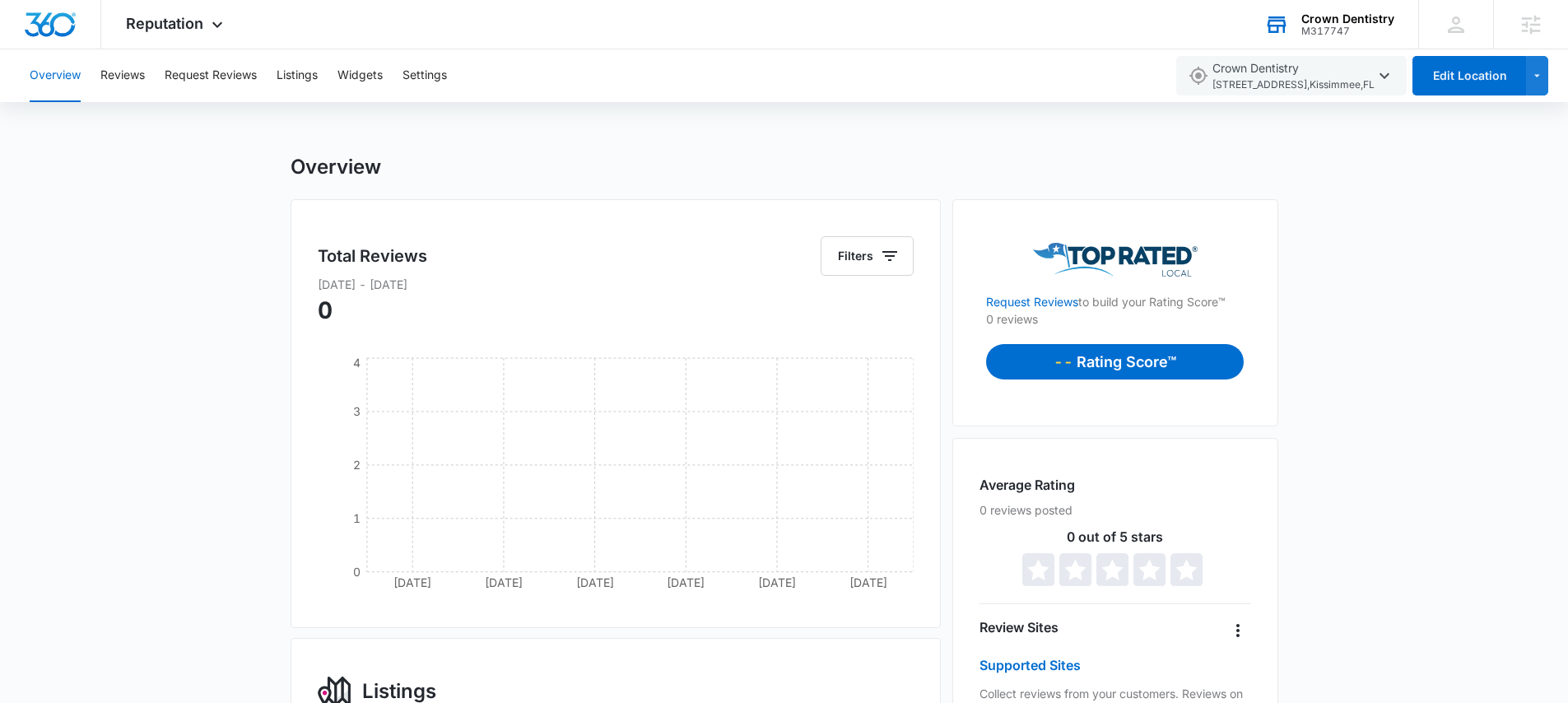
click at [1301, 25] on div "Crown Dentistry M317747 Your Accounts View All" at bounding box center [1328, 24] width 178 height 49
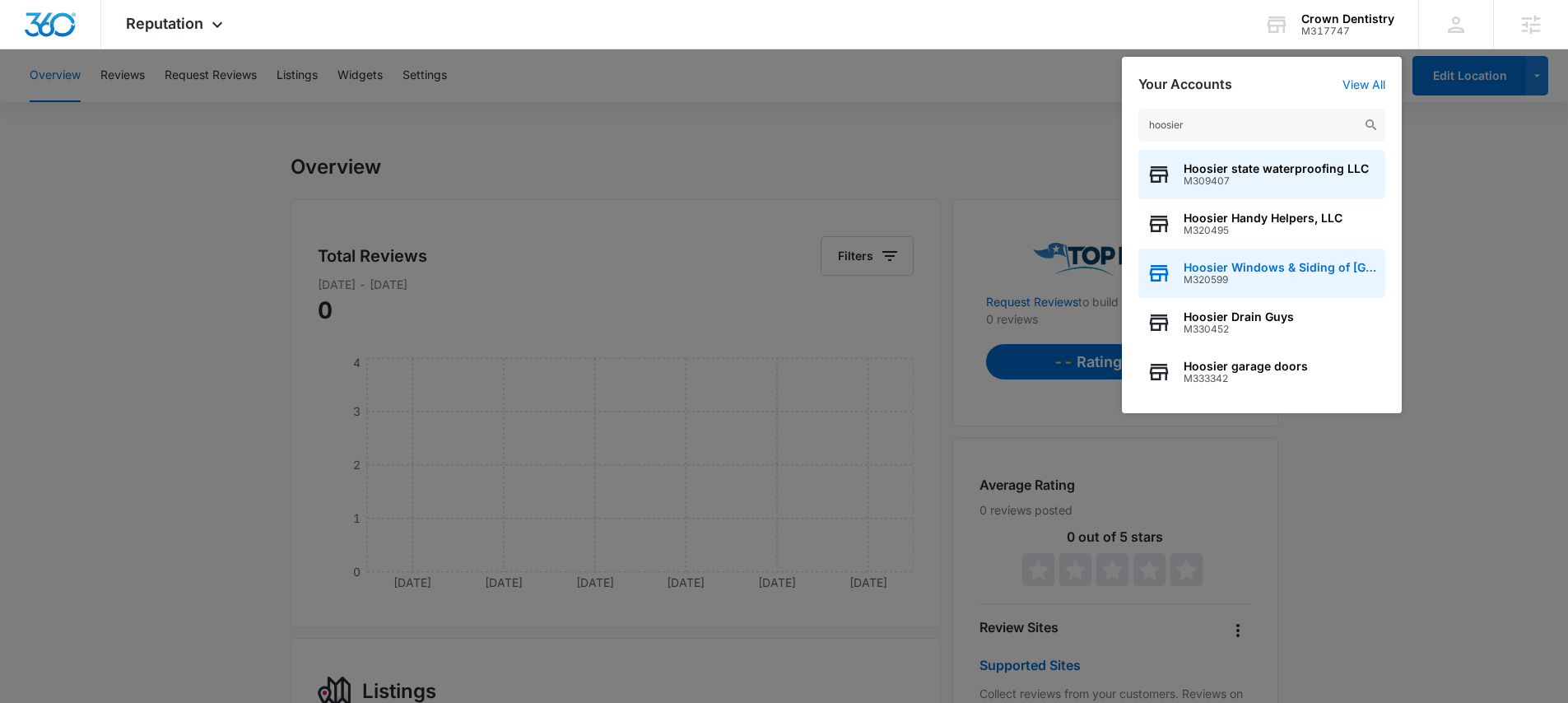
type input "hoosier"
click at [1254, 284] on span "M320599" at bounding box center [1280, 280] width 193 height 12
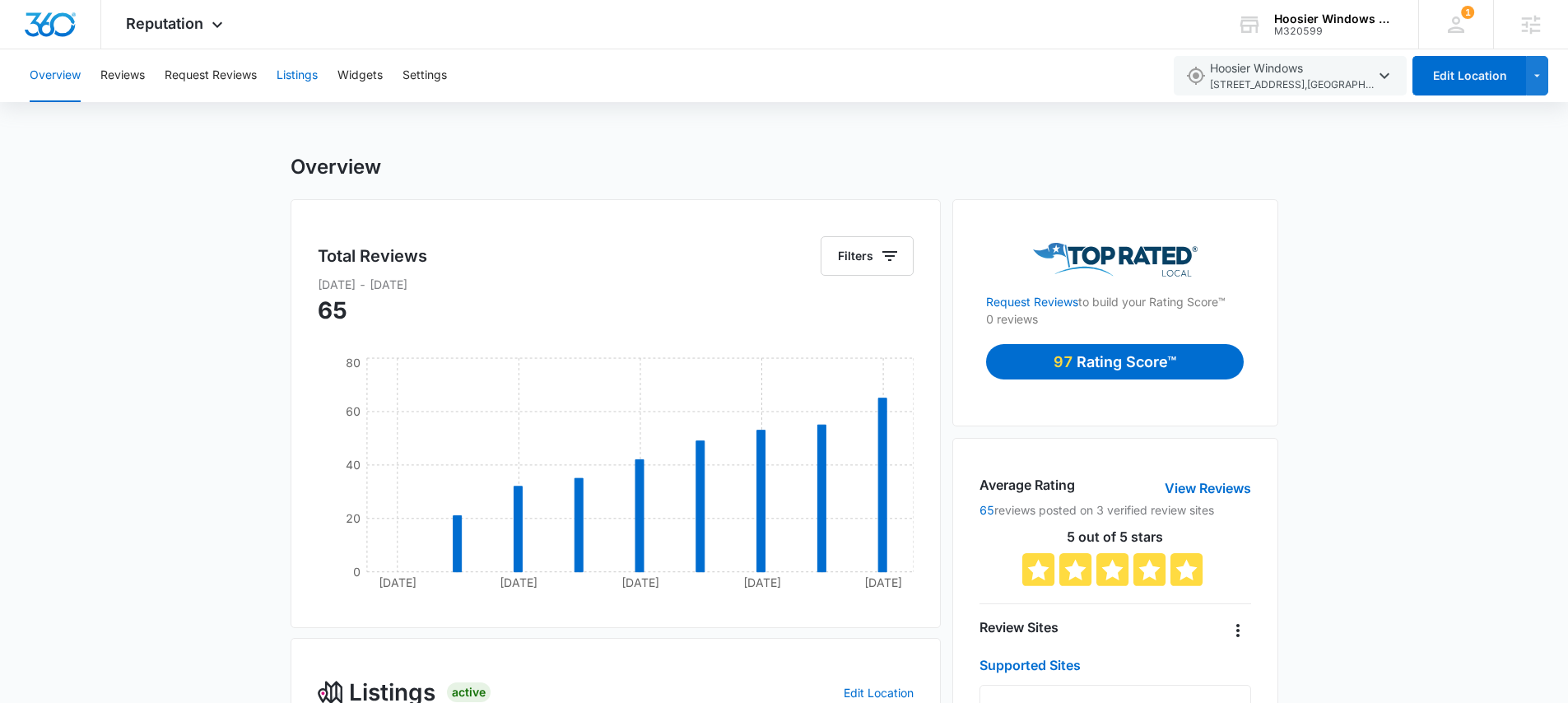
click at [300, 77] on button "Listings" at bounding box center [297, 76] width 41 height 53
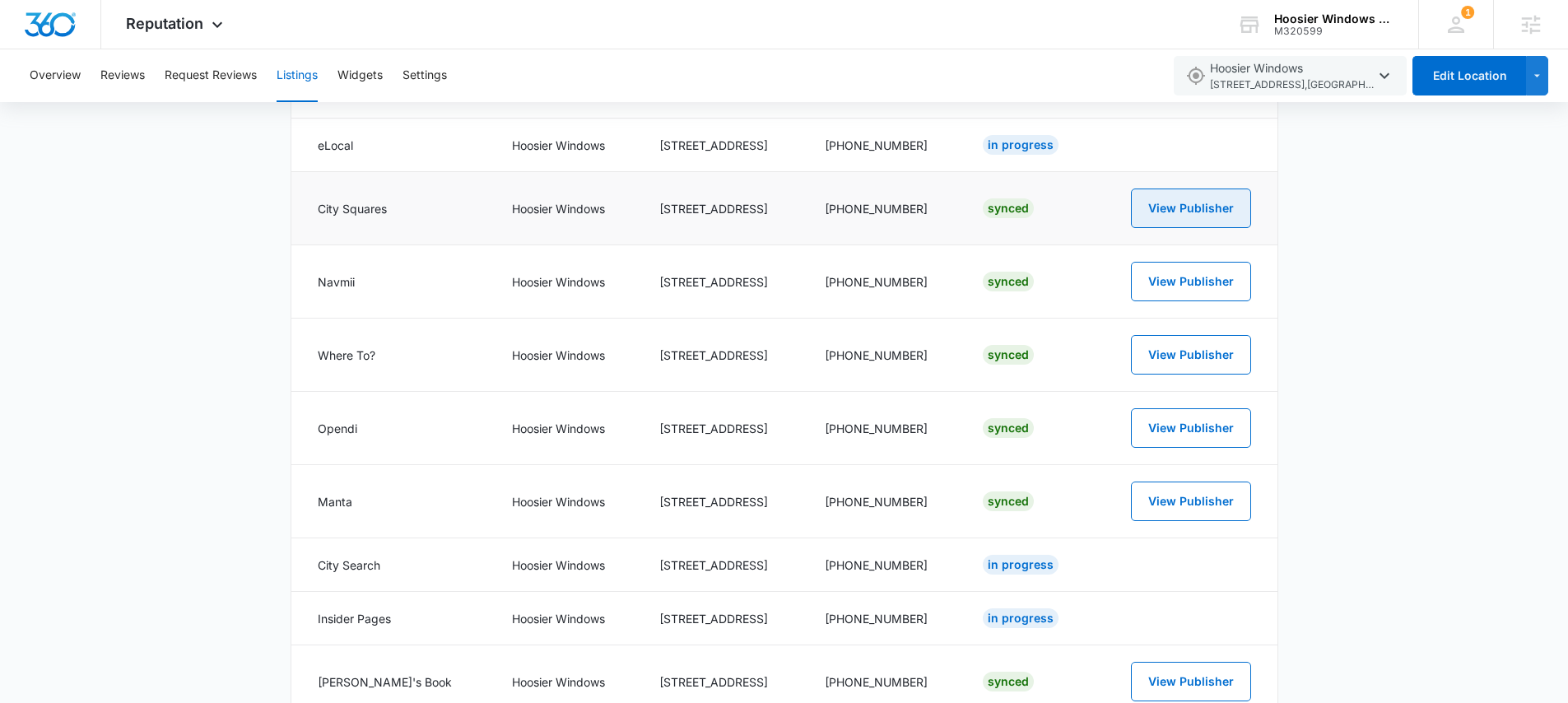
scroll to position [710, 0]
click at [1209, 205] on button "View Publisher" at bounding box center [1191, 207] width 120 height 40
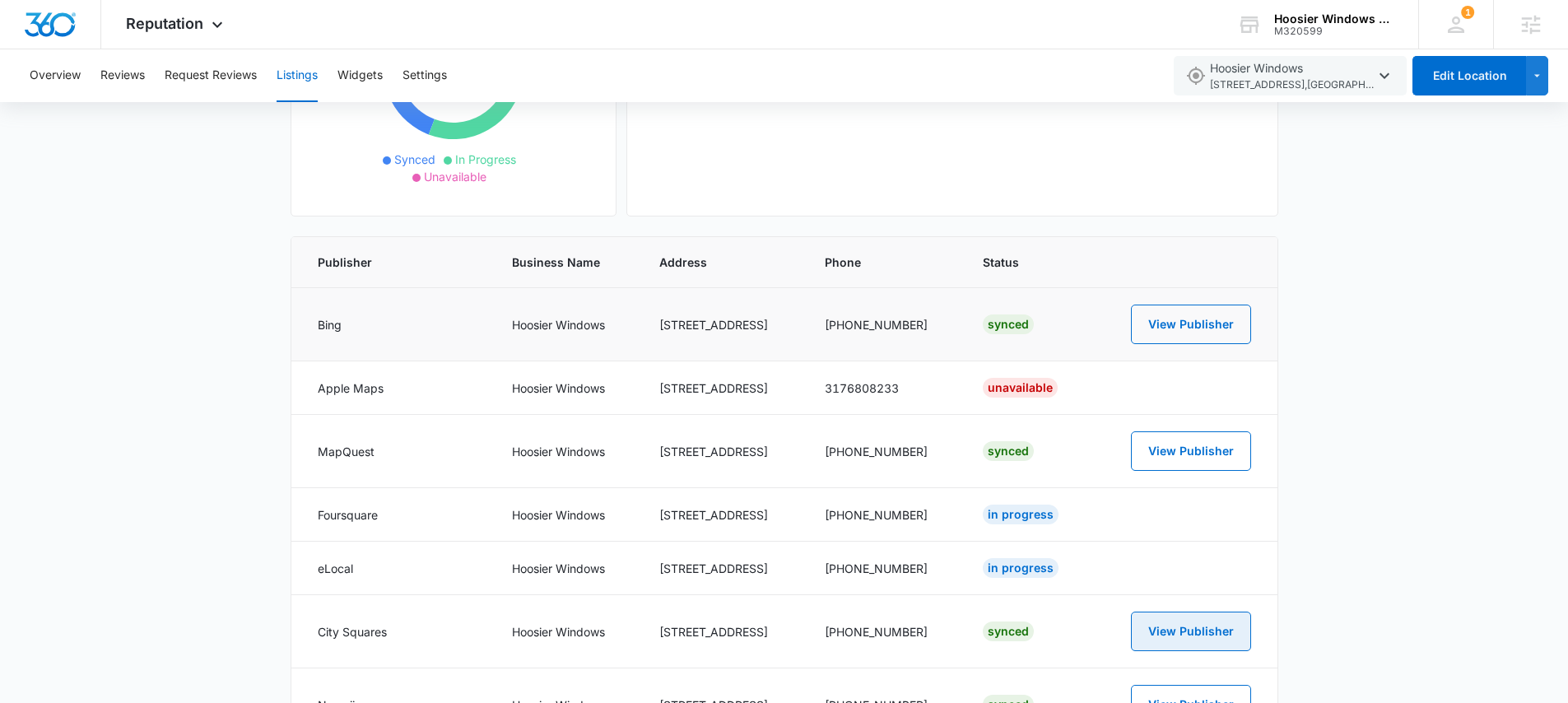
scroll to position [0, 0]
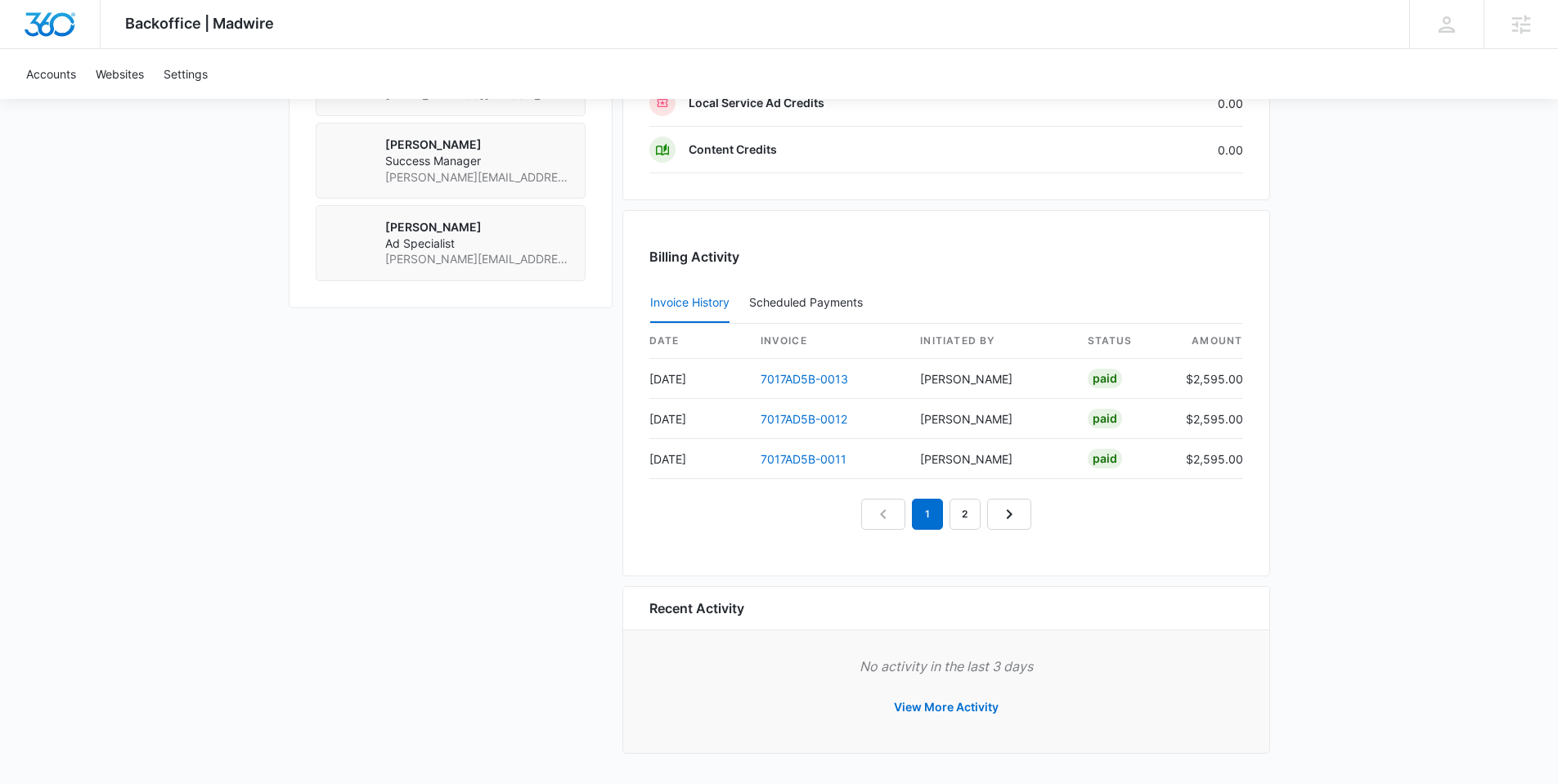
scroll to position [1419, 0]
click at [813, 372] on link "7017AD5B-0013" at bounding box center [804, 377] width 88 height 14
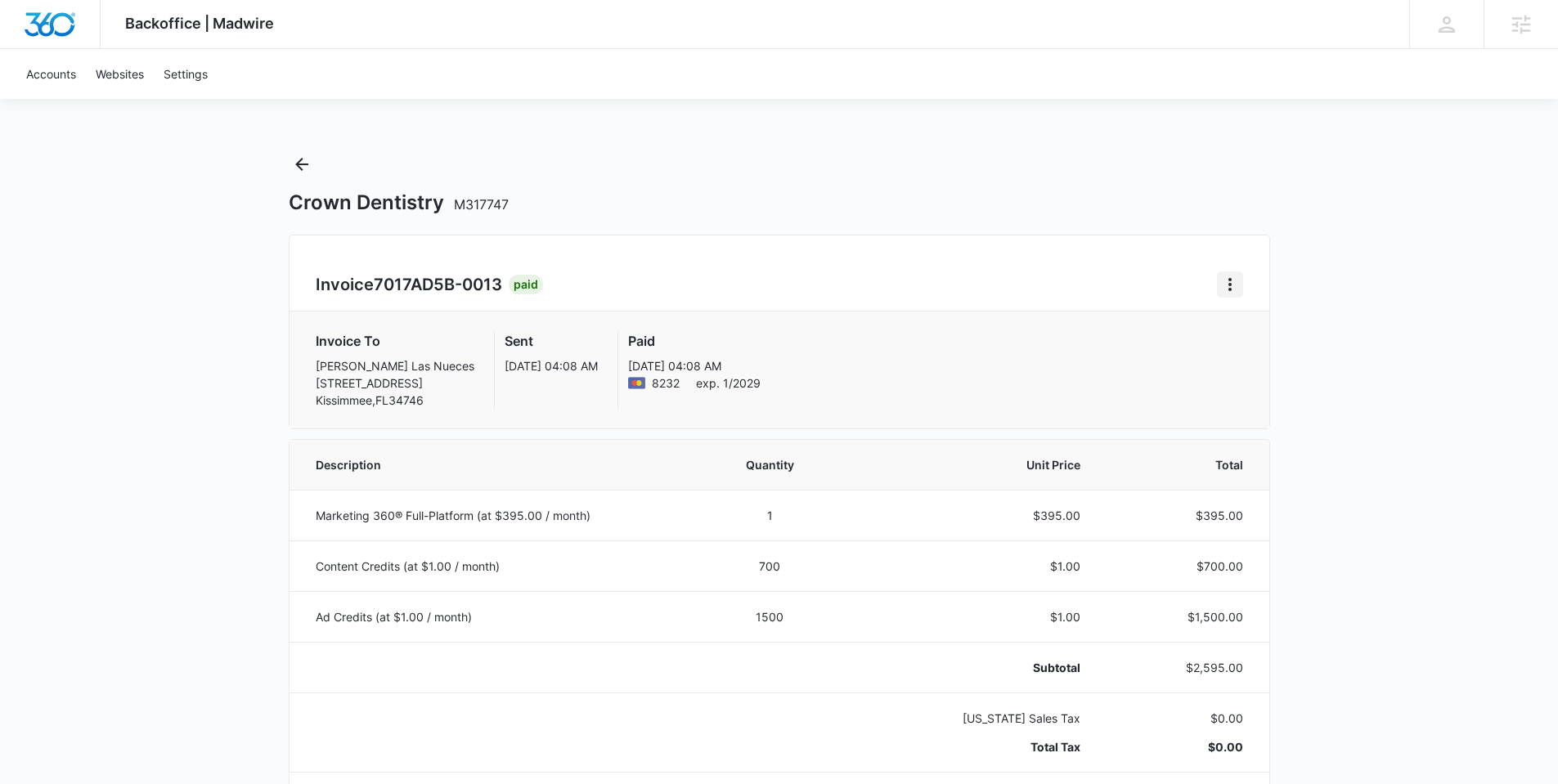
click at [1237, 279] on icon "Home" at bounding box center [1229, 284] width 19 height 19
click at [1279, 332] on link "Download Invoice" at bounding box center [1285, 330] width 95 height 14
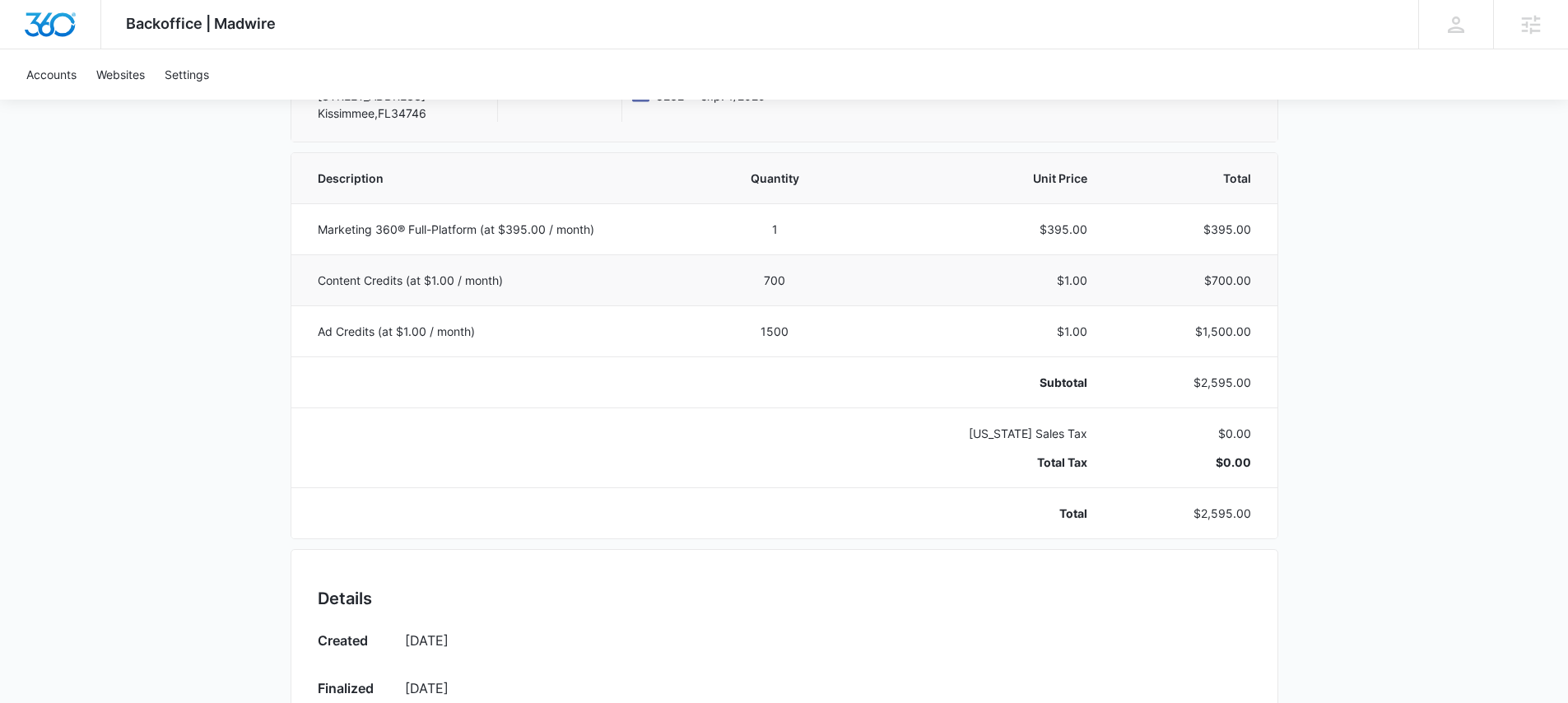
scroll to position [275, 0]
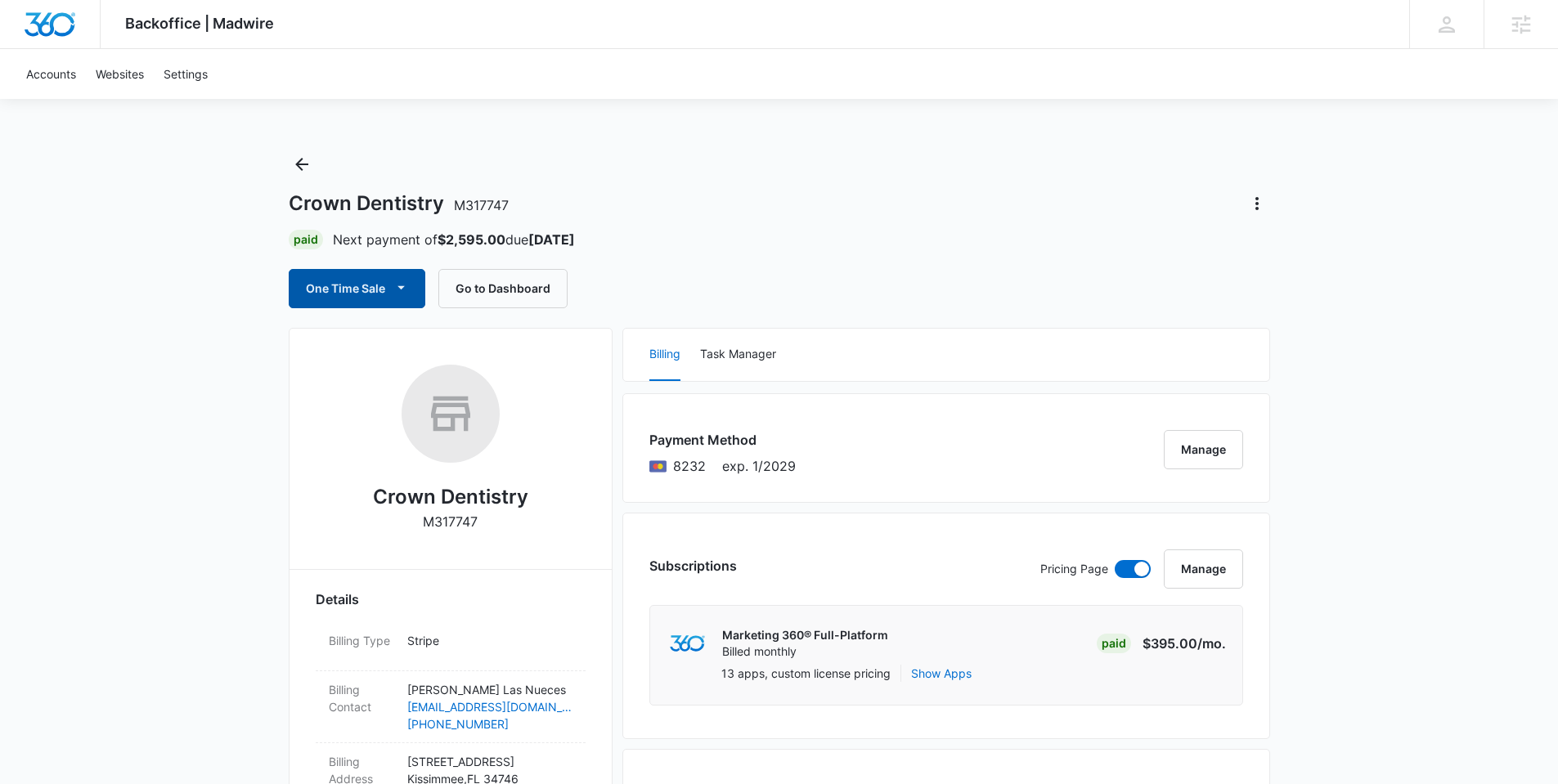
click at [362, 287] on button "One Time Sale" at bounding box center [357, 288] width 136 height 39
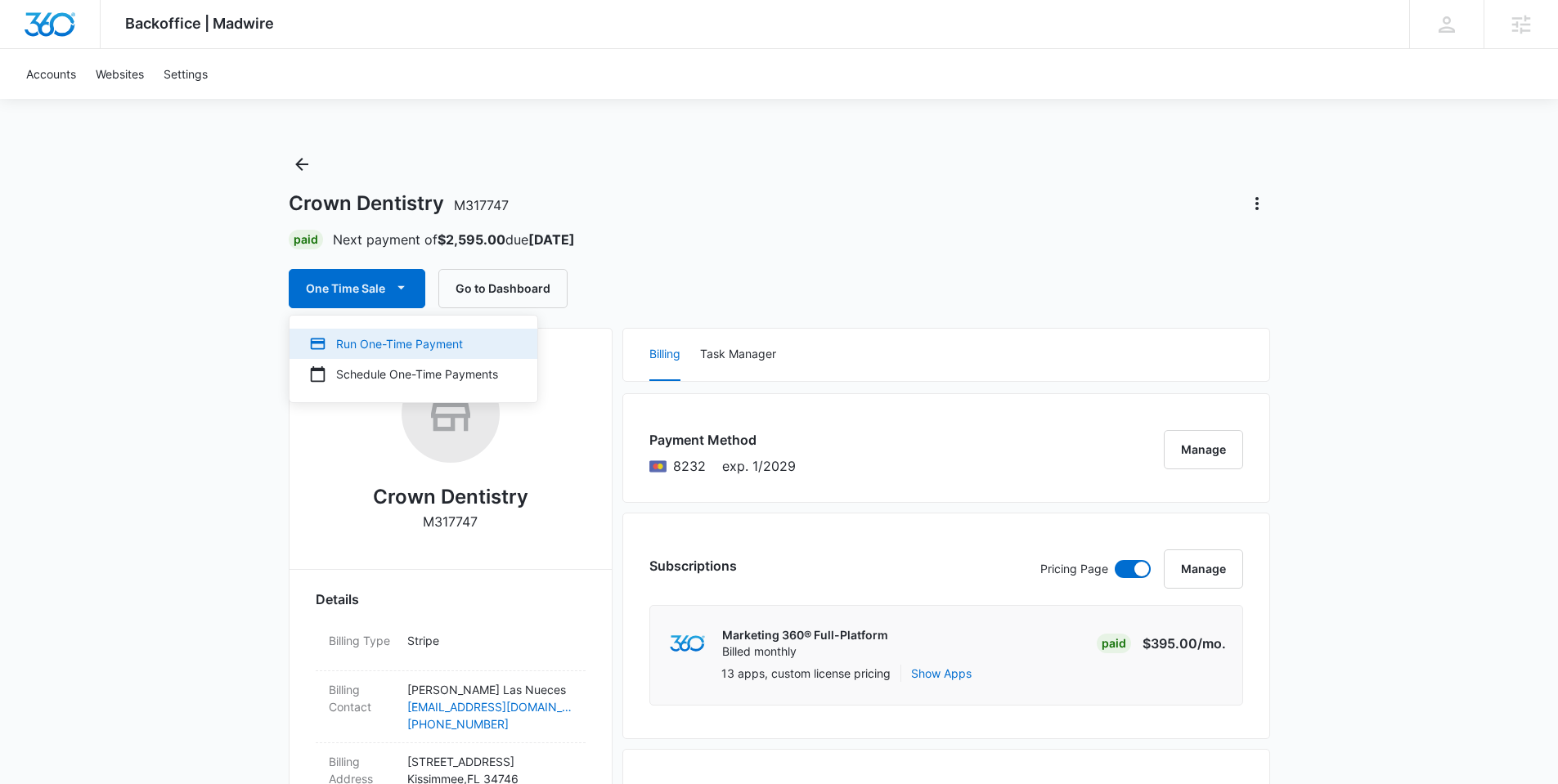
click at [387, 348] on div "Run One-Time Payment" at bounding box center [403, 343] width 189 height 18
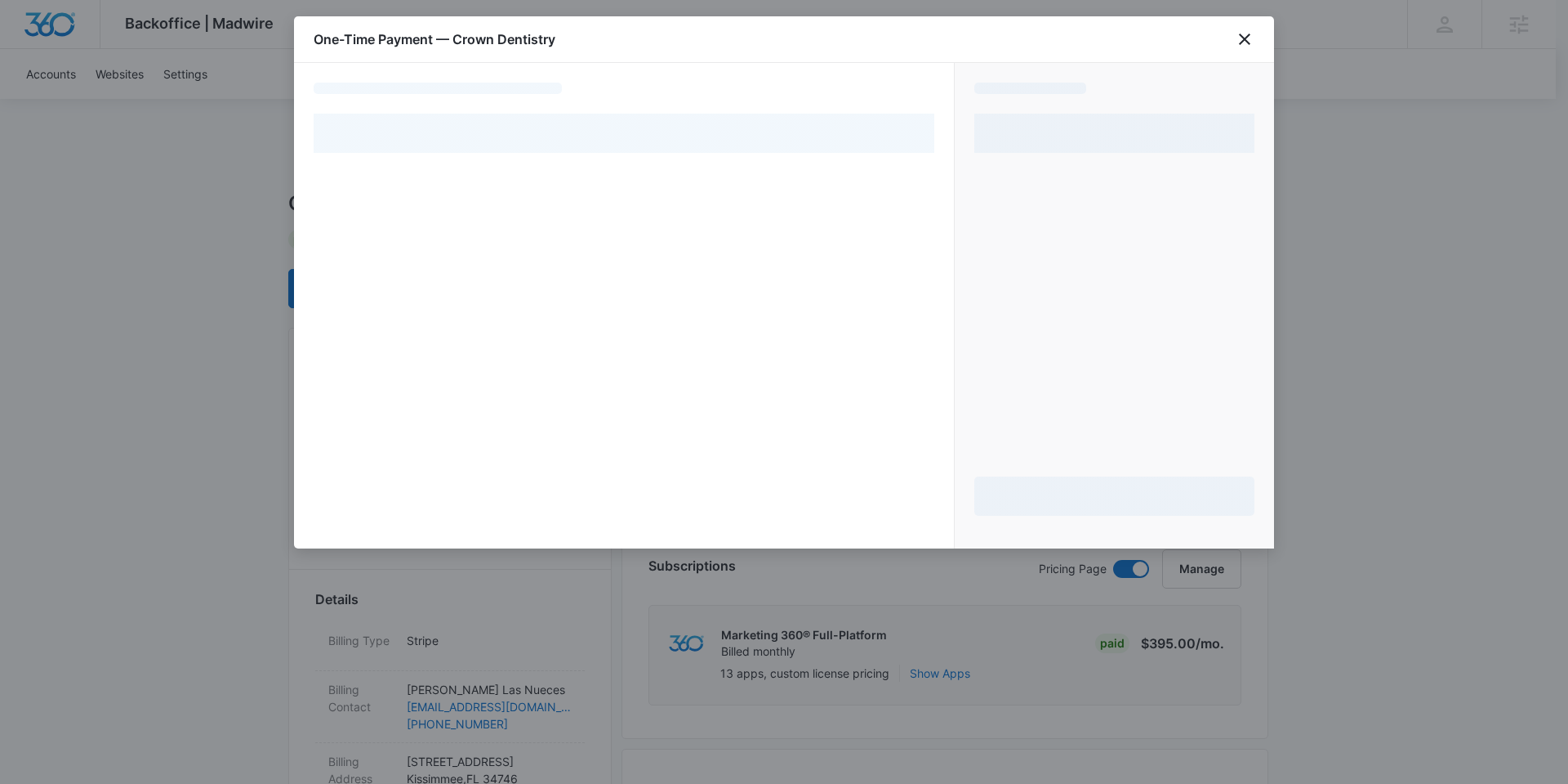
select select "pm_1QaJEnA4n8RTgNjUBzbDhi4m"
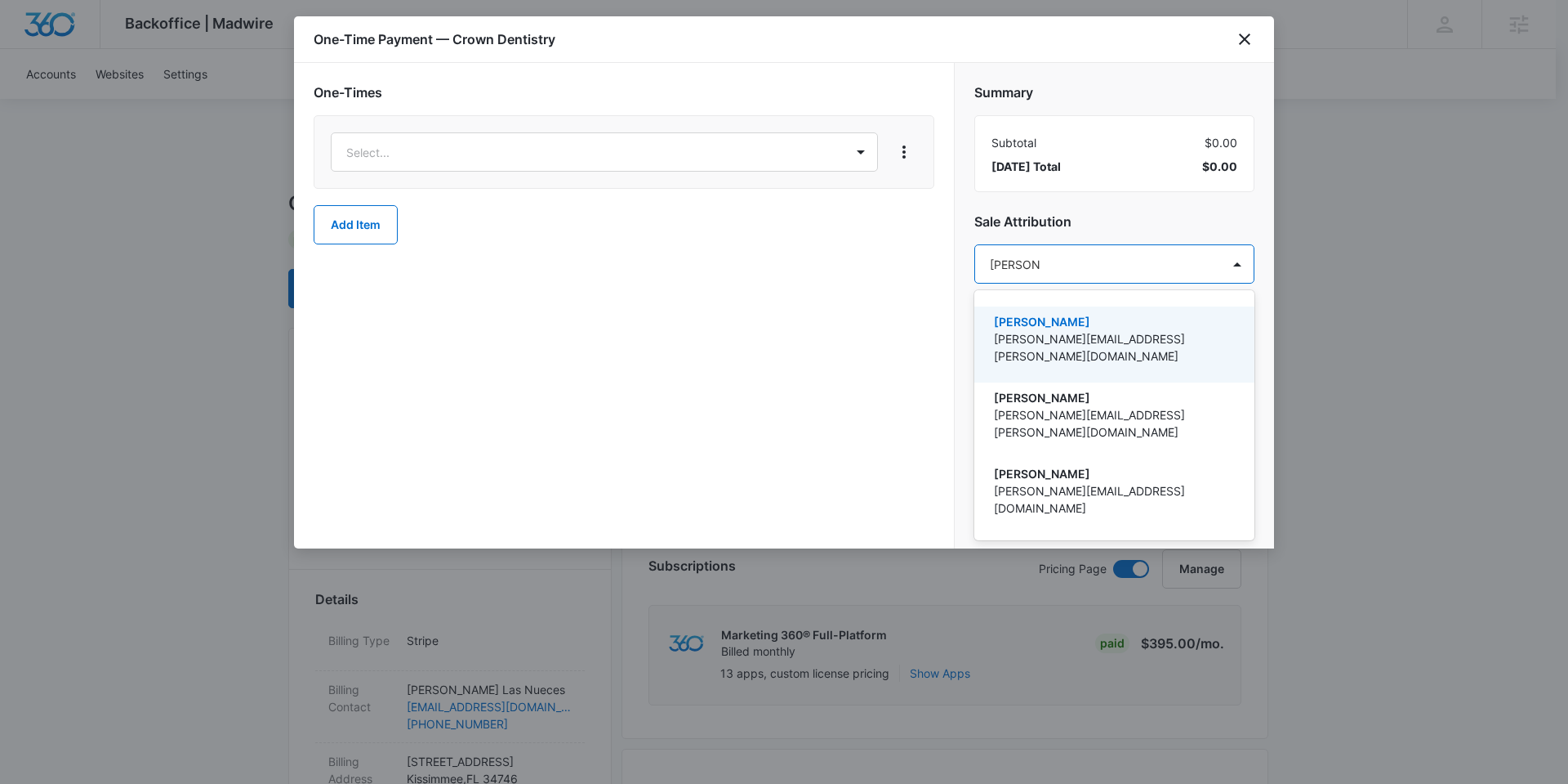
type input "nathan hoo"
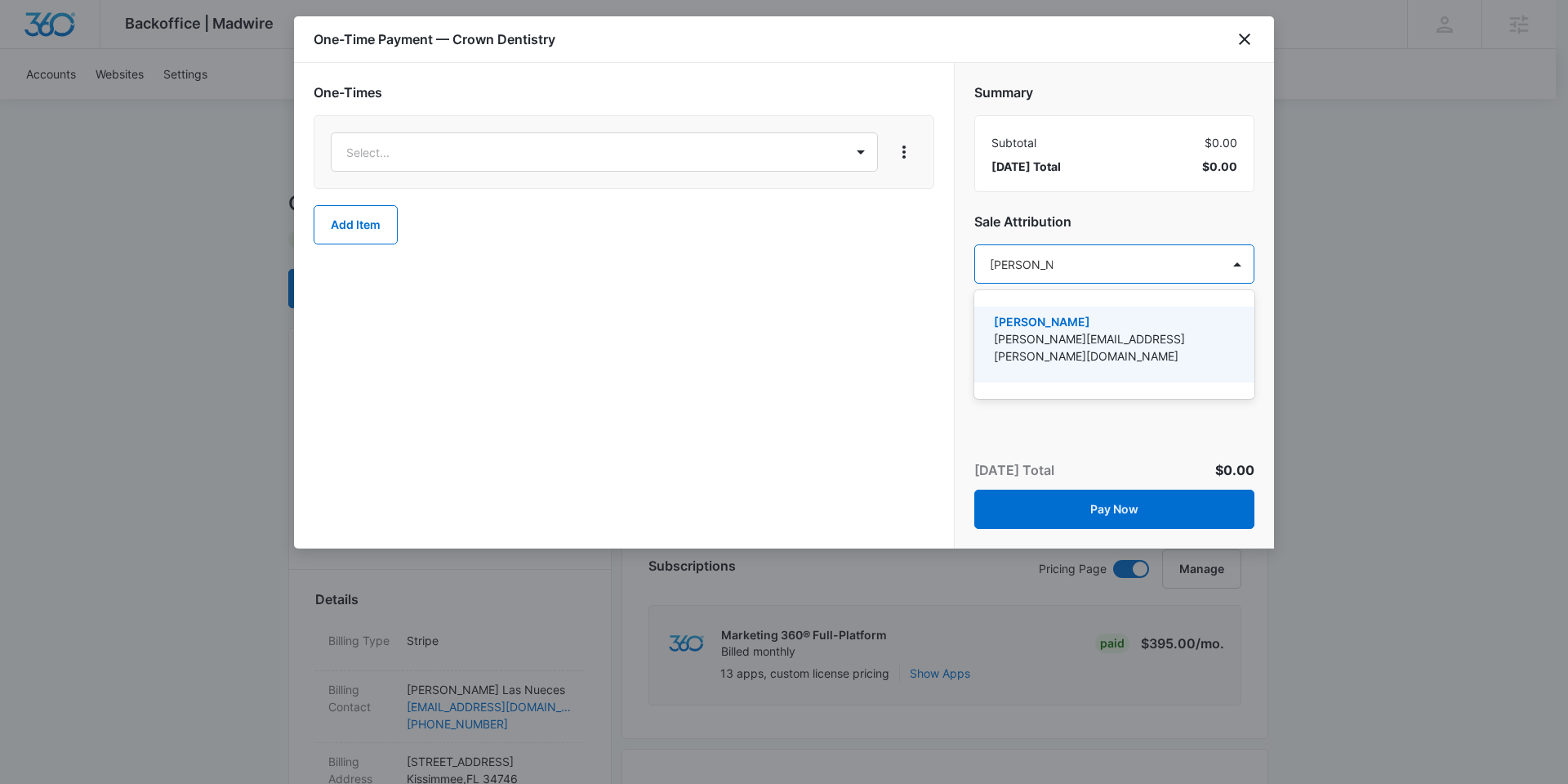
click at [1078, 330] on p "[PERSON_NAME][EMAIL_ADDRESS][PERSON_NAME][DOMAIN_NAME]" at bounding box center [1112, 346] width 238 height 34
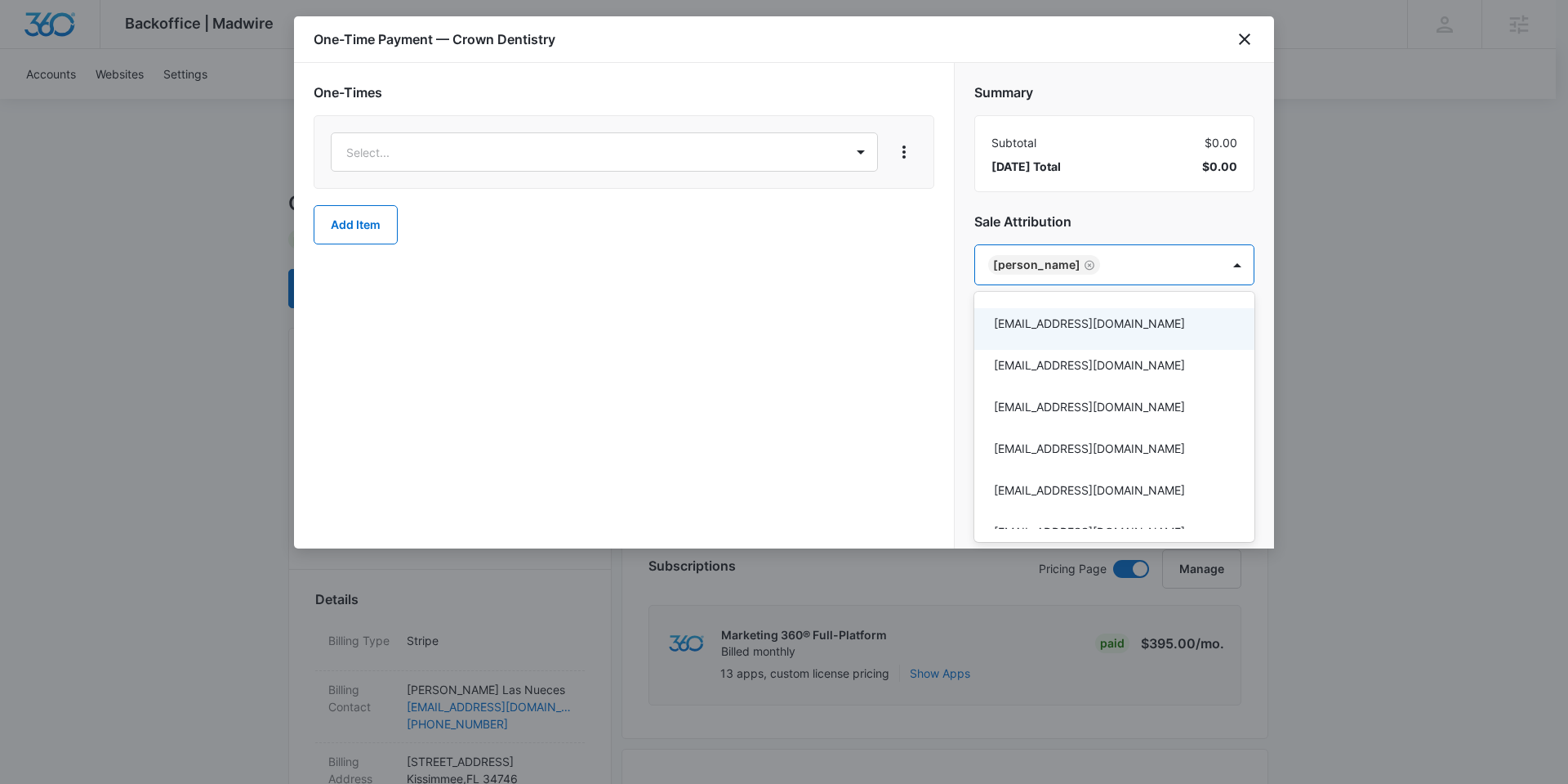
click at [585, 150] on div at bounding box center [784, 392] width 1568 height 784
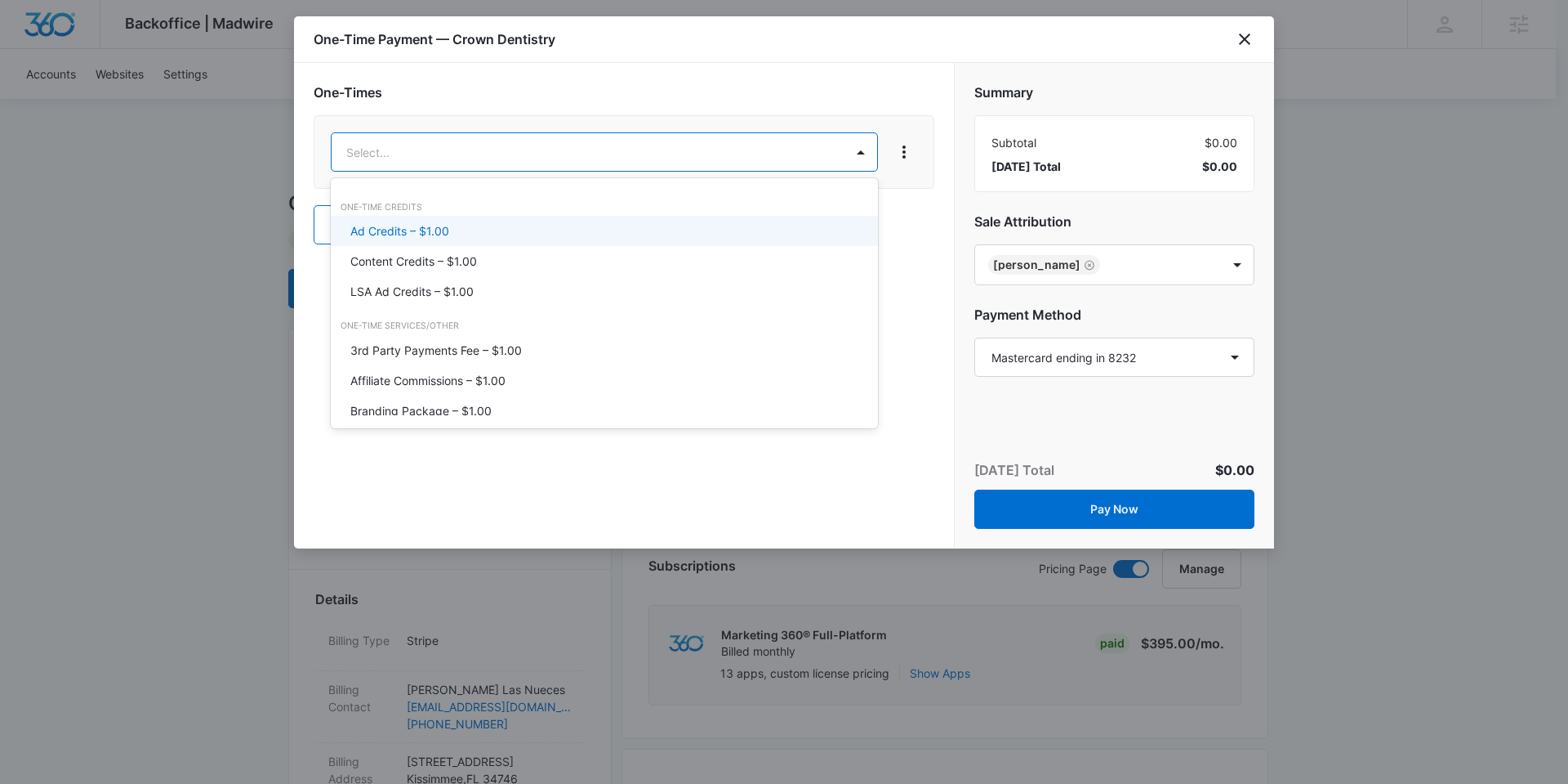
click at [507, 230] on div "Ad Credits – $1.00" at bounding box center [602, 230] width 505 height 18
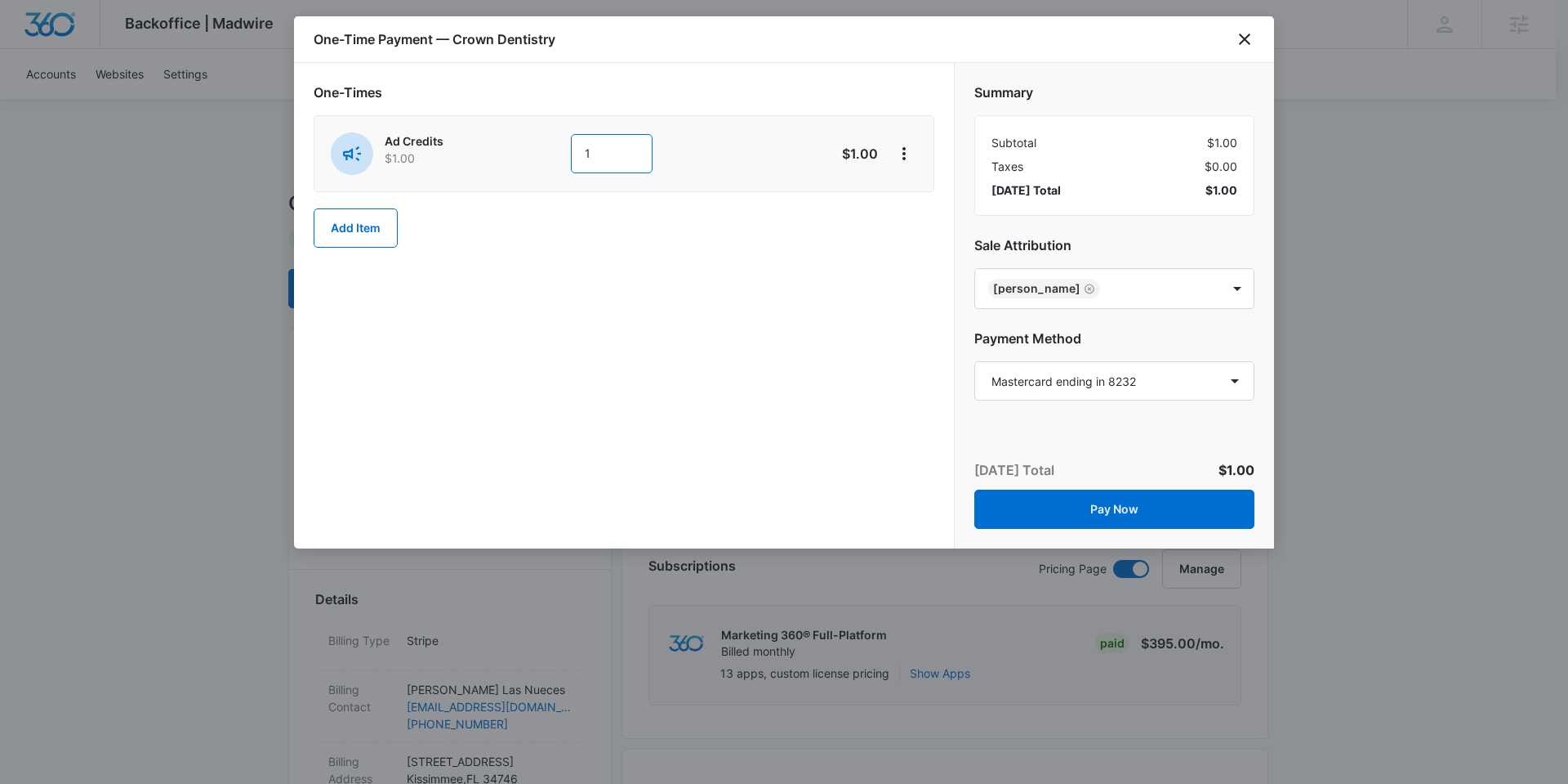
click at [610, 150] on input "1" at bounding box center [612, 154] width 82 height 39
type input "1000"
click at [804, 327] on div "One-Times Ad Credits $1.00 1000 $1,000.00 Add Item" at bounding box center [623, 305] width 660 height 485
click at [1217, 370] on select "Select a payment method Mastercard ending in 8232 New payment method Monthly in…" at bounding box center [1115, 381] width 280 height 39
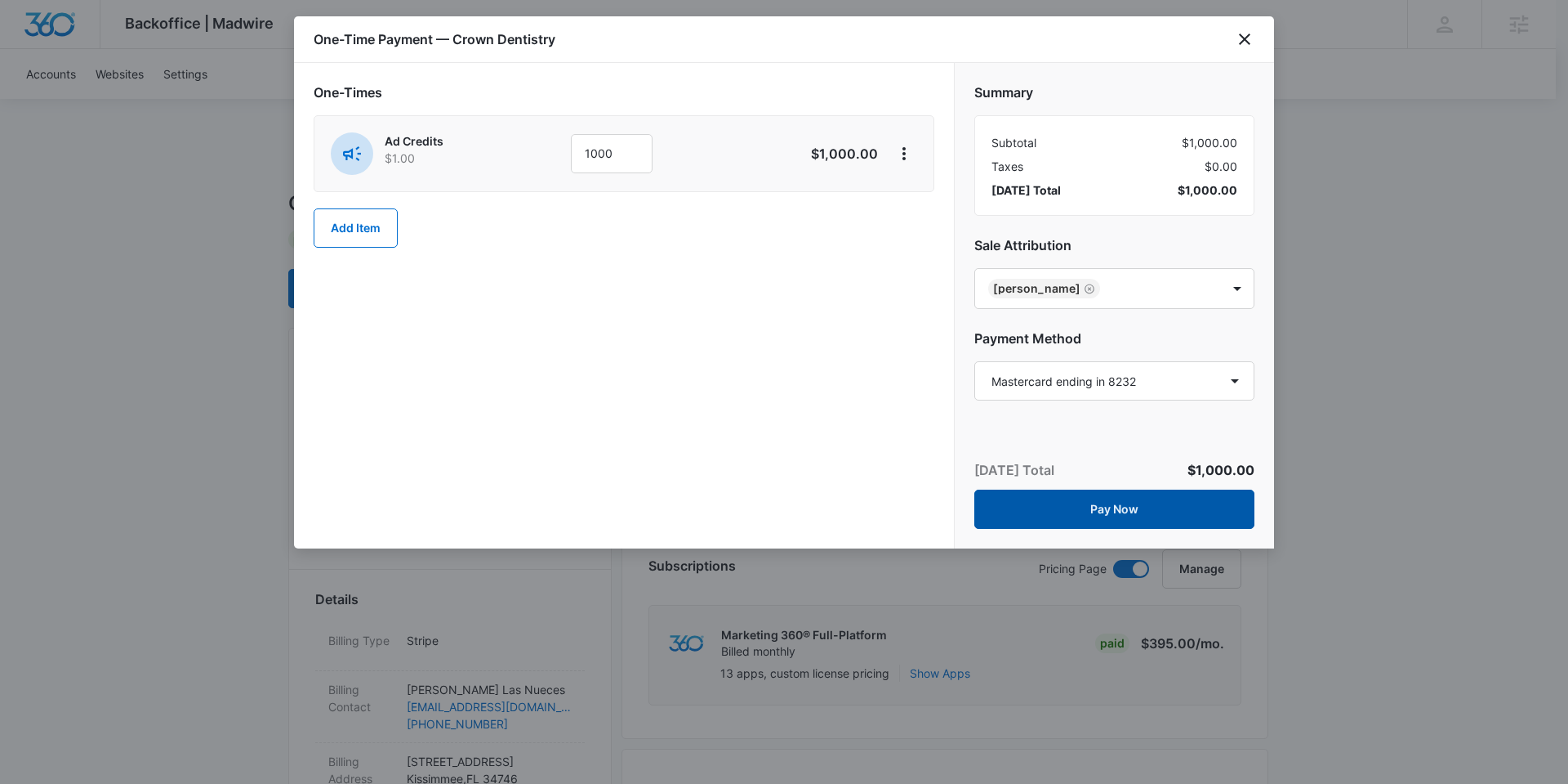
drag, startPoint x: 1114, startPoint y: 506, endPoint x: 687, endPoint y: 354, distance: 453.2
click at [687, 354] on div "One-Times Ad Credits $1.00 1000 $1,000.00 Add Item Summary Subtotal $1,000.00 T…" at bounding box center [784, 305] width 981 height 485
drag, startPoint x: 1086, startPoint y: 503, endPoint x: 543, endPoint y: 380, distance: 556.8
click at [543, 380] on div "One-Times Ad Credits $1.00 1000 $1,000.00 Add Item Summary Subtotal $1,000.00 T…" at bounding box center [784, 305] width 981 height 485
click at [373, 221] on button "Add Item" at bounding box center [355, 228] width 84 height 39
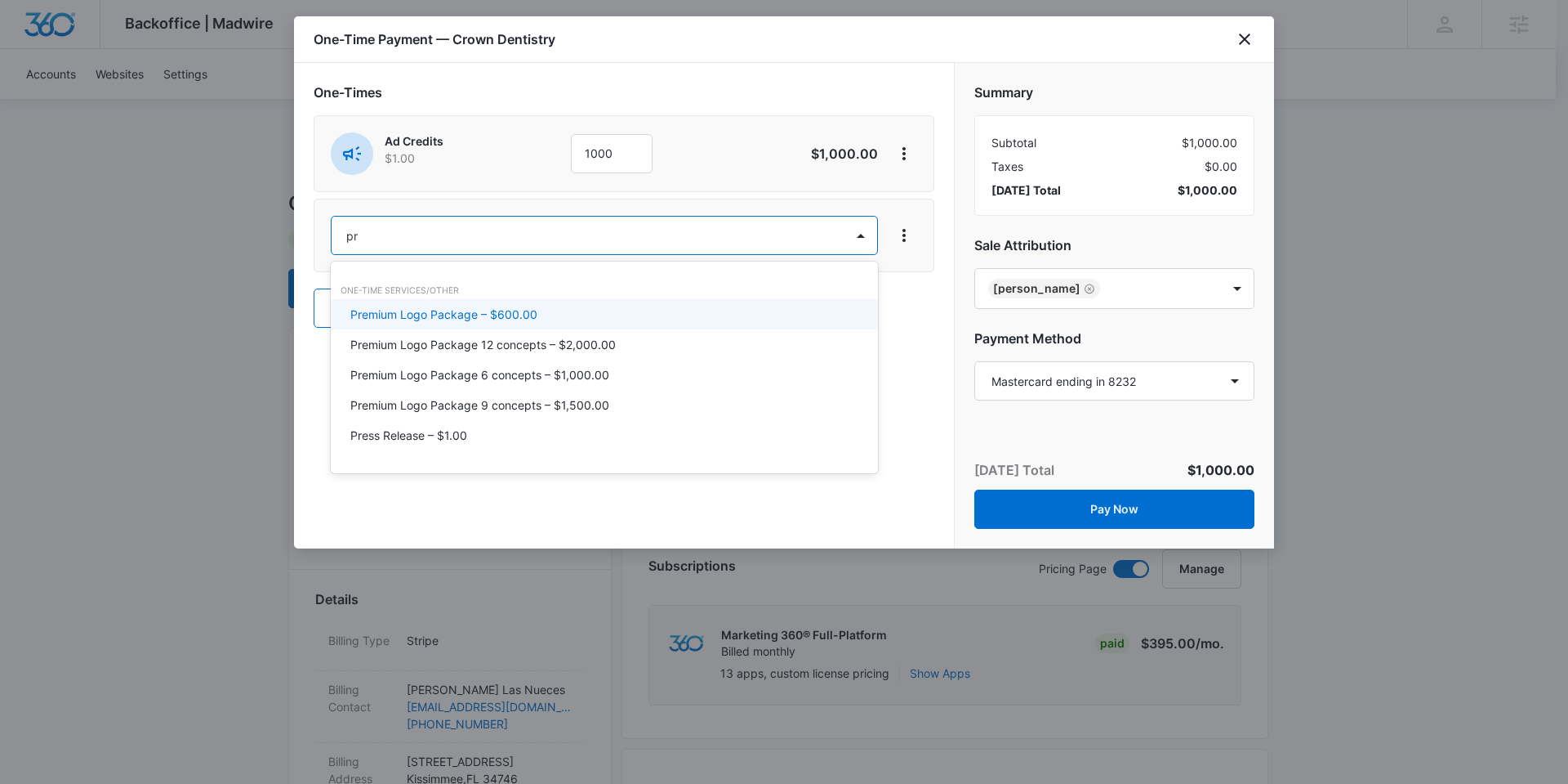
type input "p"
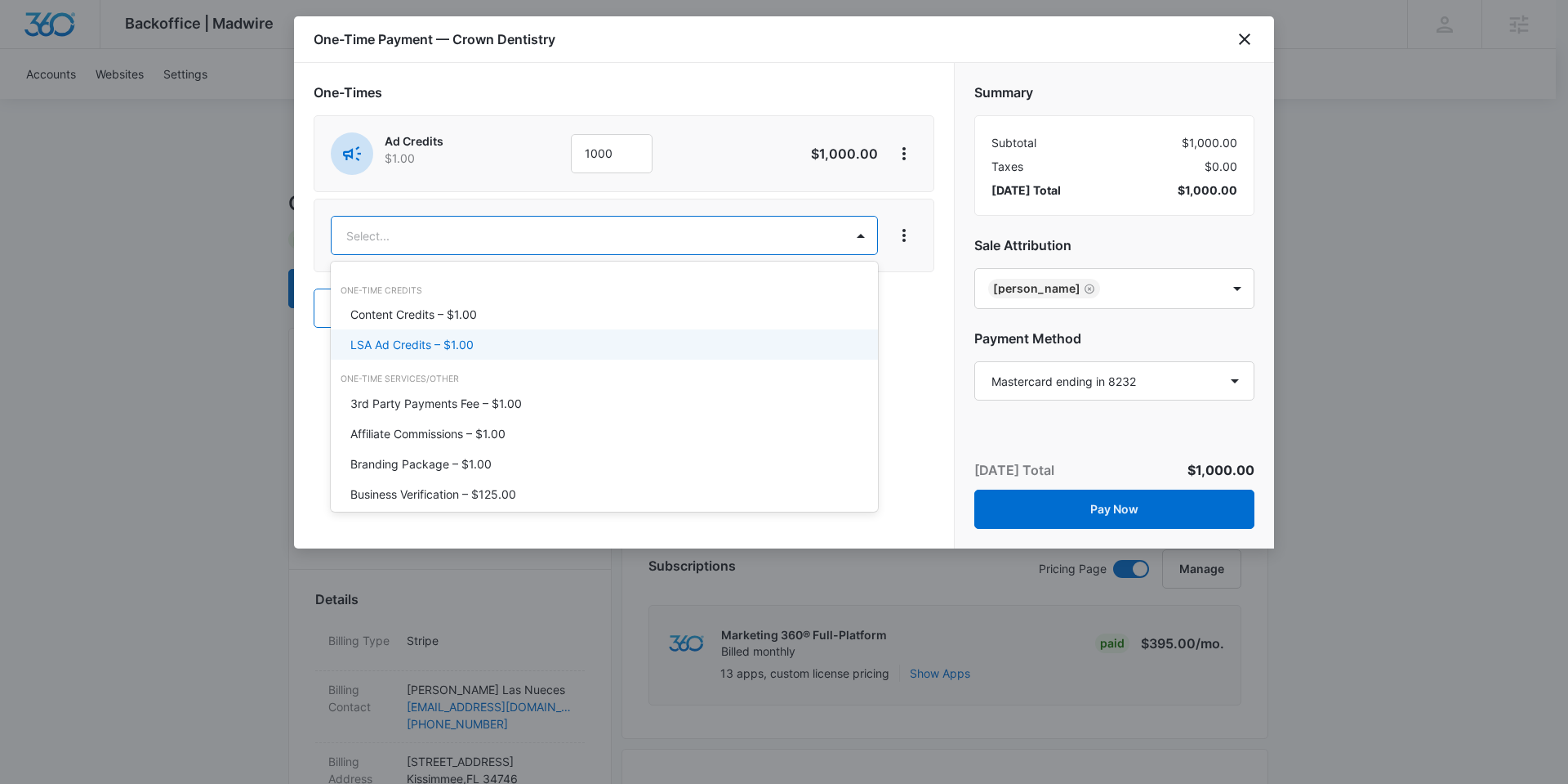
click at [925, 331] on div at bounding box center [784, 392] width 1568 height 784
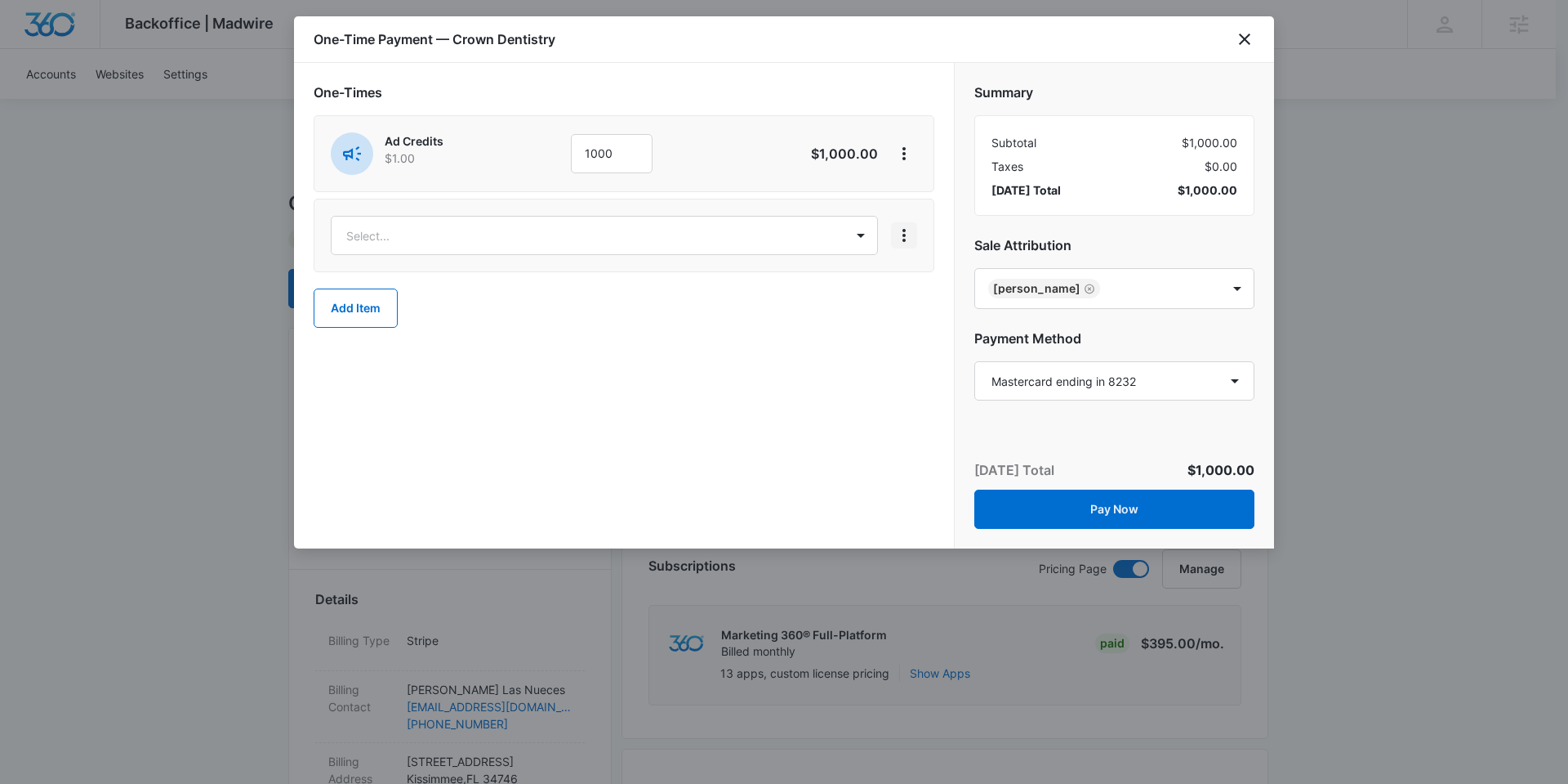
click at [903, 240] on icon "View More" at bounding box center [905, 235] width 3 height 13
click at [922, 280] on div "Delete Item" at bounding box center [941, 281] width 61 height 12
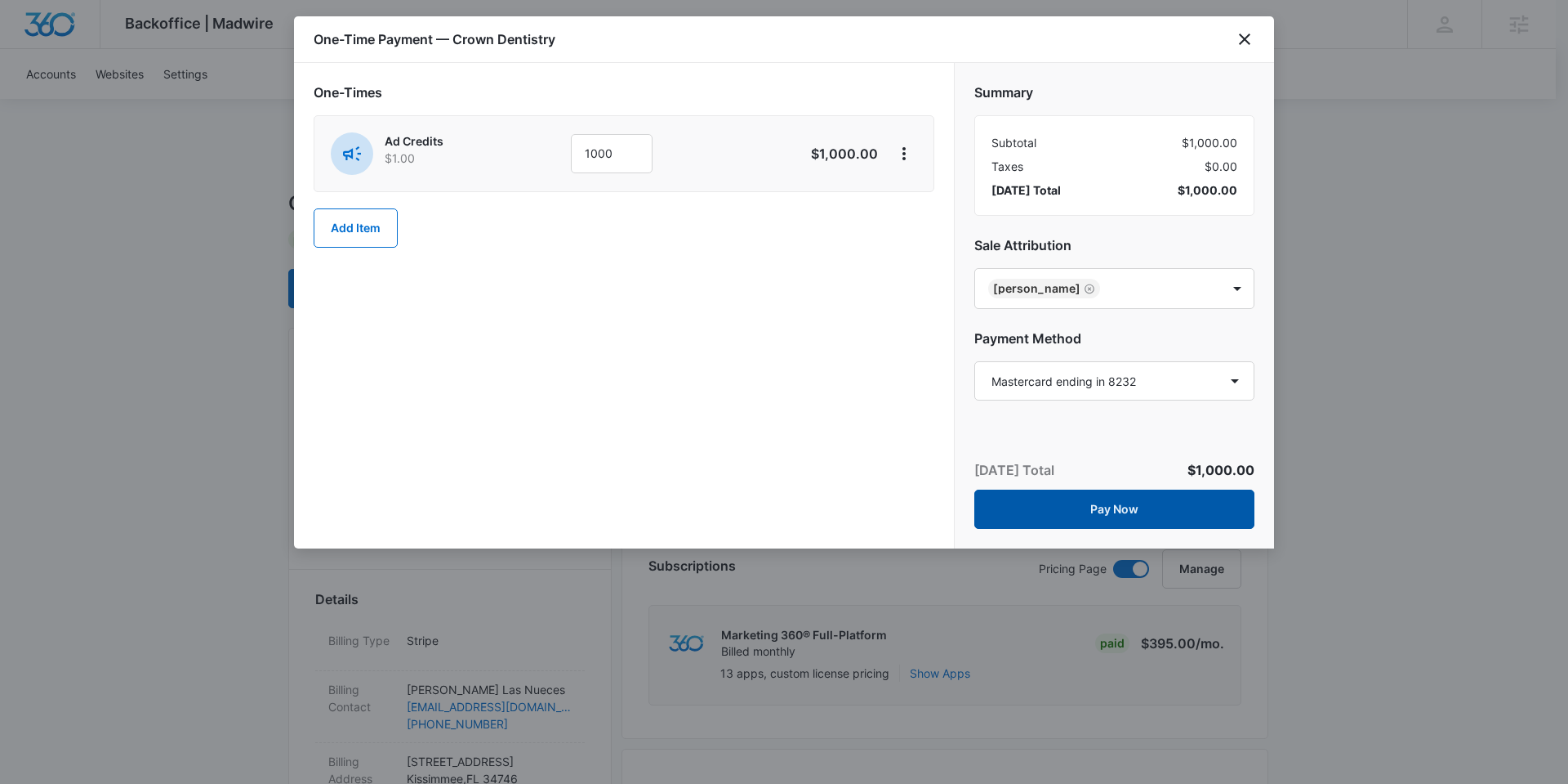
click at [1104, 508] on button "Pay Now" at bounding box center [1115, 508] width 280 height 39
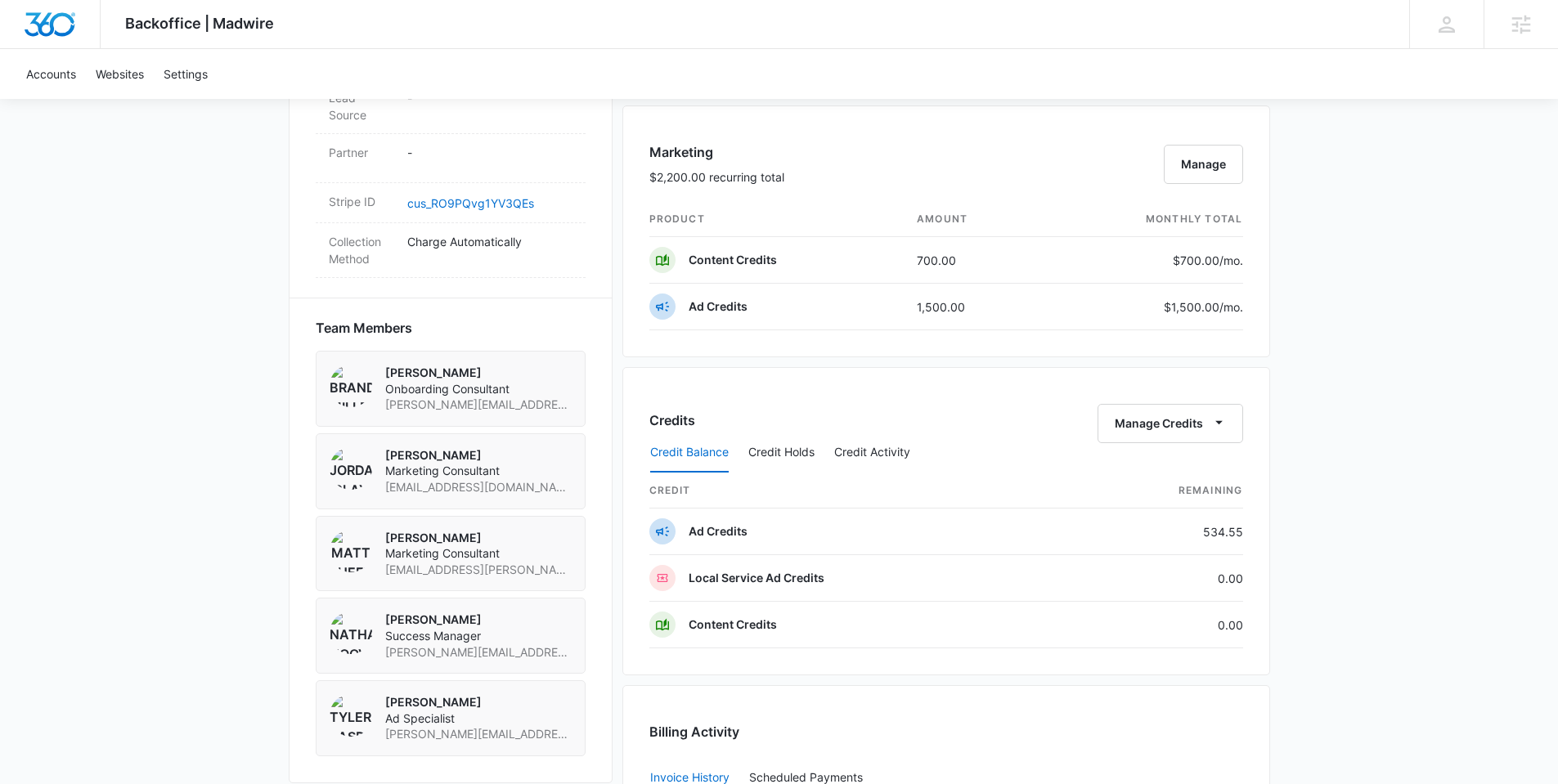
scroll to position [81, 0]
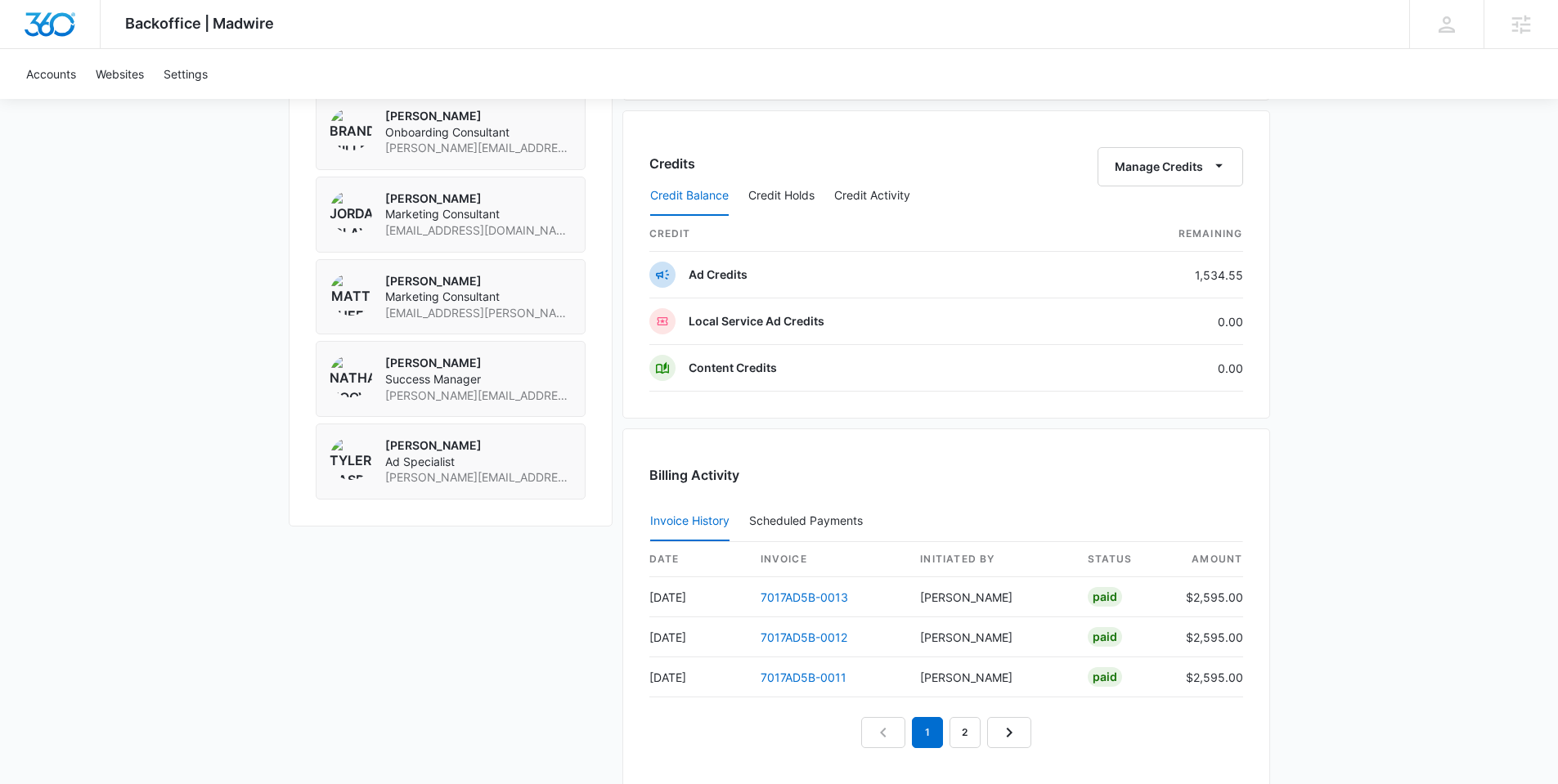
scroll to position [1225, 0]
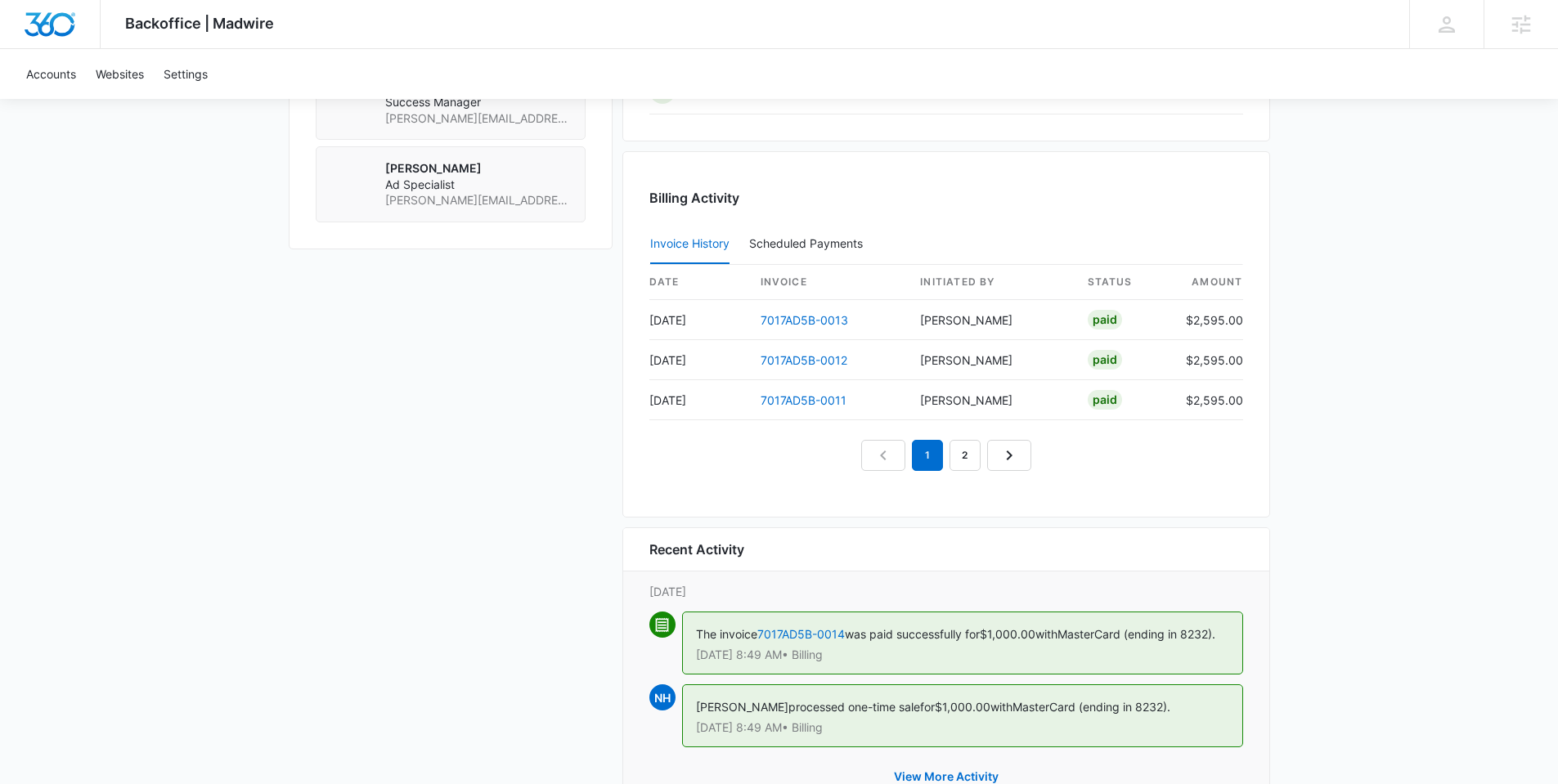
scroll to position [1227, 0]
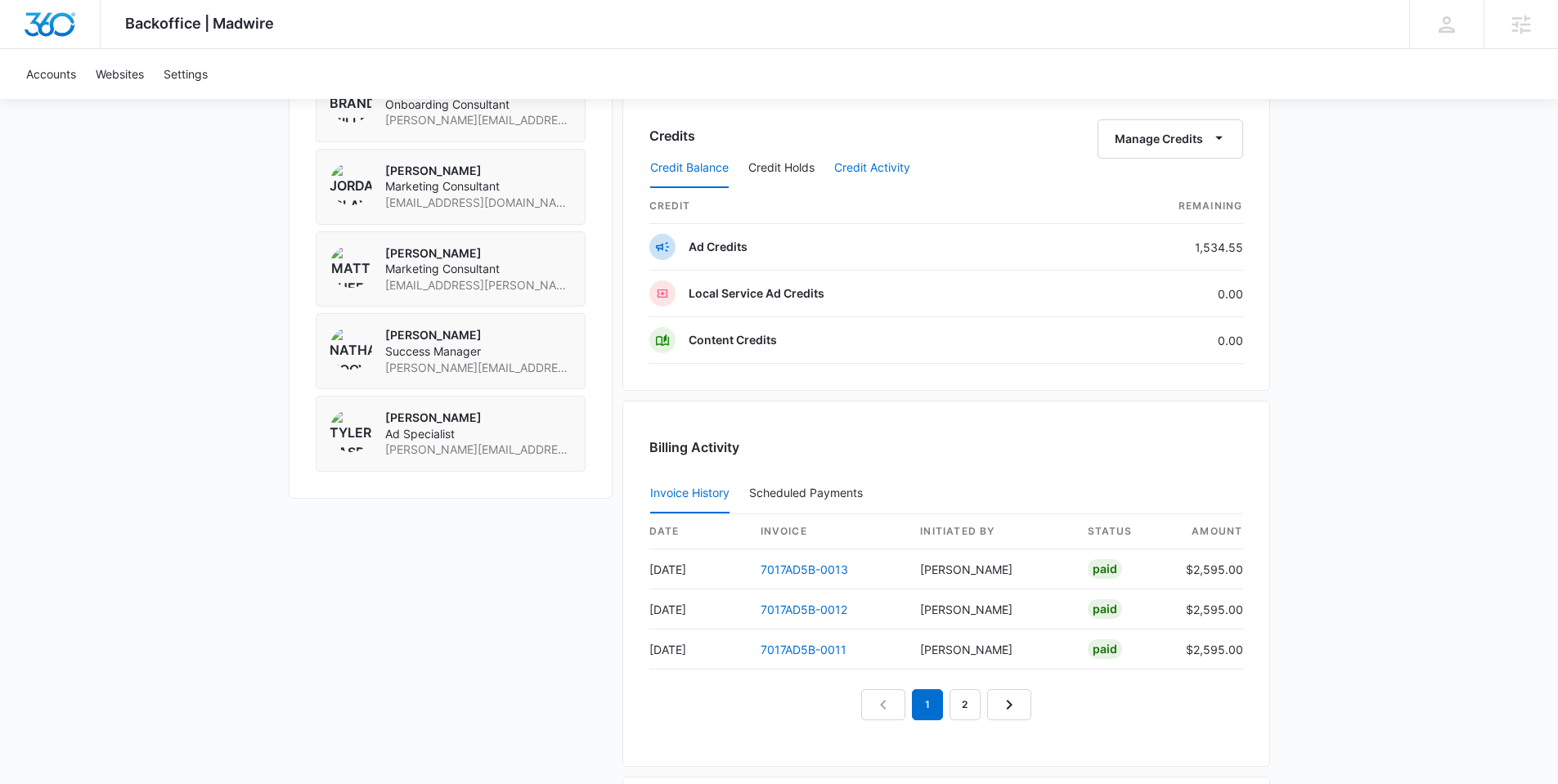
click at [885, 169] on button "Credit Activity" at bounding box center [871, 168] width 76 height 39
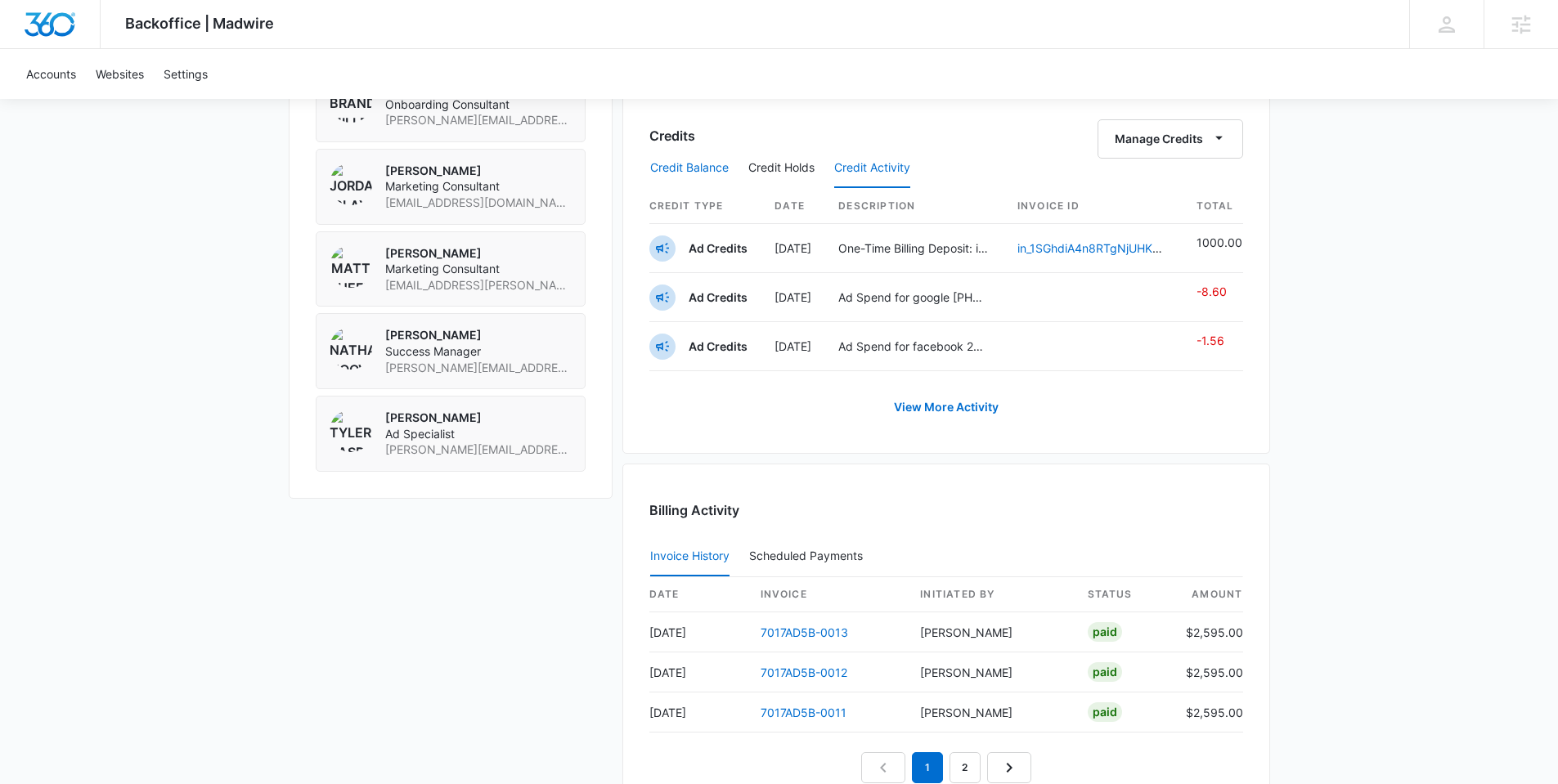
click at [697, 169] on button "Credit Balance" at bounding box center [689, 168] width 79 height 39
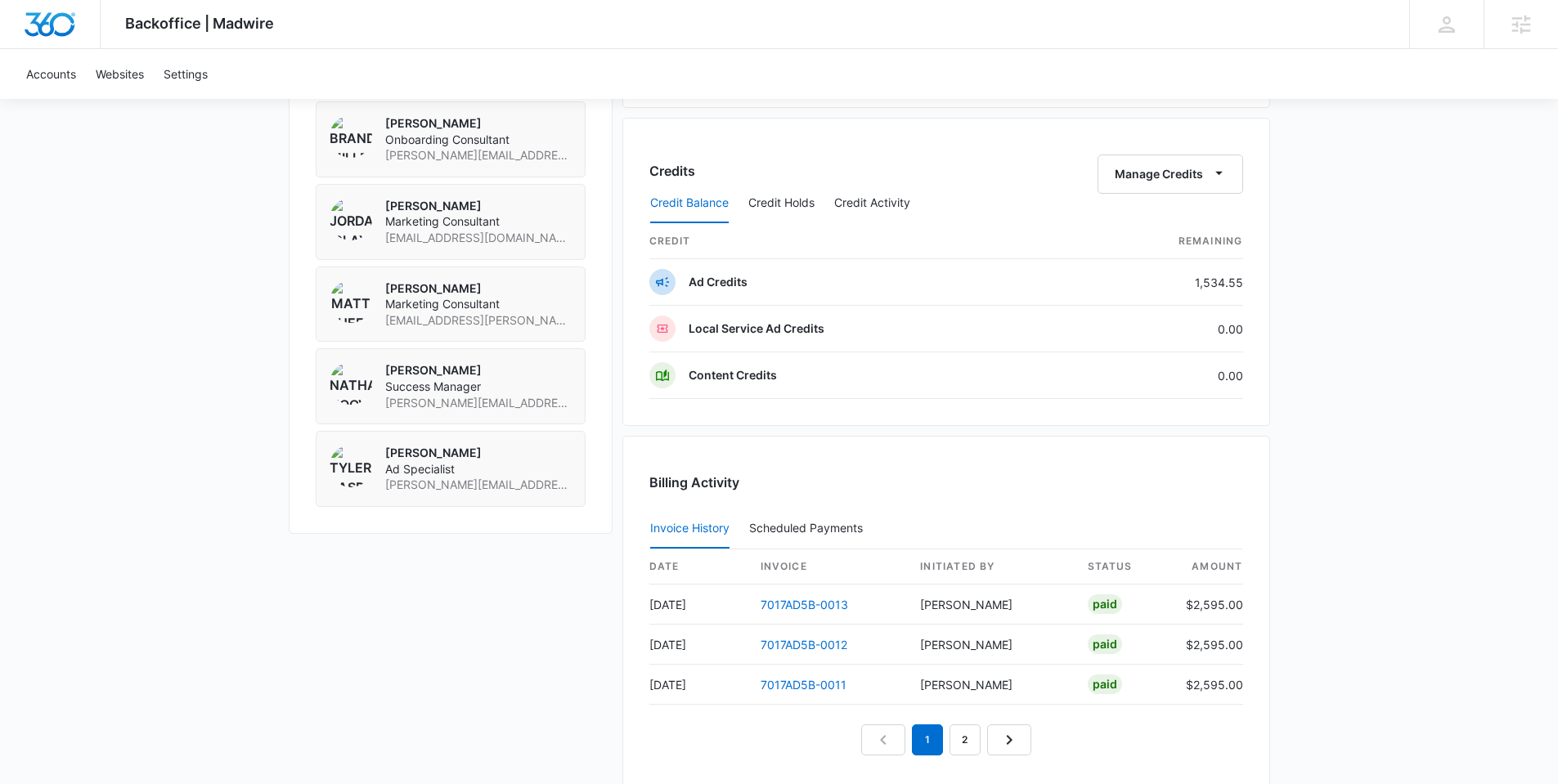
scroll to position [1203, 0]
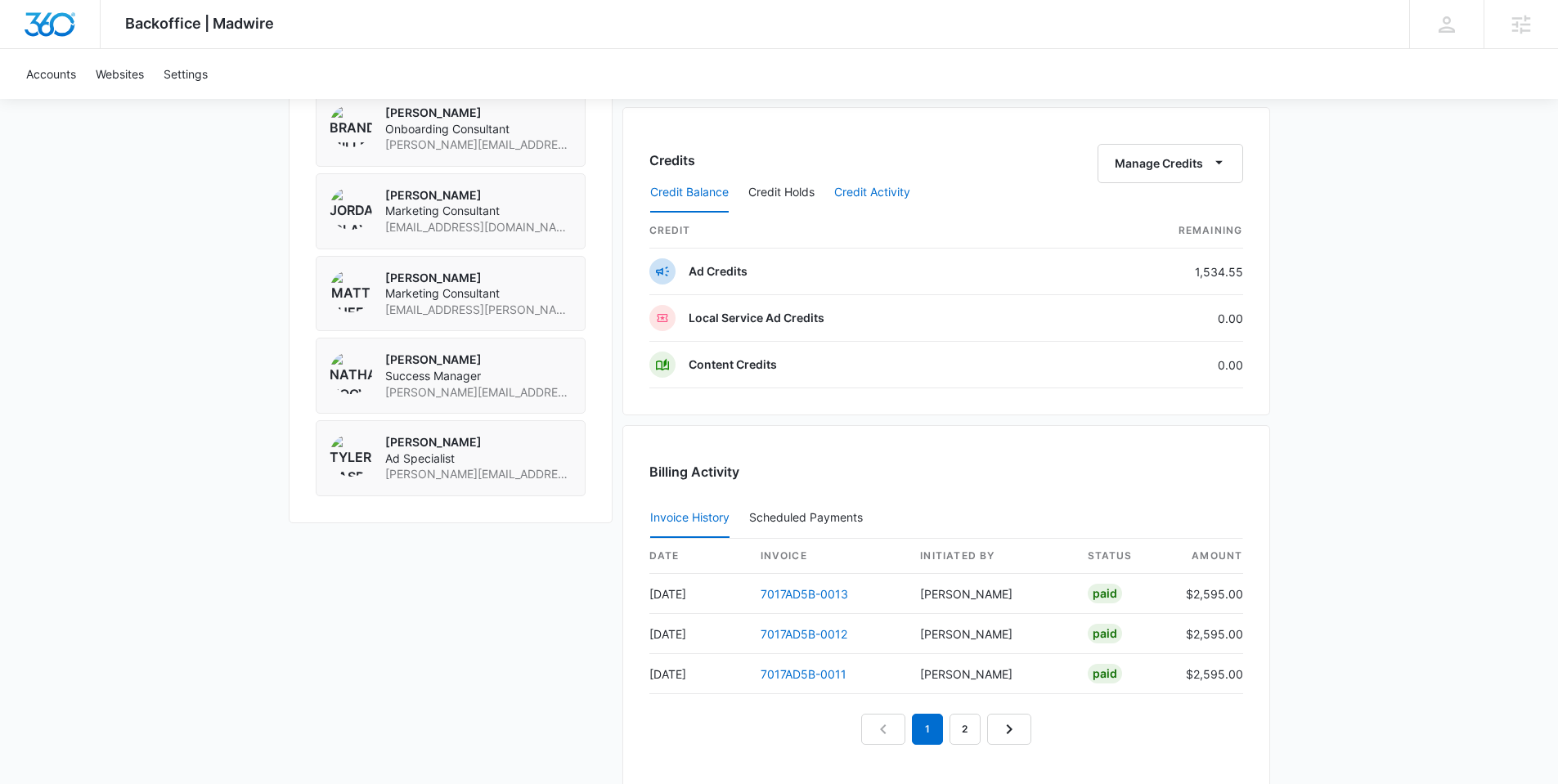
click at [866, 190] on button "Credit Activity" at bounding box center [871, 192] width 76 height 39
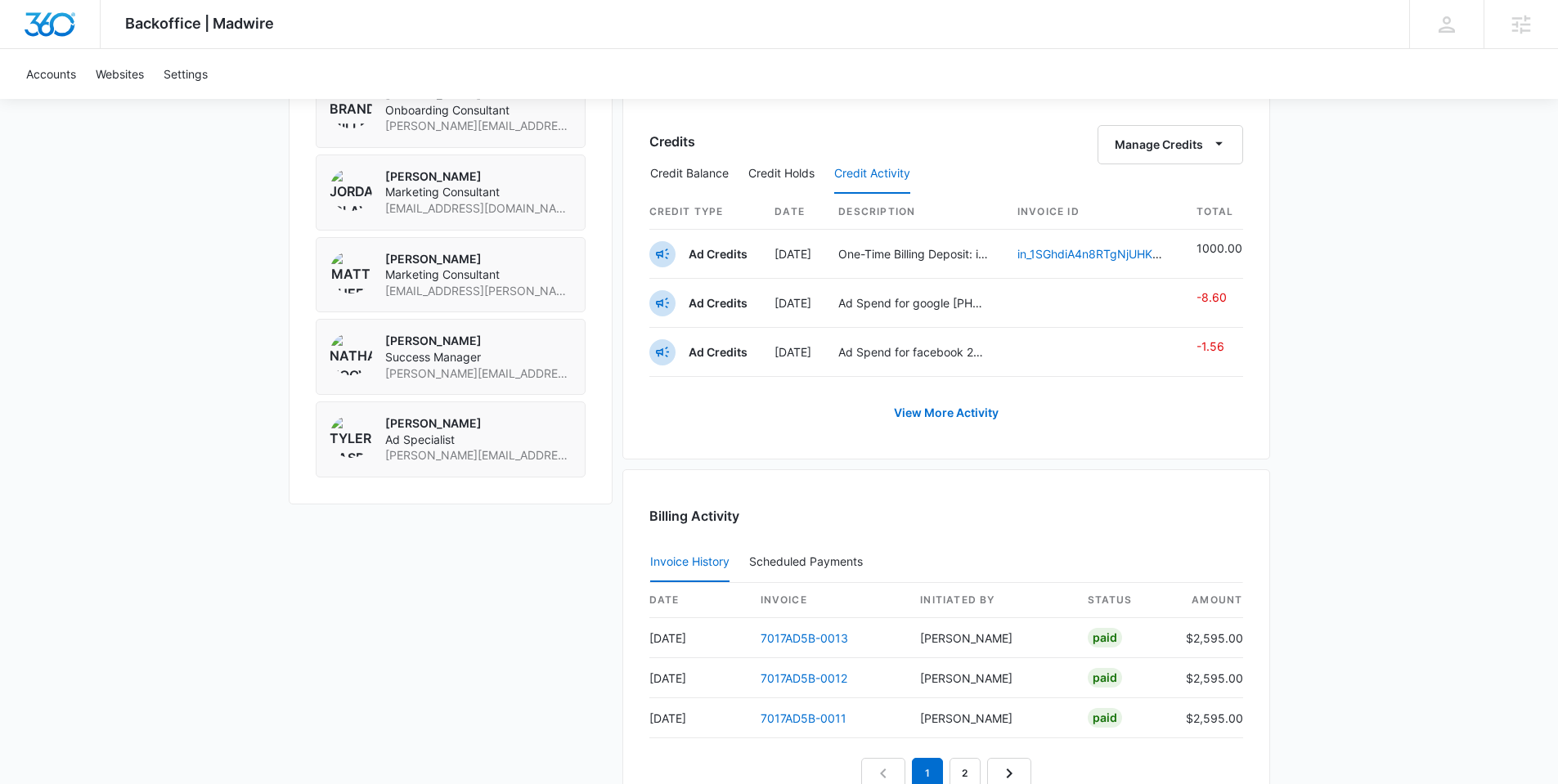
scroll to position [1221, 0]
click at [951, 407] on link "View More Activity" at bounding box center [946, 413] width 137 height 39
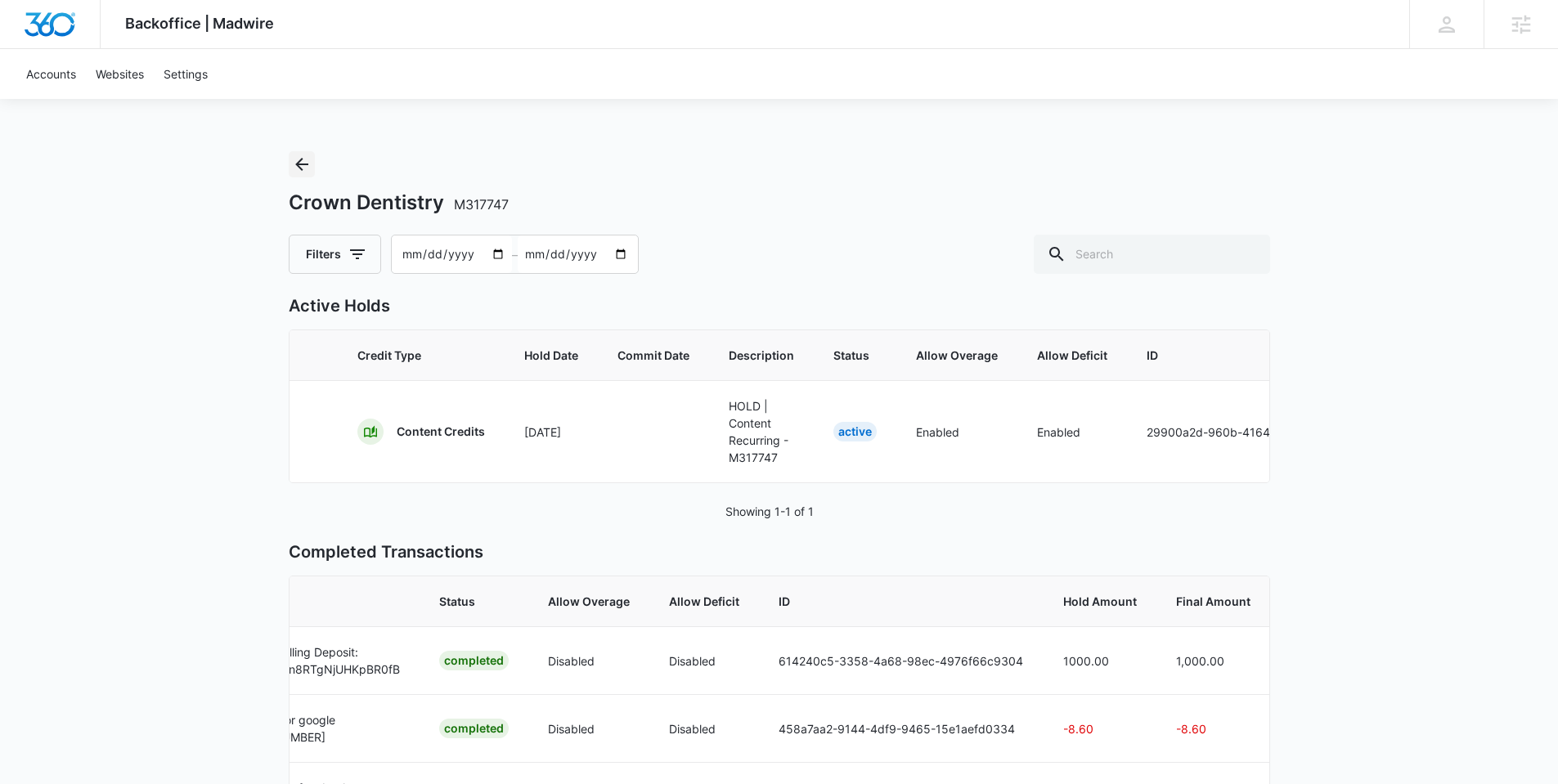
click at [297, 164] on icon "Back" at bounding box center [302, 164] width 13 height 13
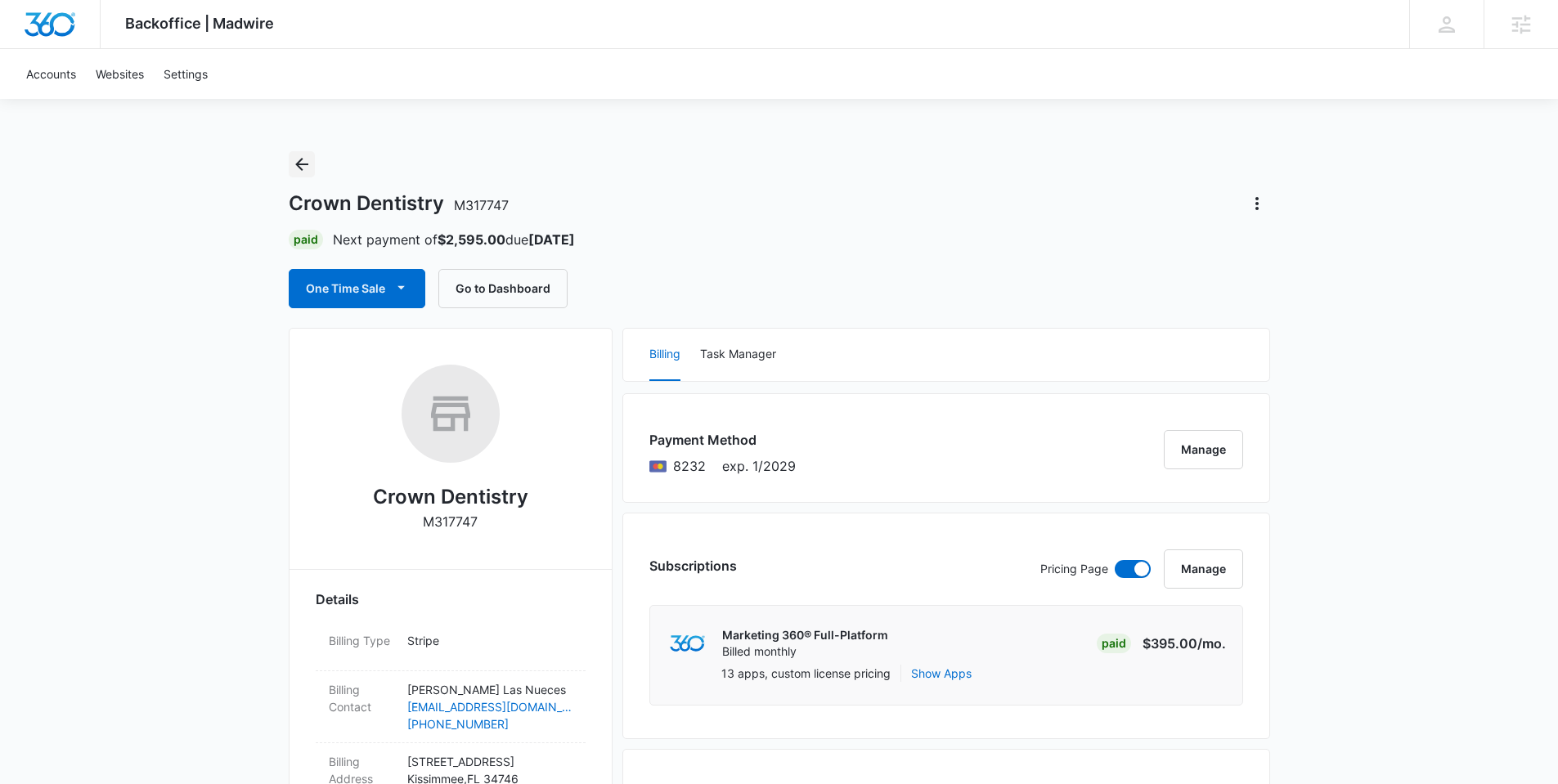
click at [300, 161] on icon "Back" at bounding box center [301, 164] width 19 height 19
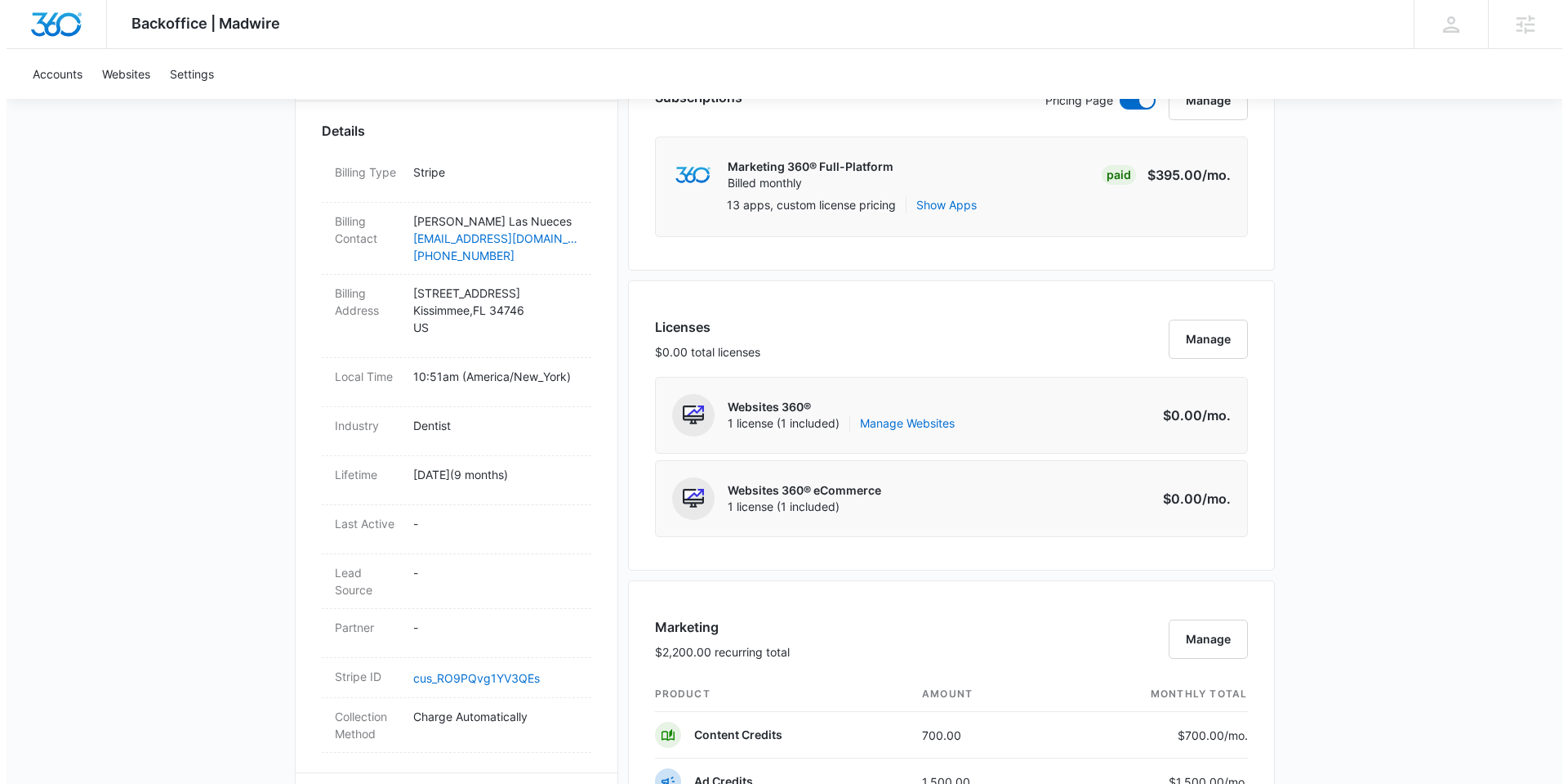
scroll to position [488, 0]
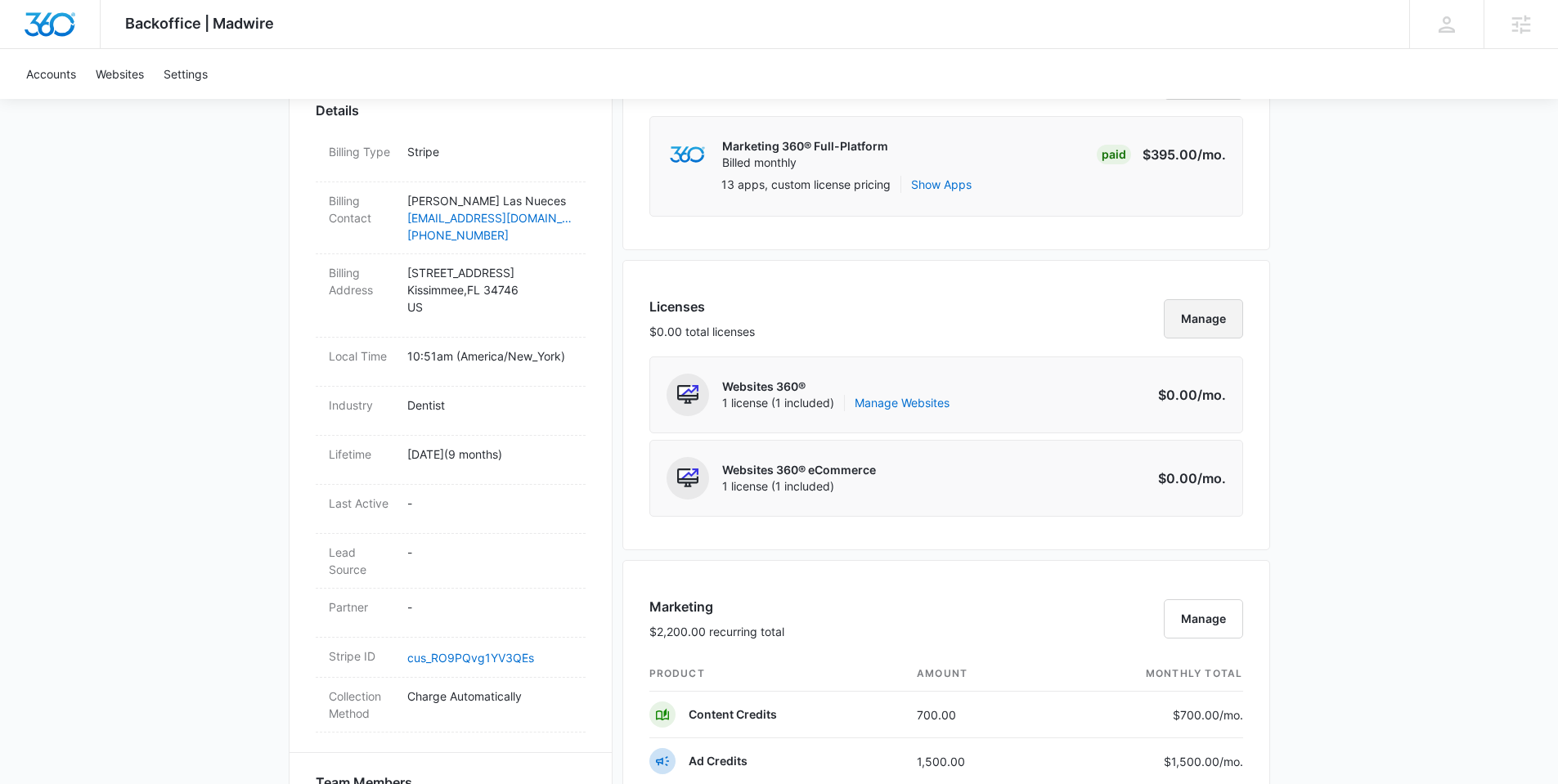
click at [1210, 322] on button "Manage" at bounding box center [1203, 318] width 79 height 39
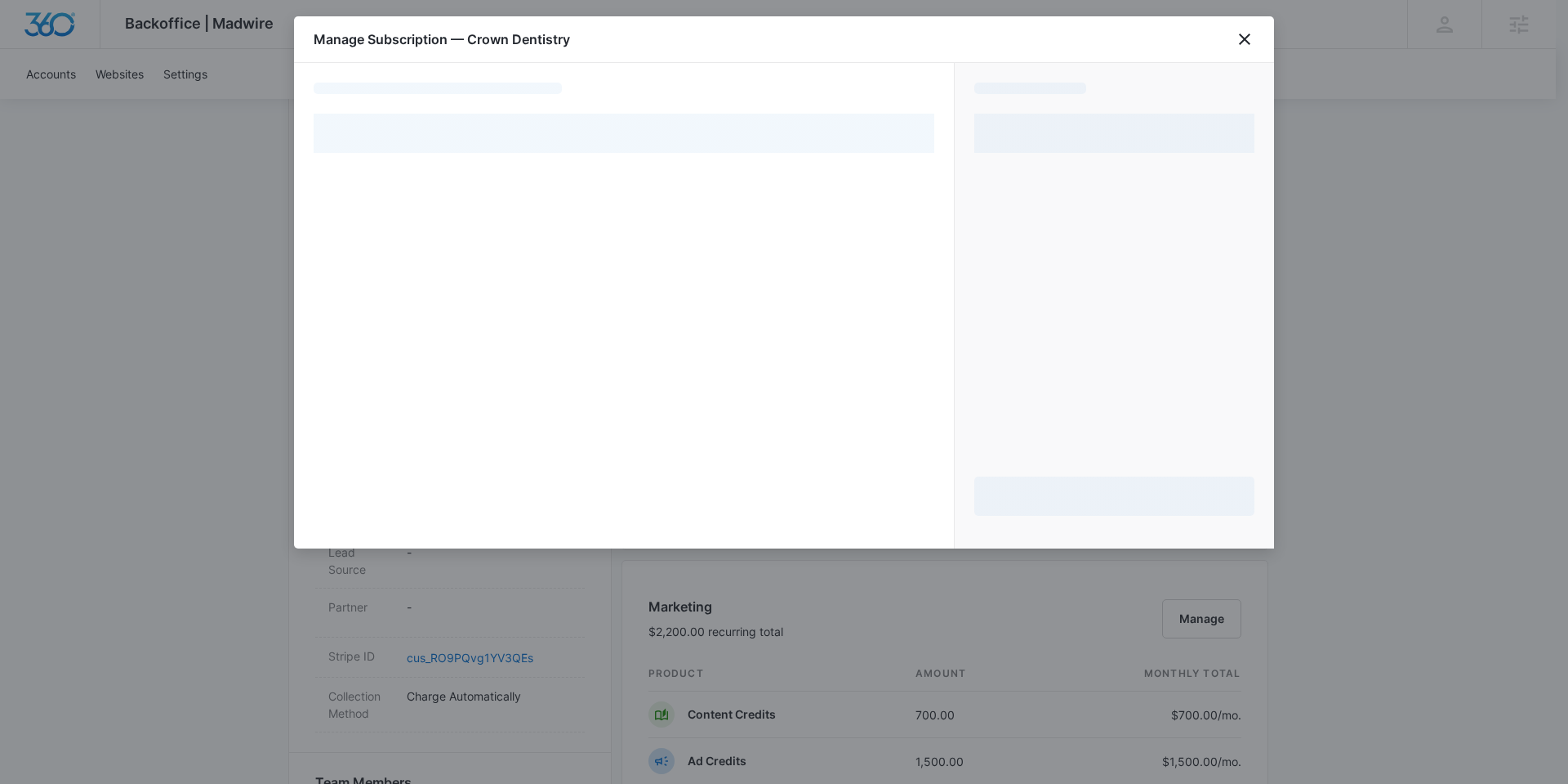
select select "pm_1QaJEnA4n8RTgNjUBzbDhi4m"
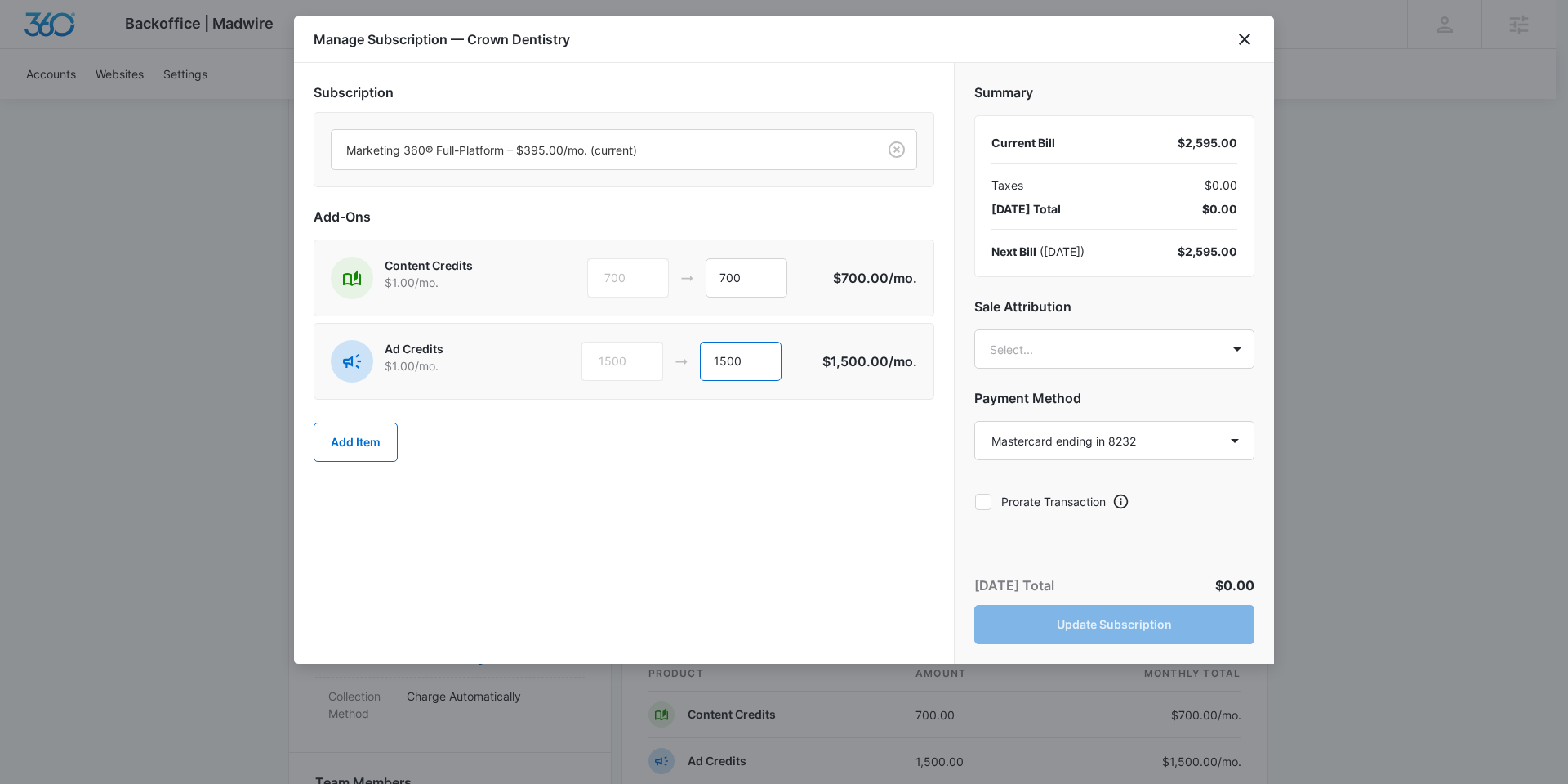
click at [720, 359] on input "1500" at bounding box center [741, 361] width 82 height 39
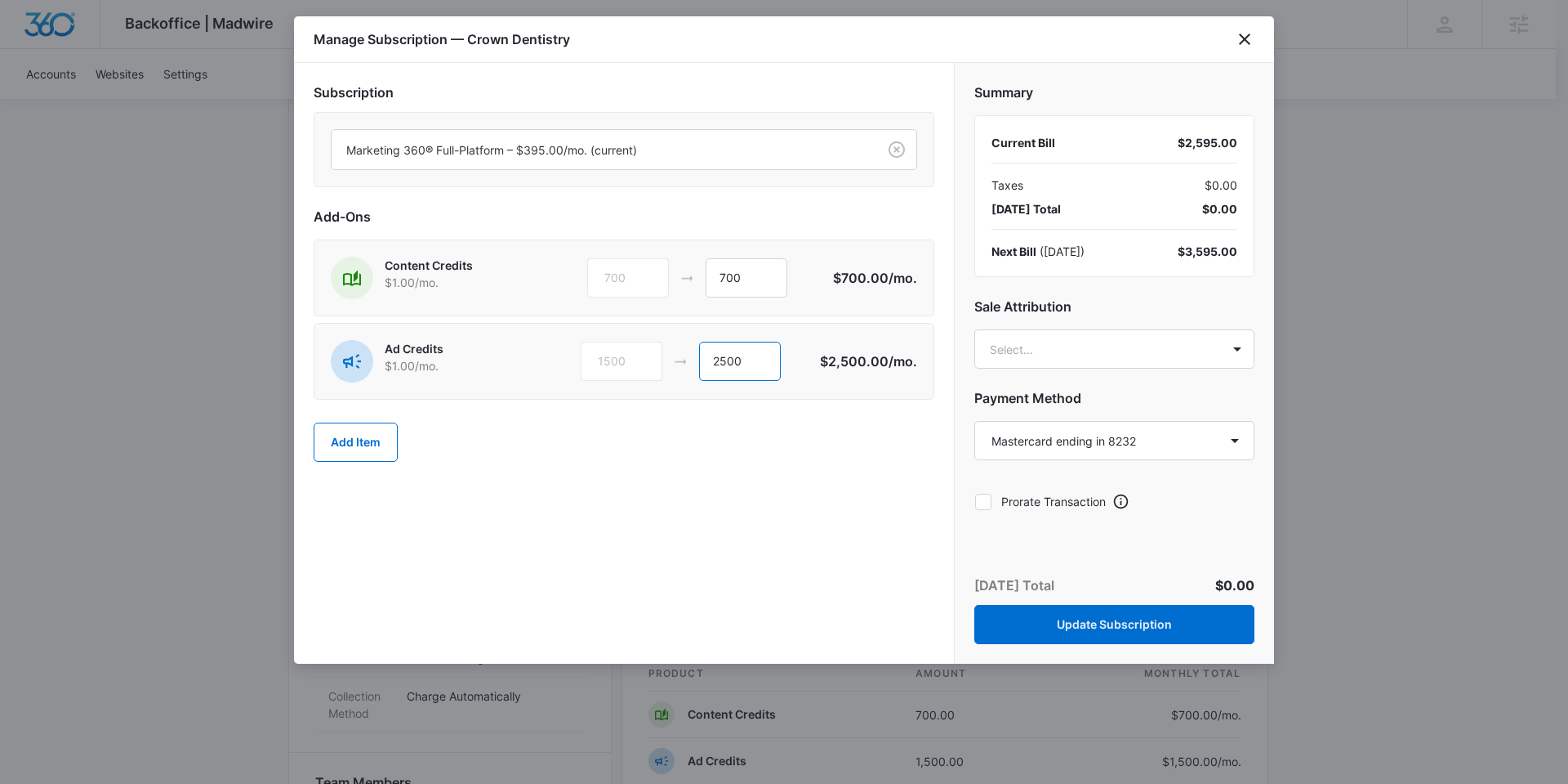
type input "2500"
click at [530, 472] on div "Add Item" at bounding box center [624, 442] width 621 height 72
click at [357, 445] on button "Add Item" at bounding box center [355, 442] width 84 height 39
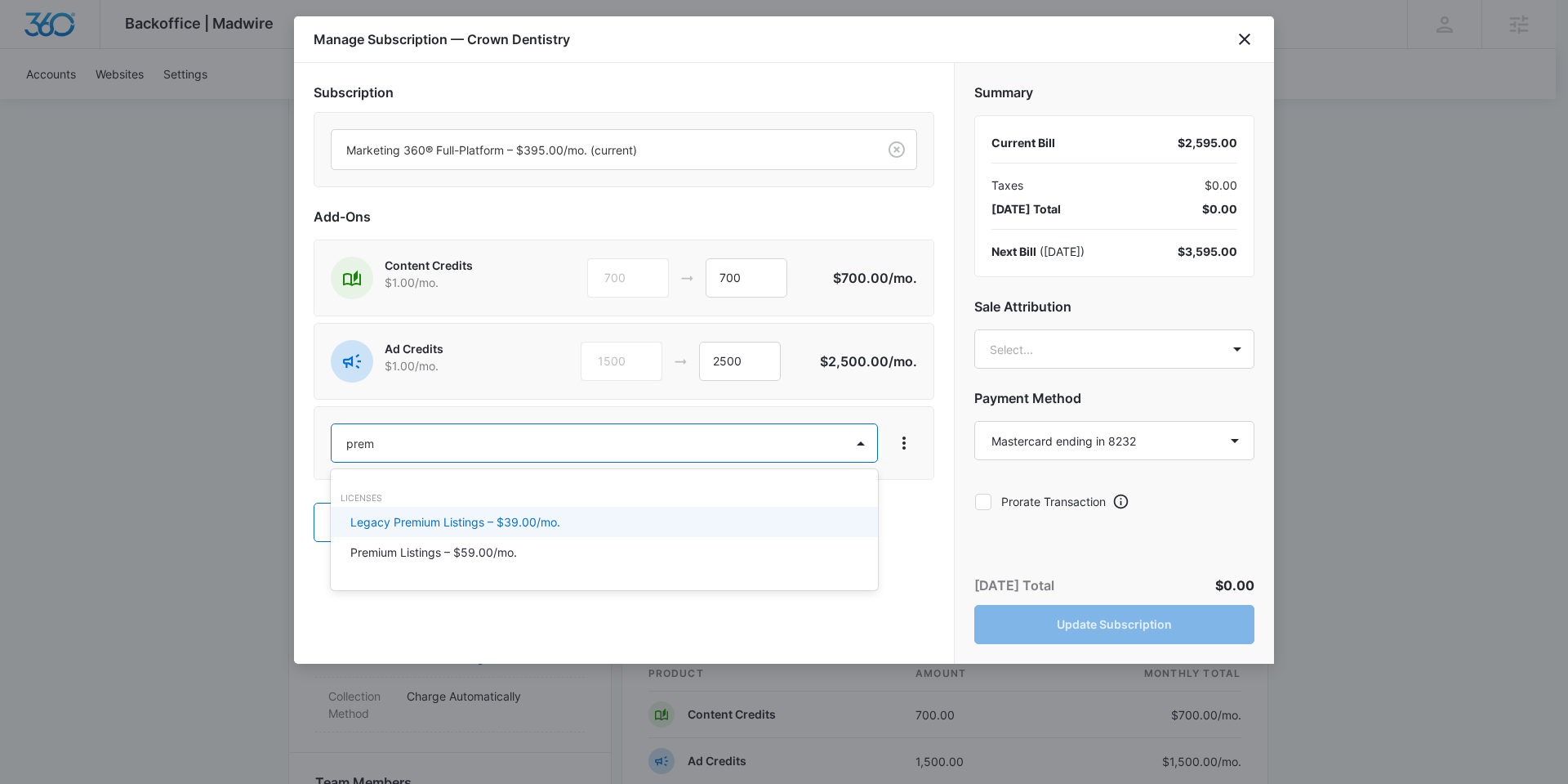
drag, startPoint x: 383, startPoint y: 442, endPoint x: 354, endPoint y: 442, distance: 29.0
click at [354, 442] on div at bounding box center [784, 392] width 1568 height 784
type input "prem"
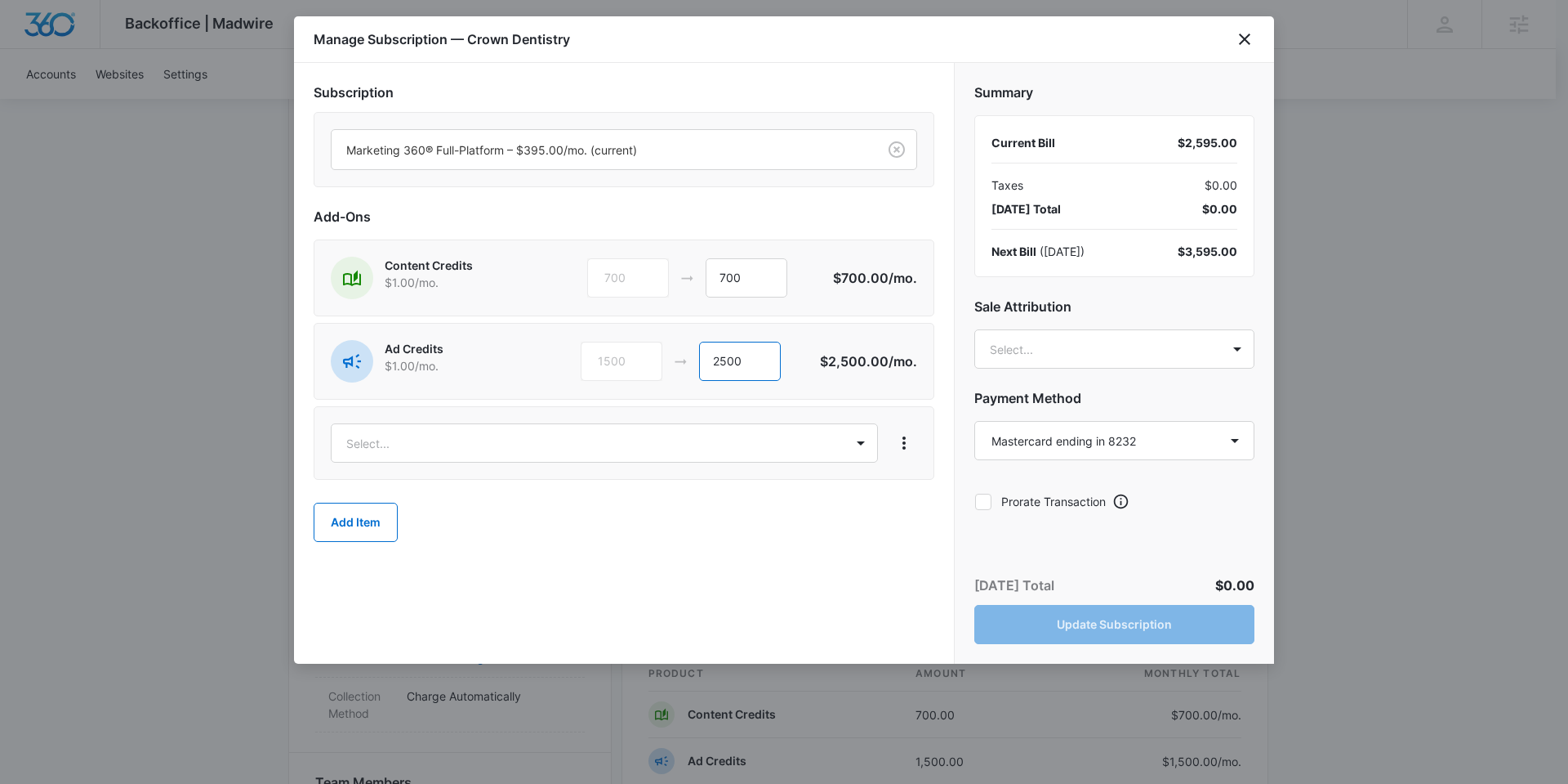
click at [722, 362] on input "2500" at bounding box center [740, 361] width 82 height 39
type input "1500"
click at [789, 519] on div "Add Item" at bounding box center [624, 522] width 621 height 72
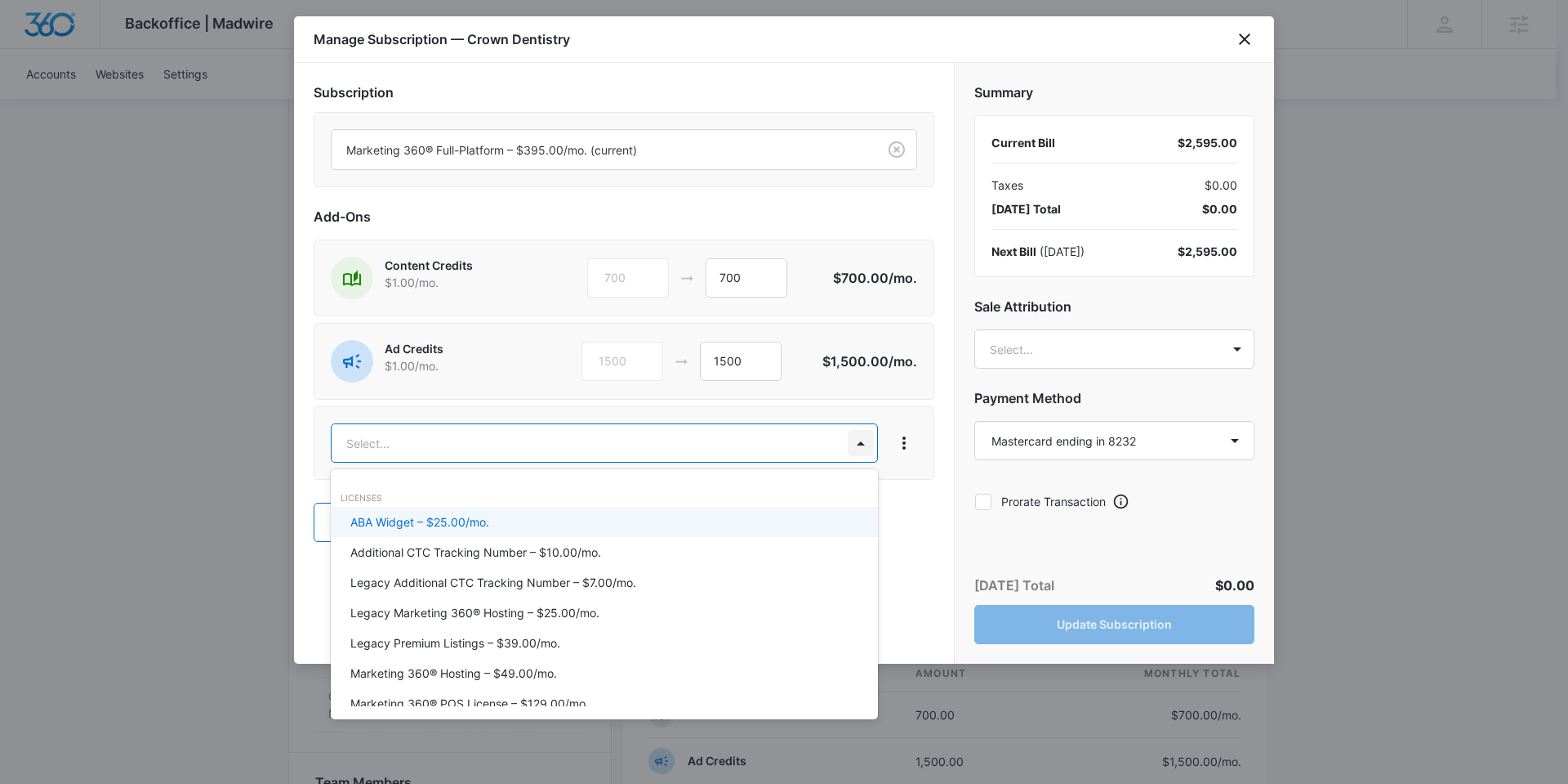
click at [859, 443] on body "Backoffice | Madwire Apps Settings [PERSON_NAME] [PERSON_NAME][EMAIL_ADDRESS][P…" at bounding box center [784, 741] width 1568 height 2461
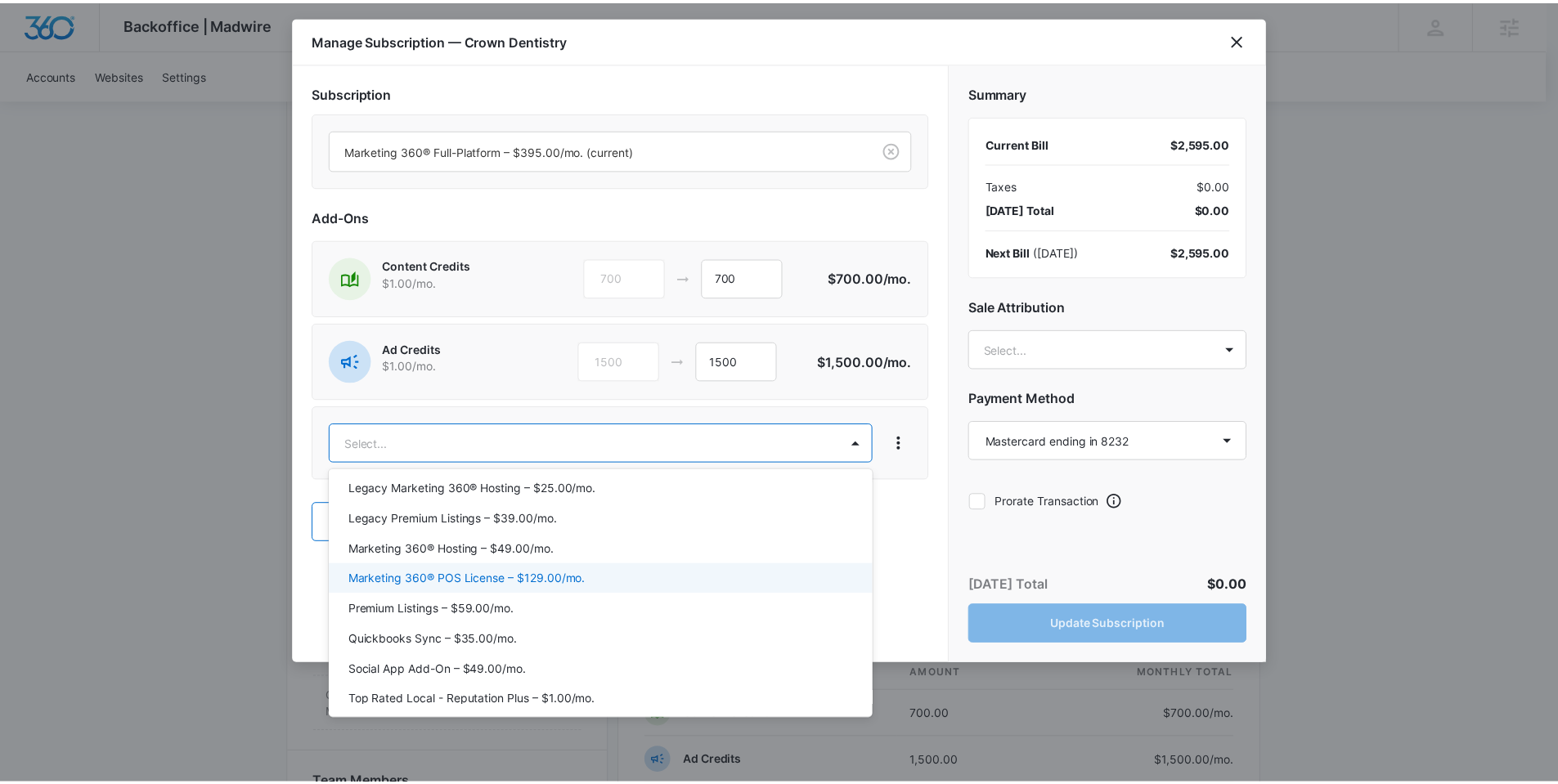
scroll to position [128, 0]
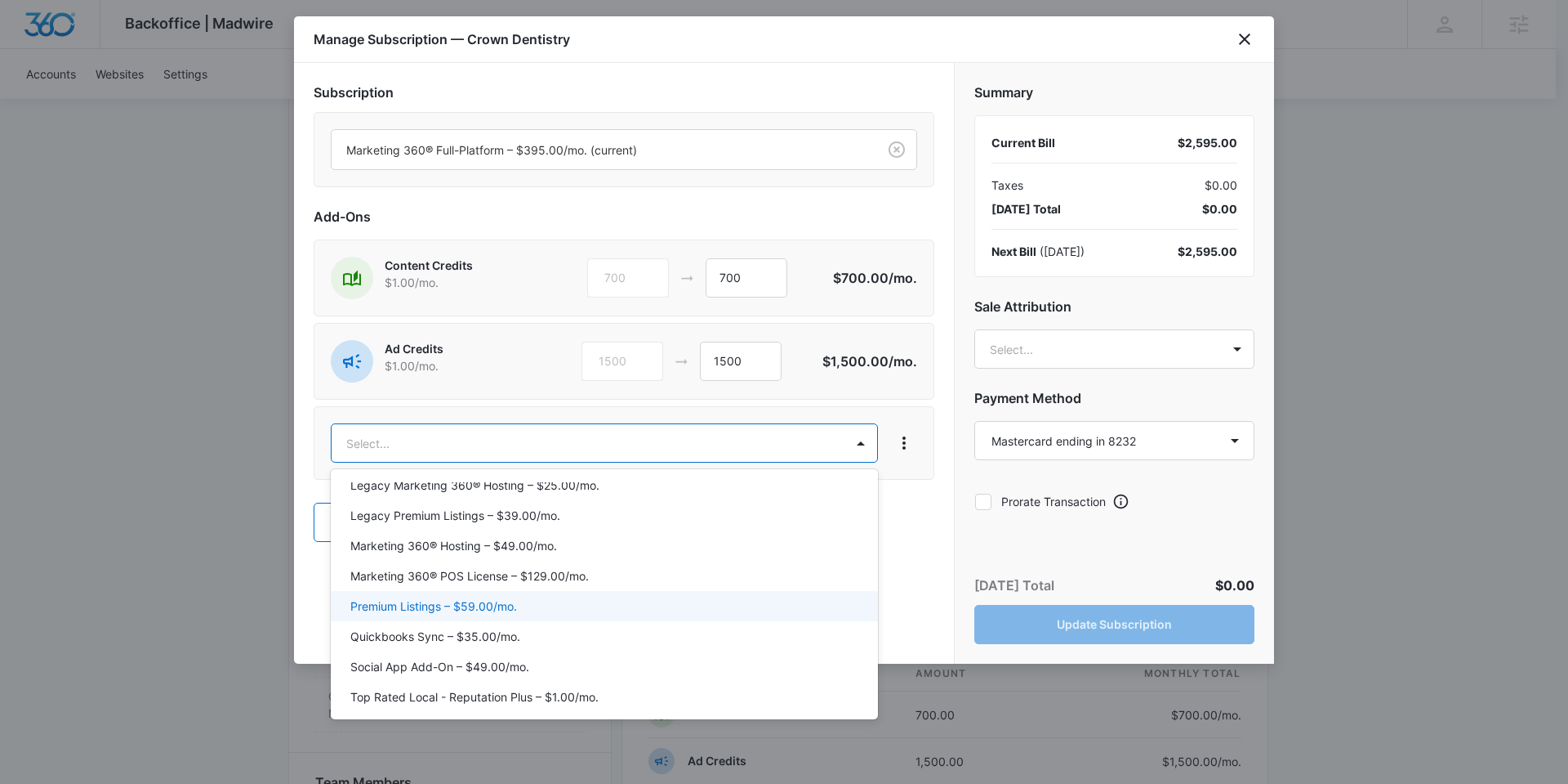
click at [446, 603] on p "Premium Listings – $59.00/mo." at bounding box center [434, 605] width 167 height 18
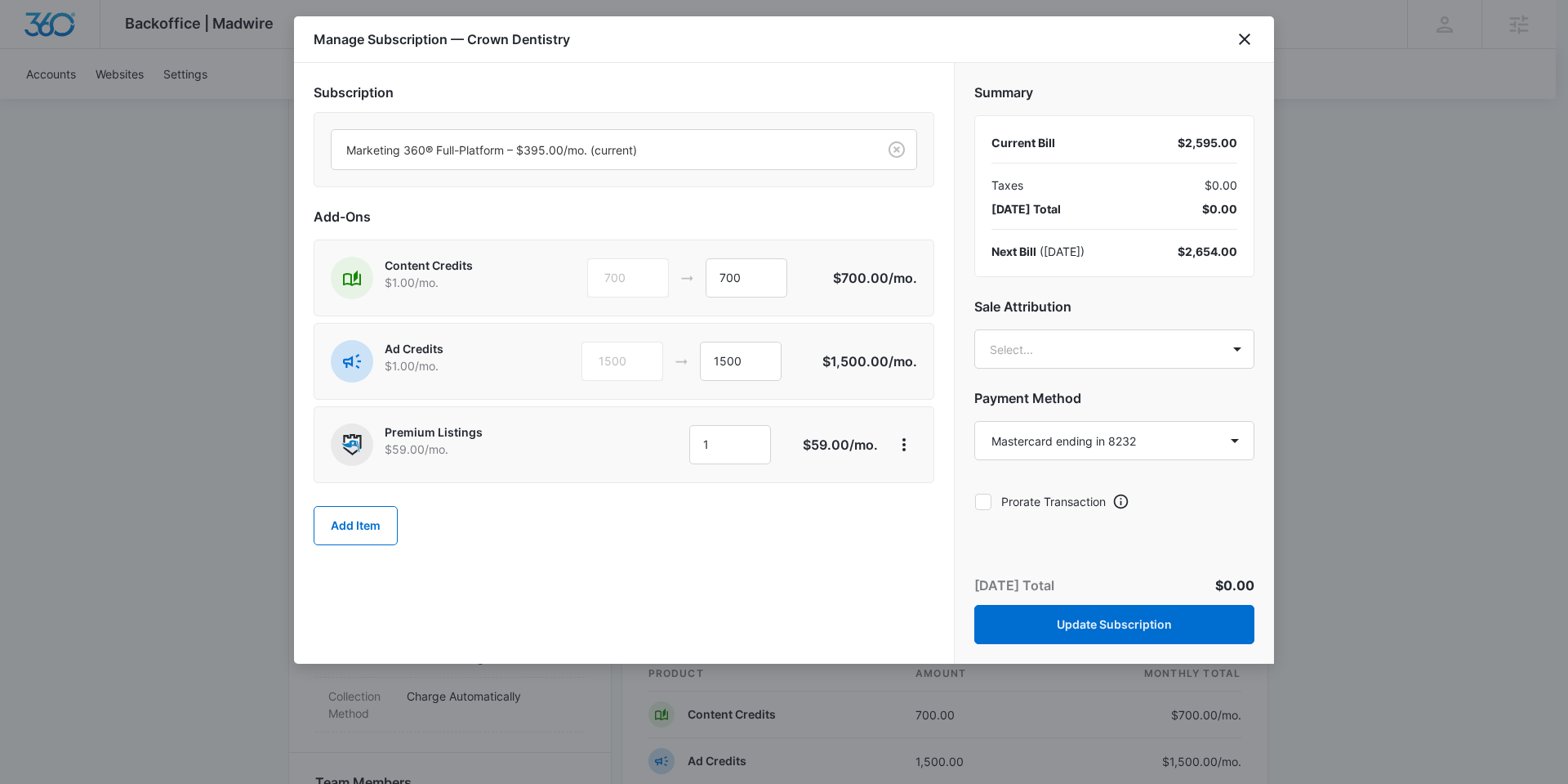
click at [982, 503] on icon at bounding box center [984, 501] width 10 height 8
click at [976, 502] on input "Prorate Transaction" at bounding box center [975, 501] width 1 height 1
checkbox input "true"
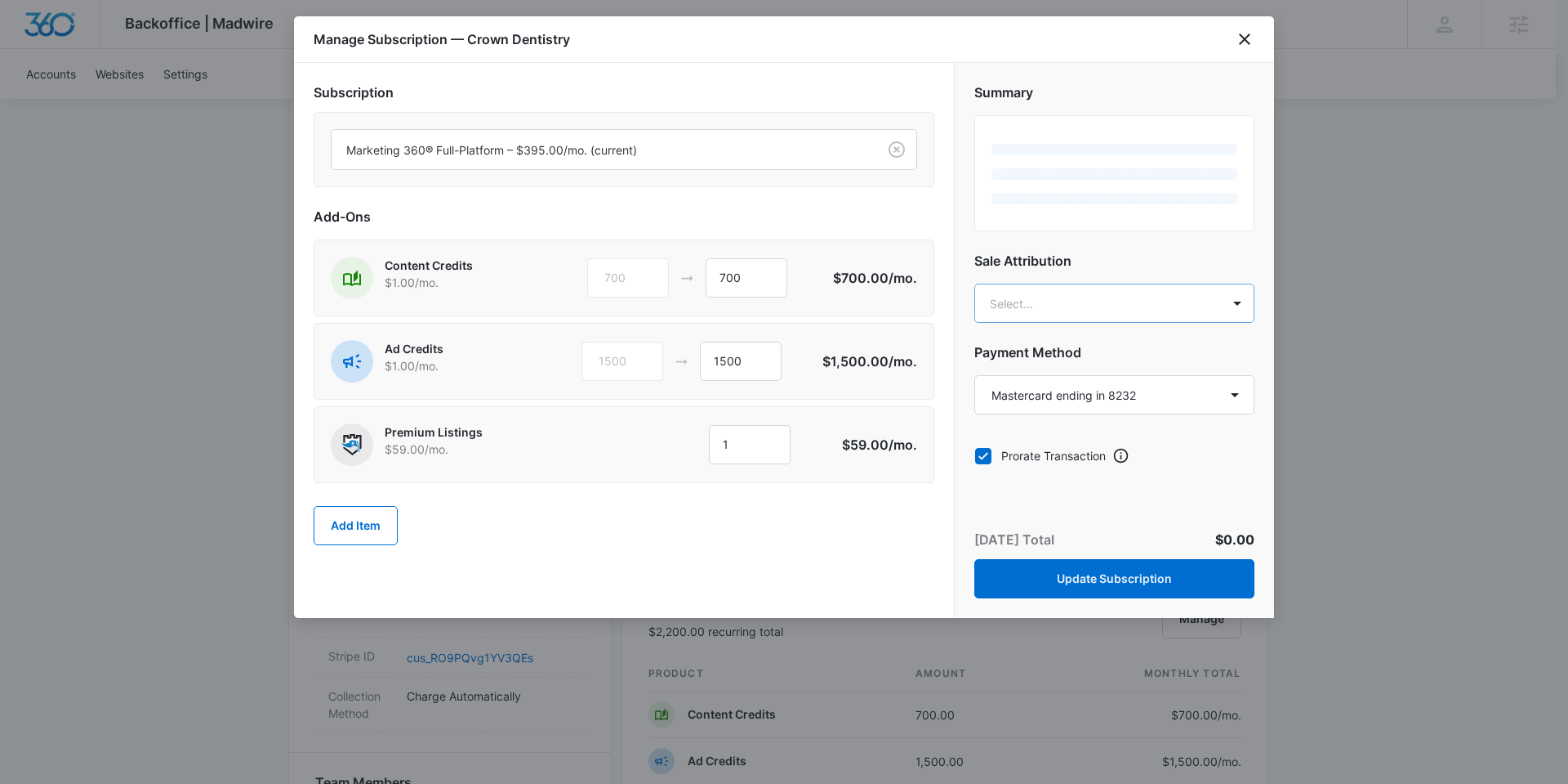
click at [1022, 301] on body "Backoffice | Madwire Apps Settings [PERSON_NAME] [PERSON_NAME][EMAIL_ADDRESS][P…" at bounding box center [784, 741] width 1568 height 2461
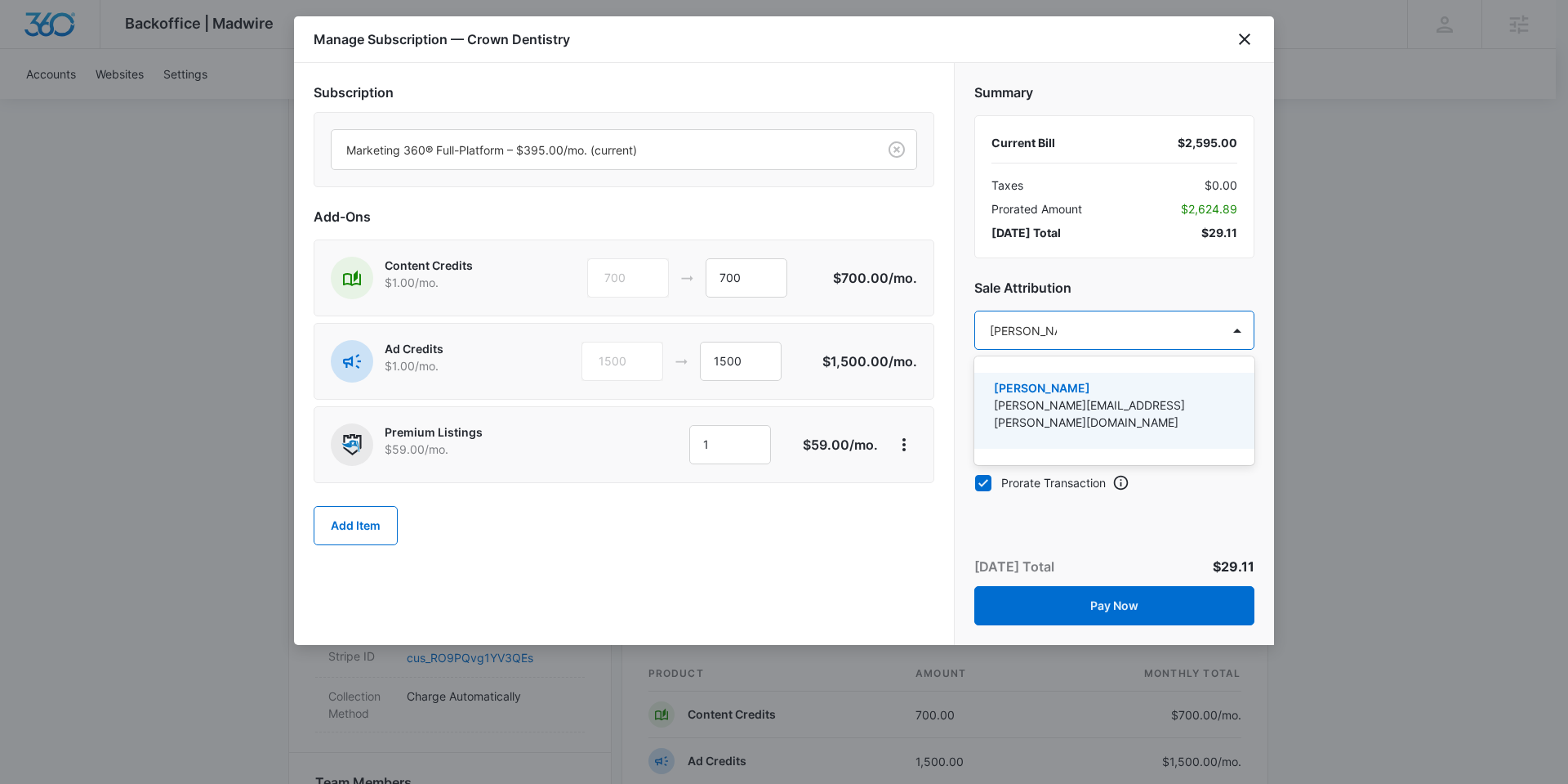
type input "[PERSON_NAME]"
click at [1074, 384] on p "[PERSON_NAME]" at bounding box center [1112, 387] width 238 height 18
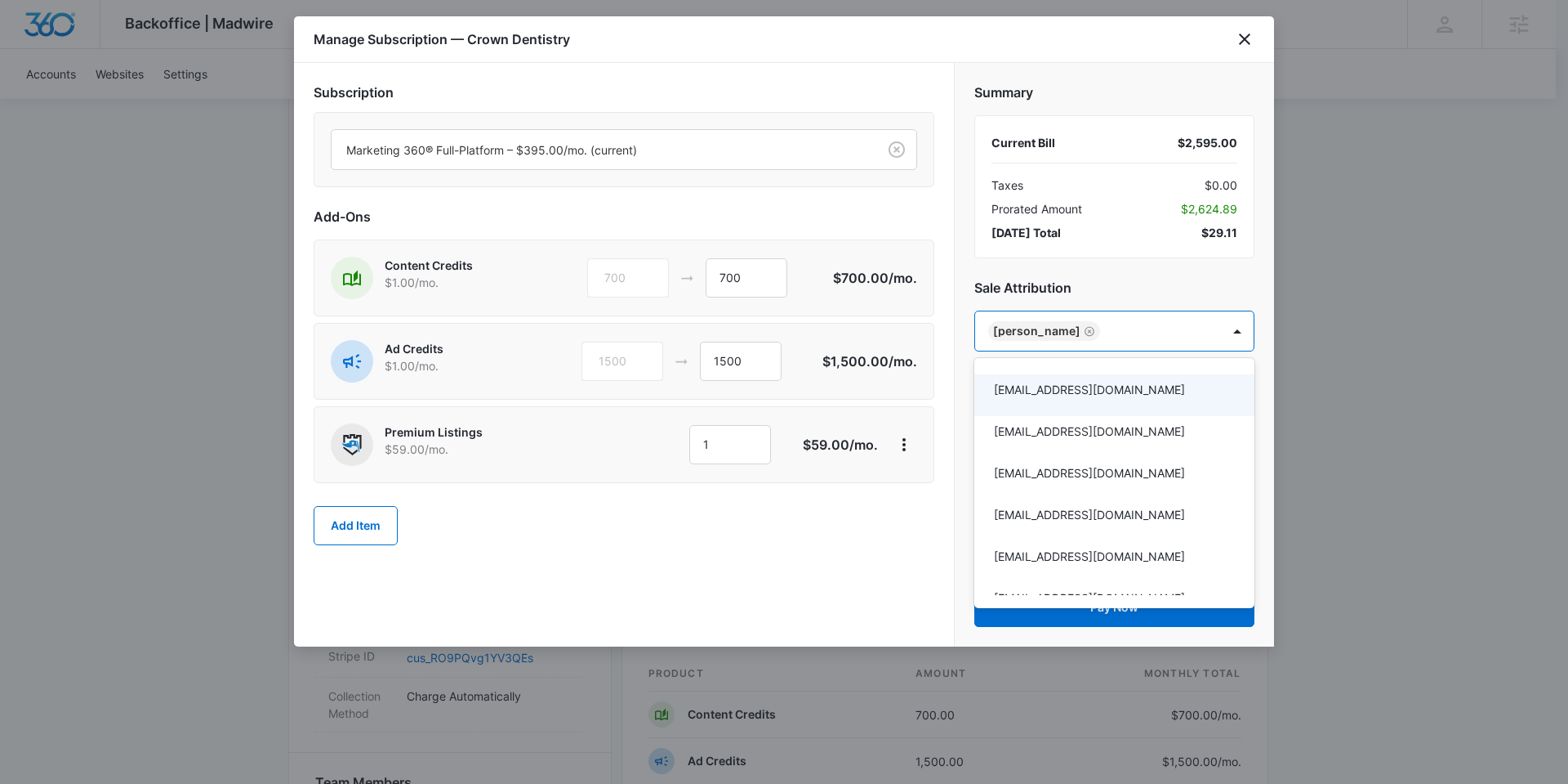
click at [827, 544] on div at bounding box center [784, 392] width 1568 height 784
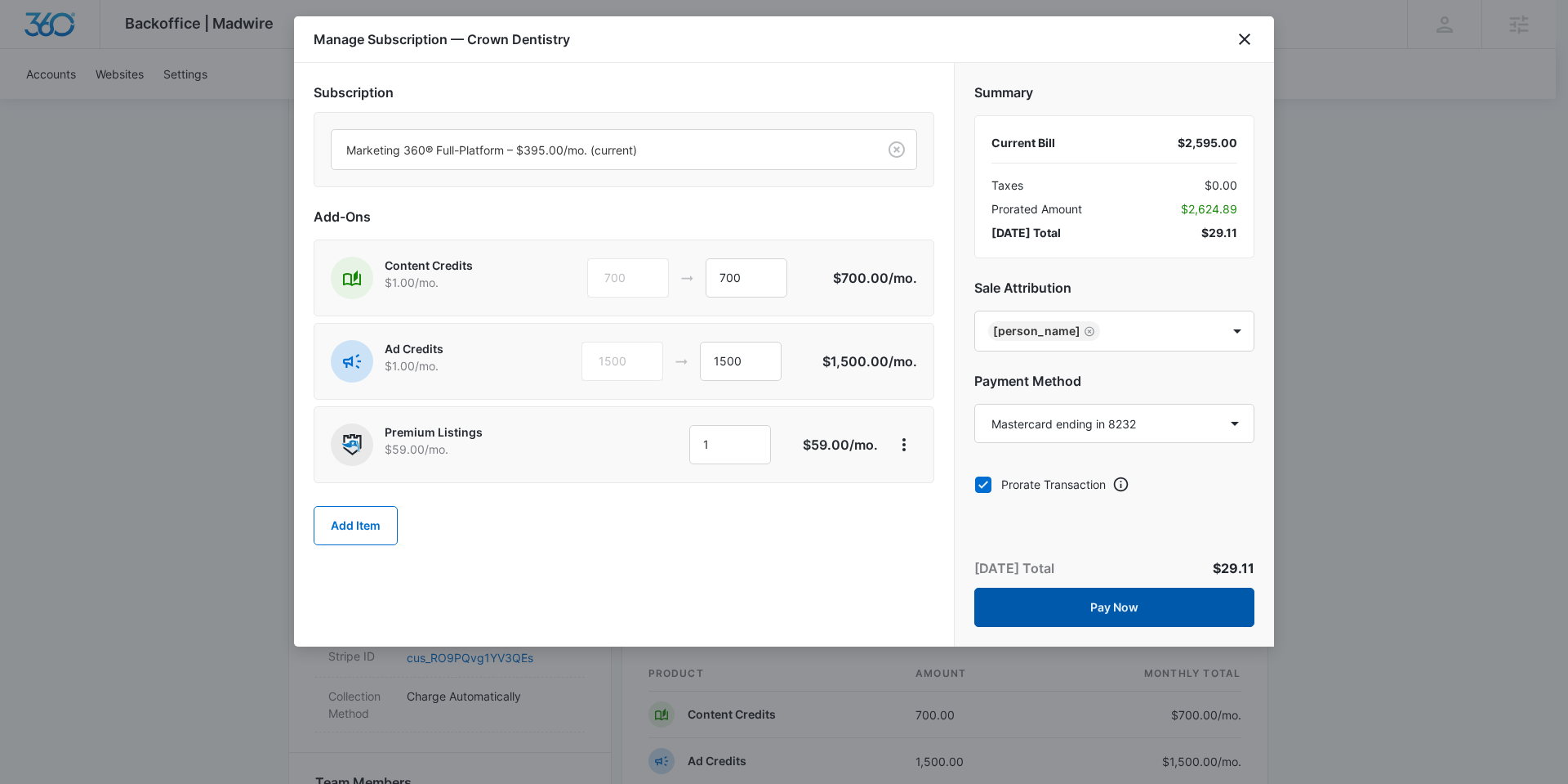
click at [1112, 604] on button "Pay Now" at bounding box center [1115, 607] width 280 height 39
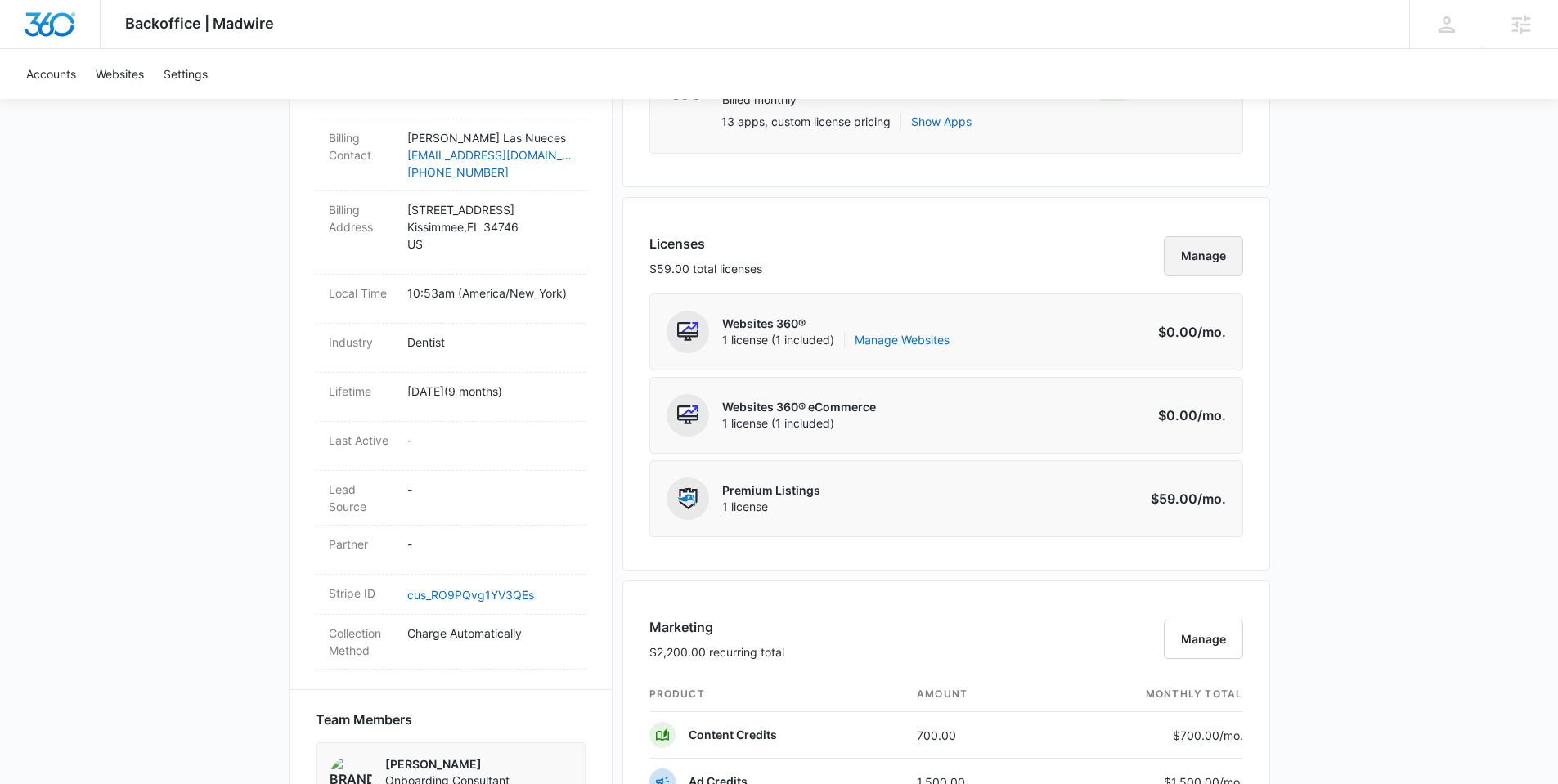
scroll to position [539, 0]
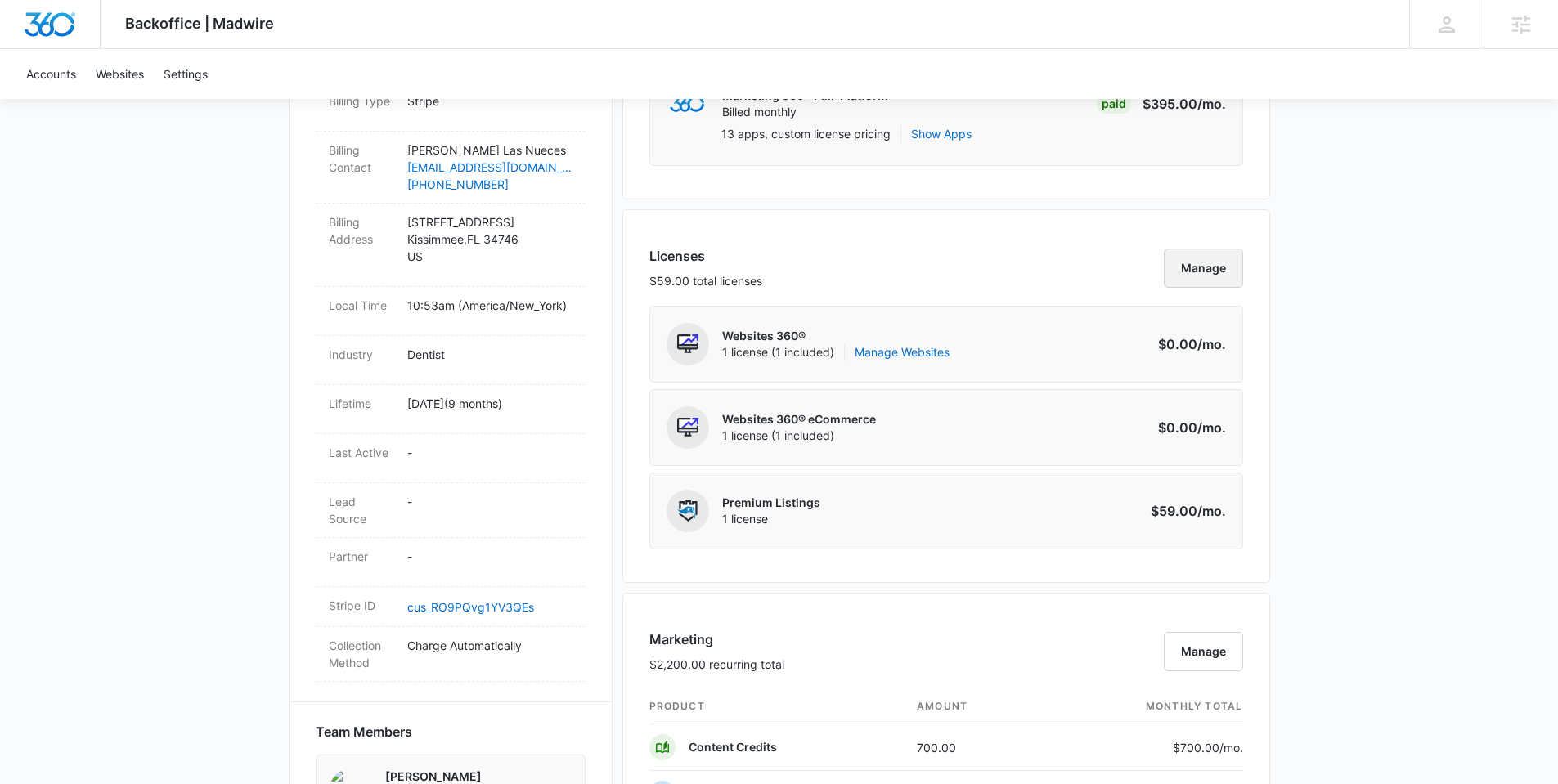
click at [1205, 267] on button "Manage" at bounding box center [1203, 268] width 79 height 39
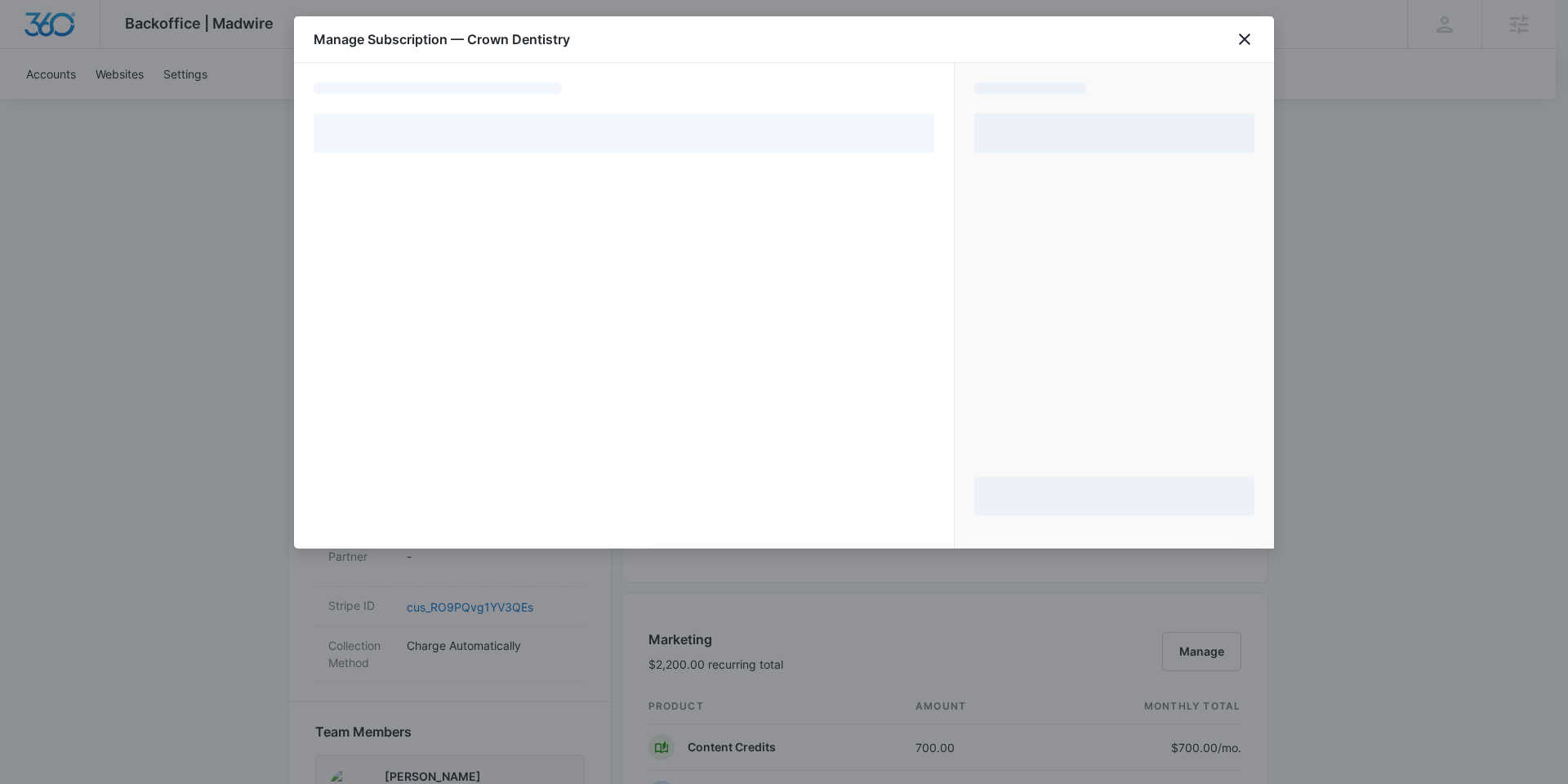
select select "pm_1QaJEnA4n8RTgNjUBzbDhi4m"
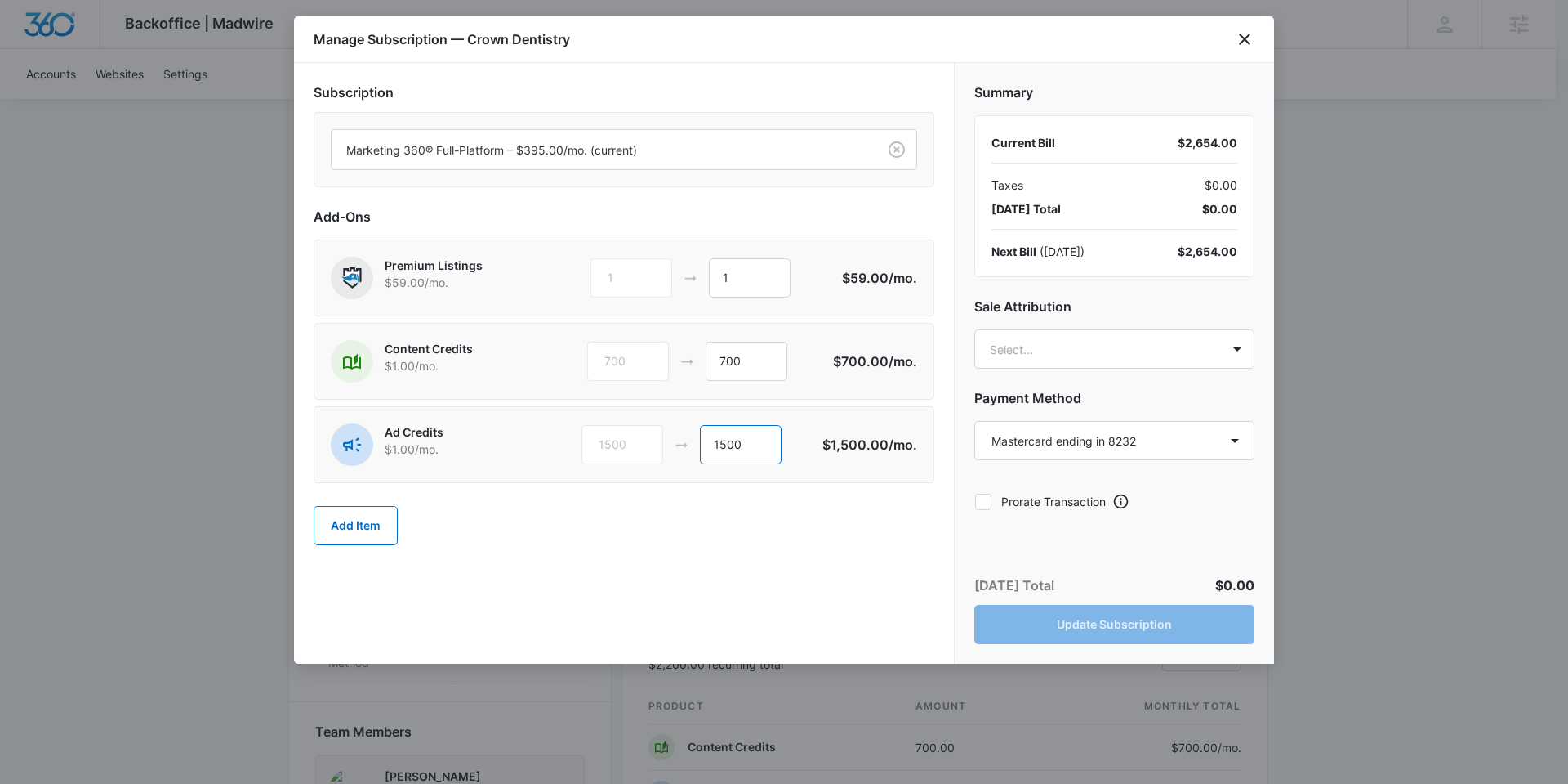
click at [720, 441] on input "1500" at bounding box center [741, 444] width 82 height 39
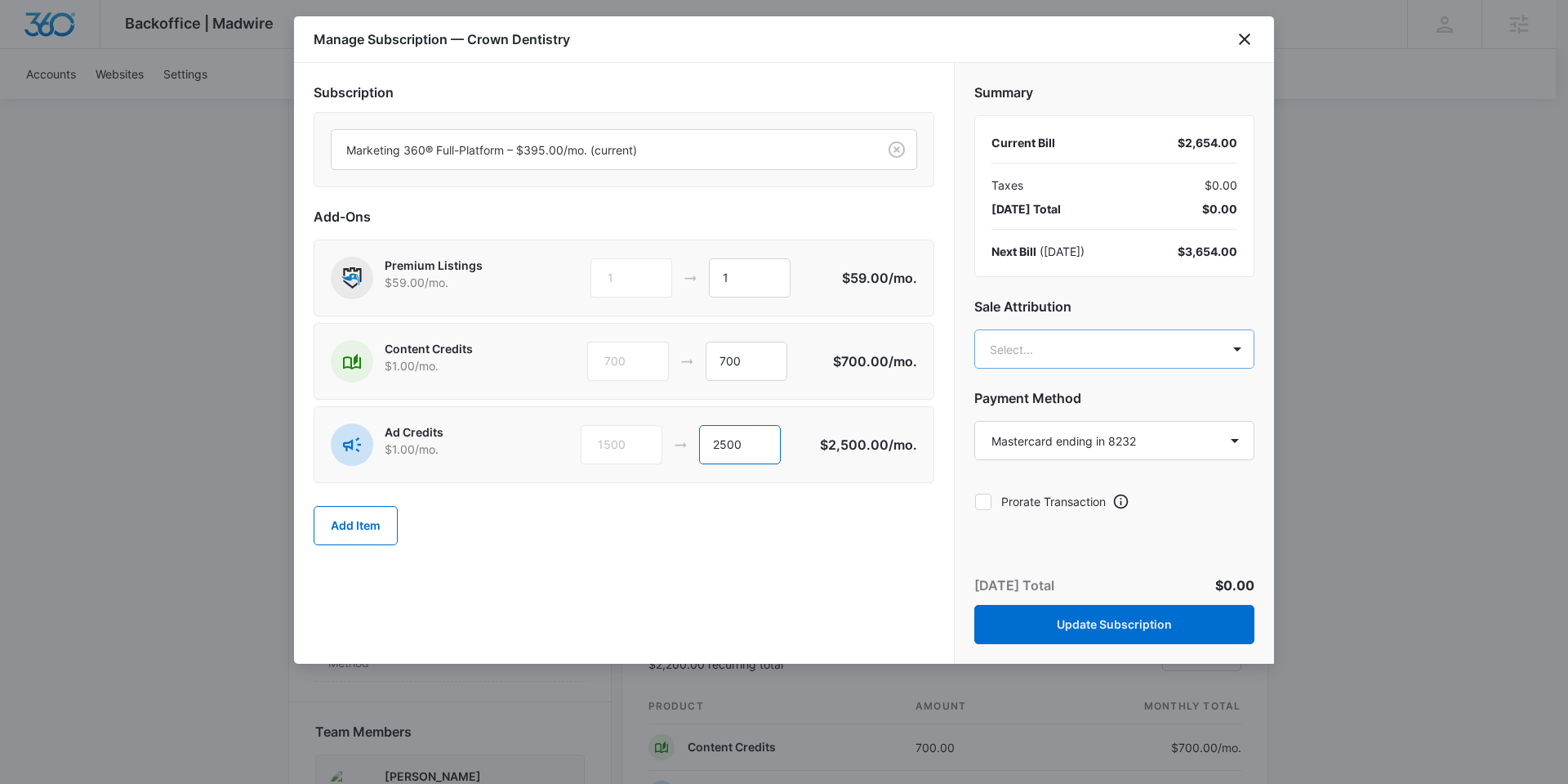
type input "2500"
click at [1037, 353] on body "Backoffice | Madwire Apps Settings [PERSON_NAME] [PERSON_NAME][EMAIL_ADDRESS][P…" at bounding box center [784, 732] width 1568 height 2544
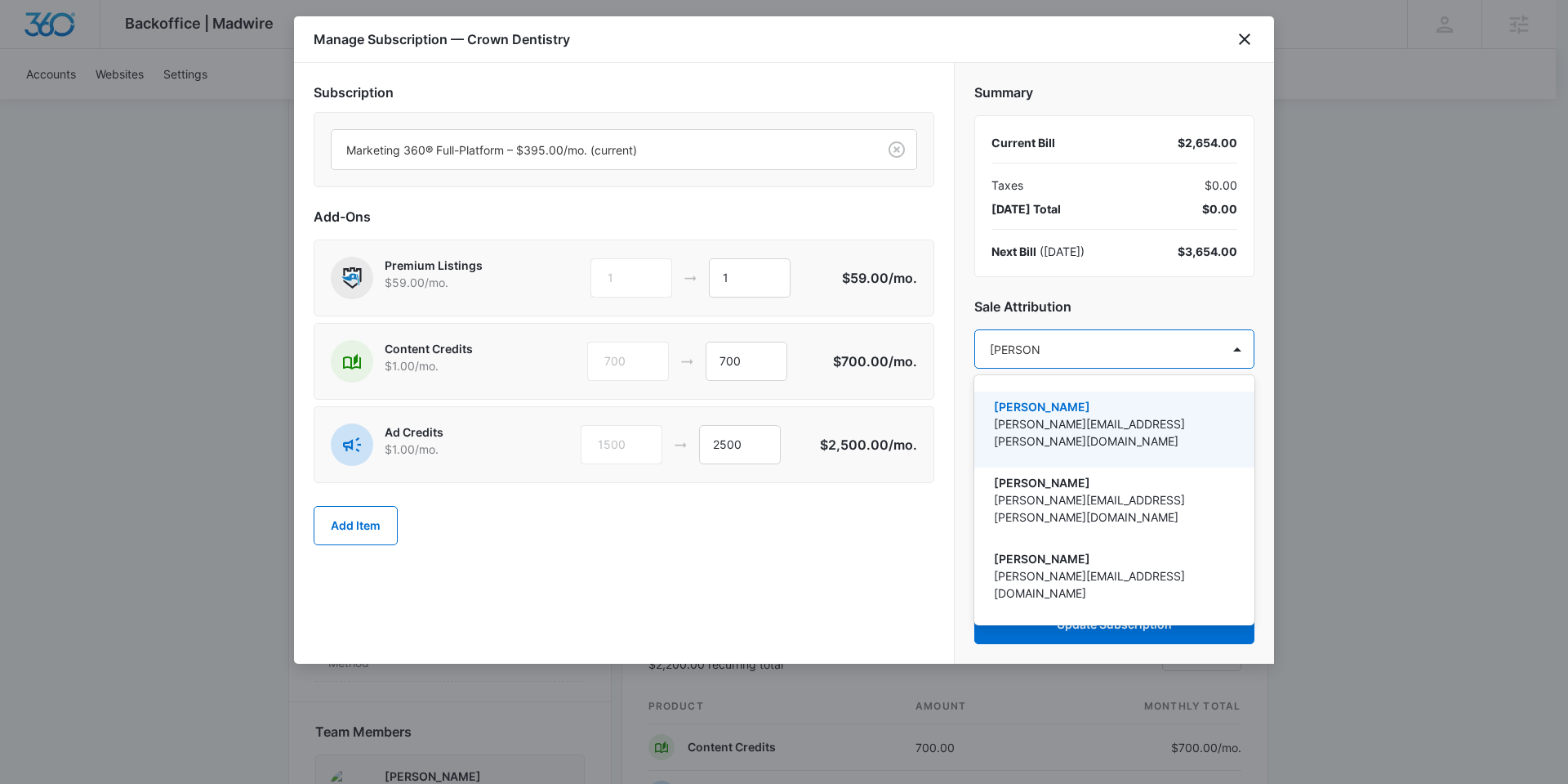
type input "[PERSON_NAME]"
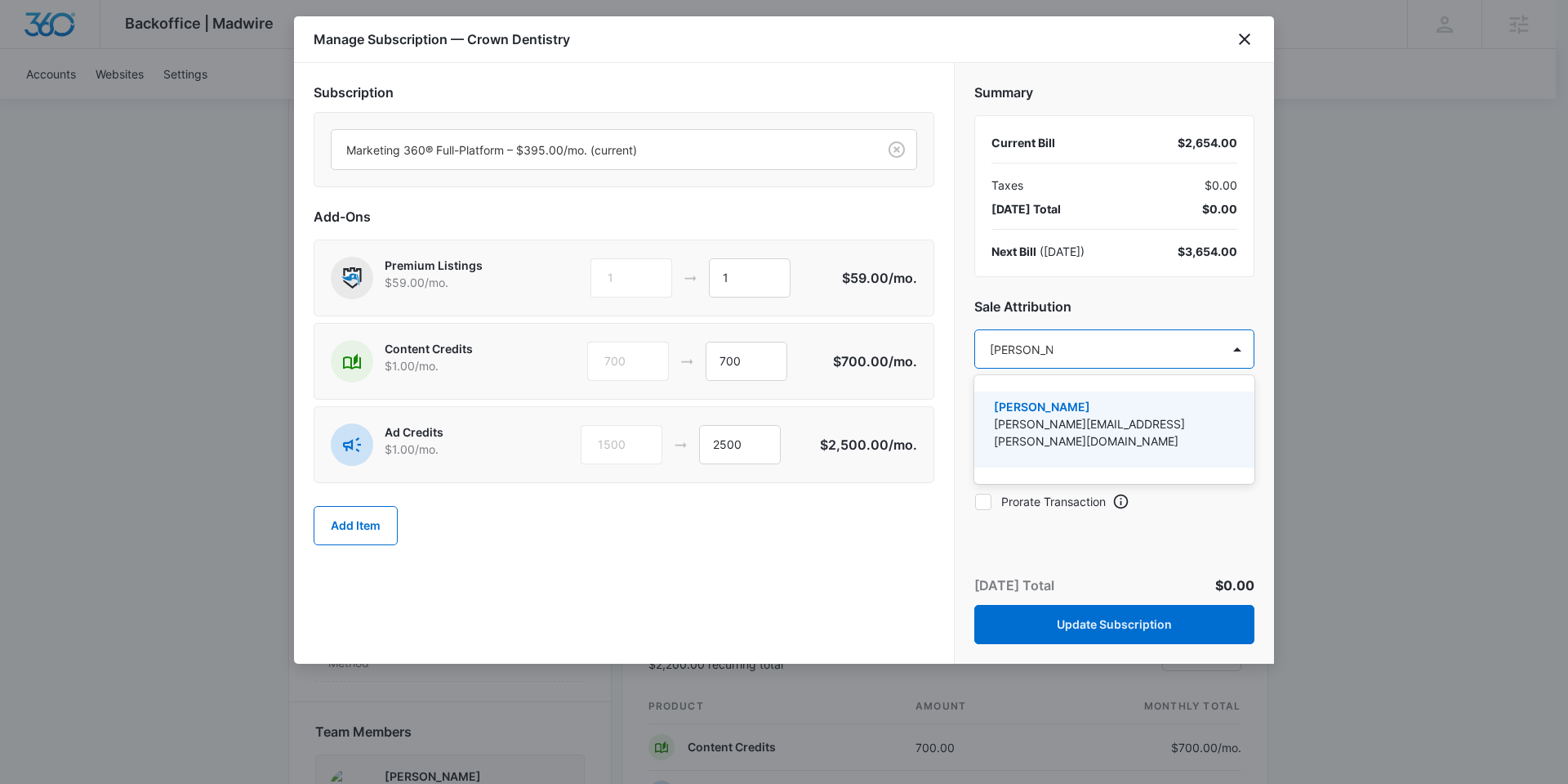
click at [1037, 406] on p "[PERSON_NAME]" at bounding box center [1112, 407] width 238 height 18
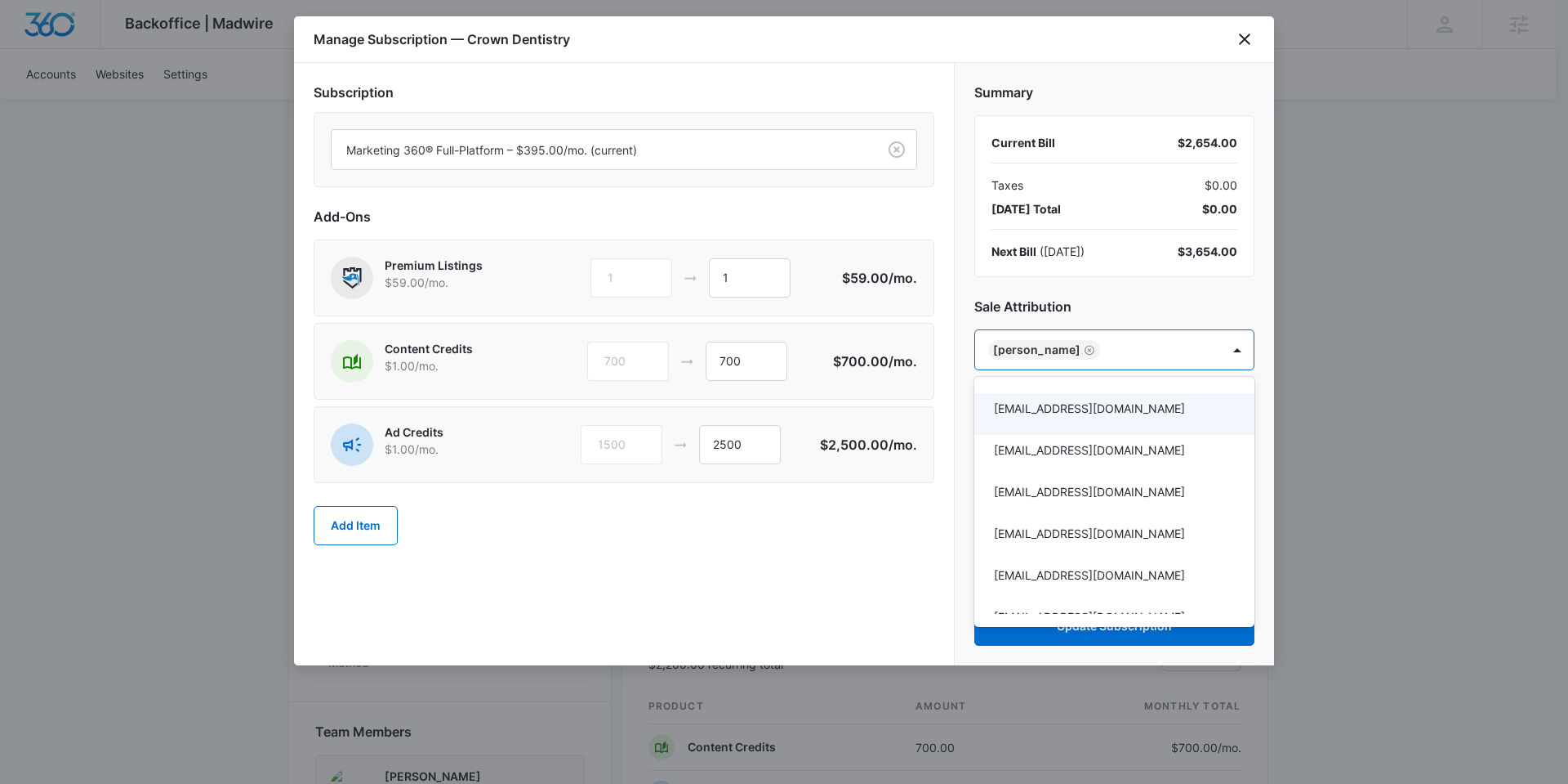
click at [811, 588] on div at bounding box center [784, 392] width 1568 height 784
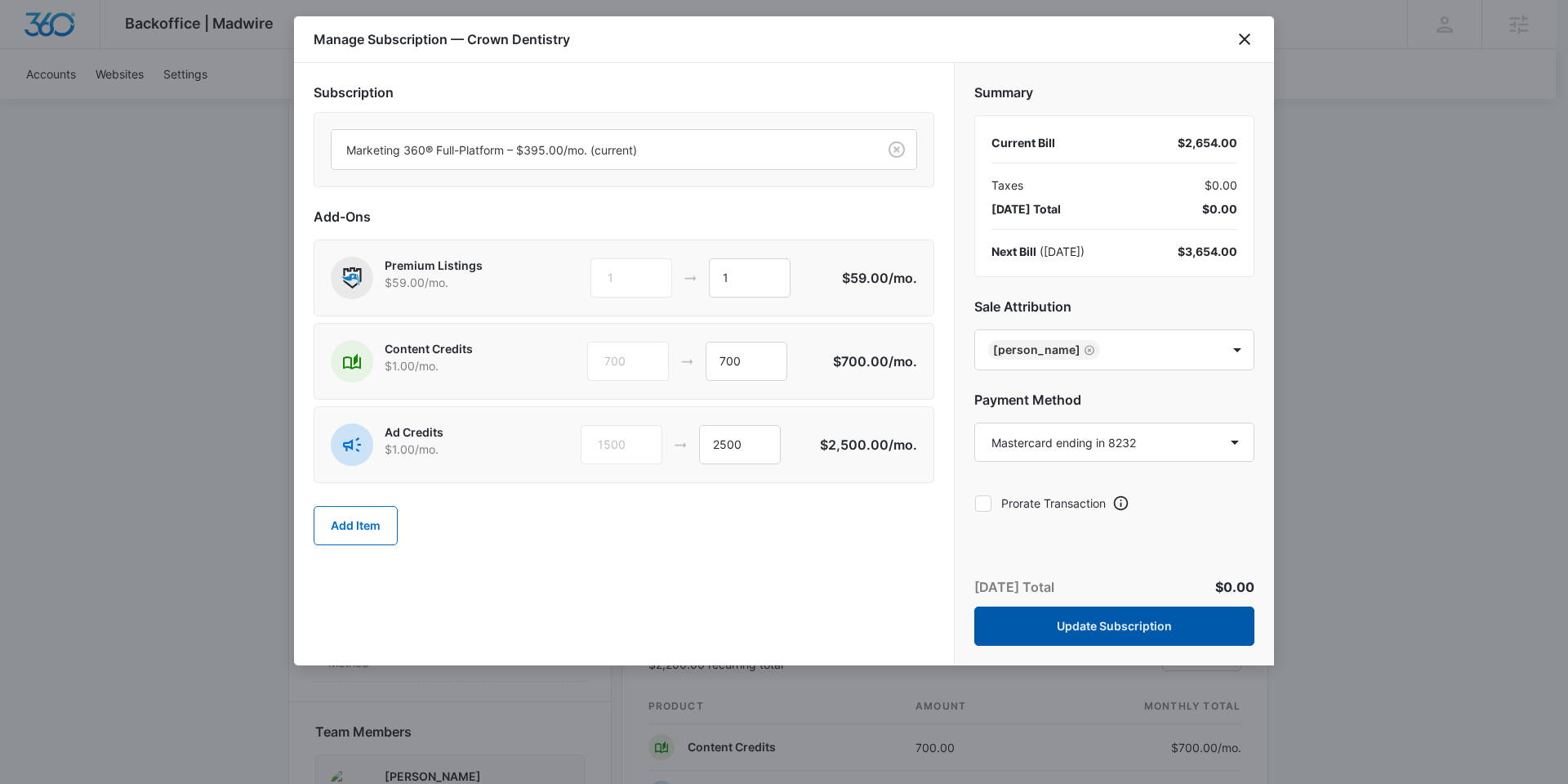
click at [1110, 628] on button "Update Subscription" at bounding box center [1115, 625] width 280 height 39
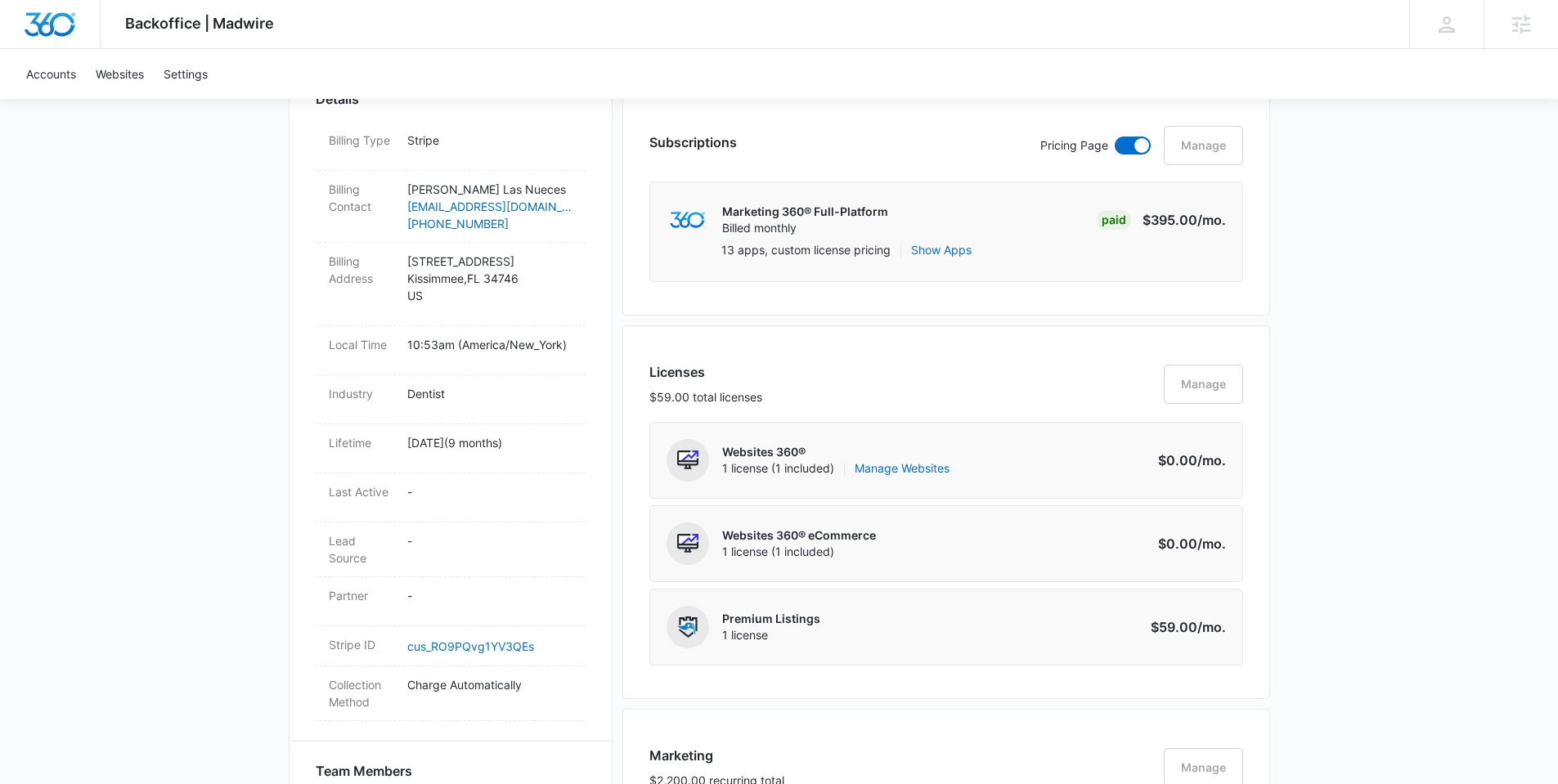
scroll to position [502, 0]
